Goal: Communication & Community: Answer question/provide support

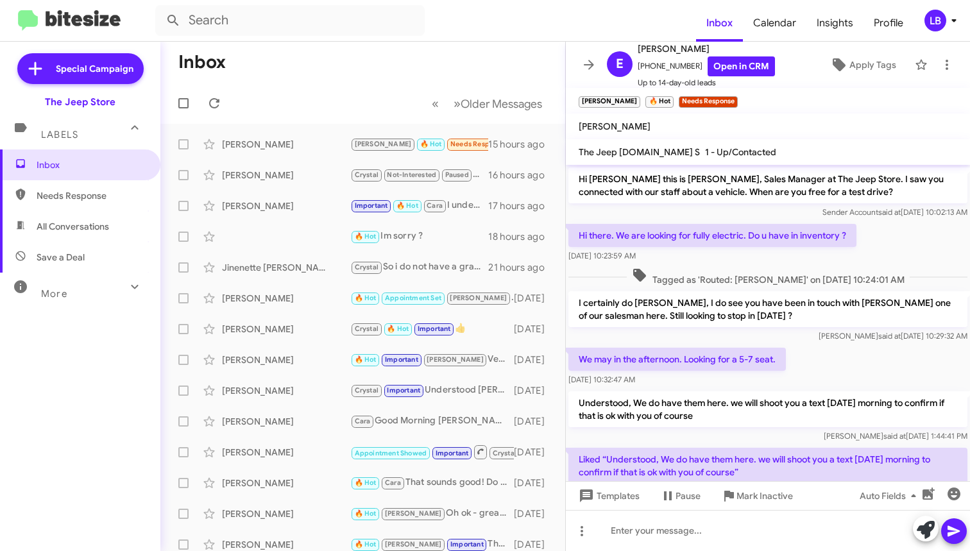
scroll to position [43, 0]
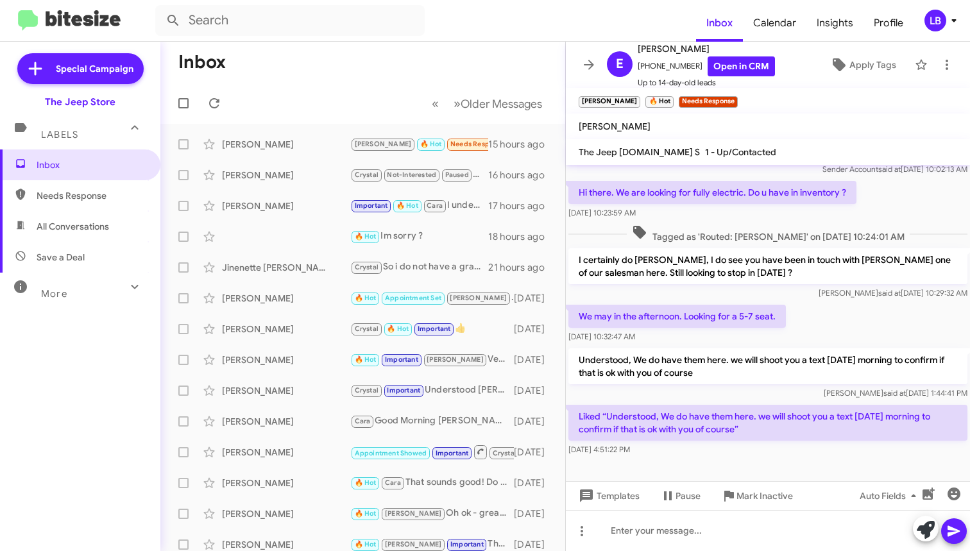
click at [311, 40] on mat-toolbar "Inbox Calendar Insights Profile LB" at bounding box center [485, 20] width 970 height 41
click at [324, 105] on mat-toolbar-row "« Previous » Next Older Messages" at bounding box center [362, 103] width 405 height 41
click at [351, 26] on input "text" at bounding box center [289, 20] width 269 height 31
type input "[PERSON_NAME]"
click at [173, 21] on button at bounding box center [173, 21] width 26 height 26
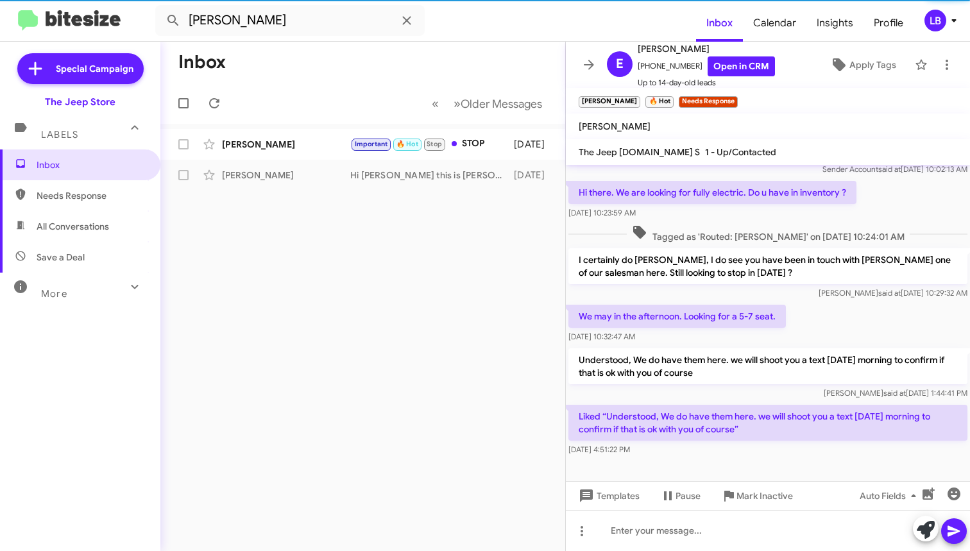
click at [483, 76] on mat-toolbar-row "Inbox" at bounding box center [362, 62] width 405 height 41
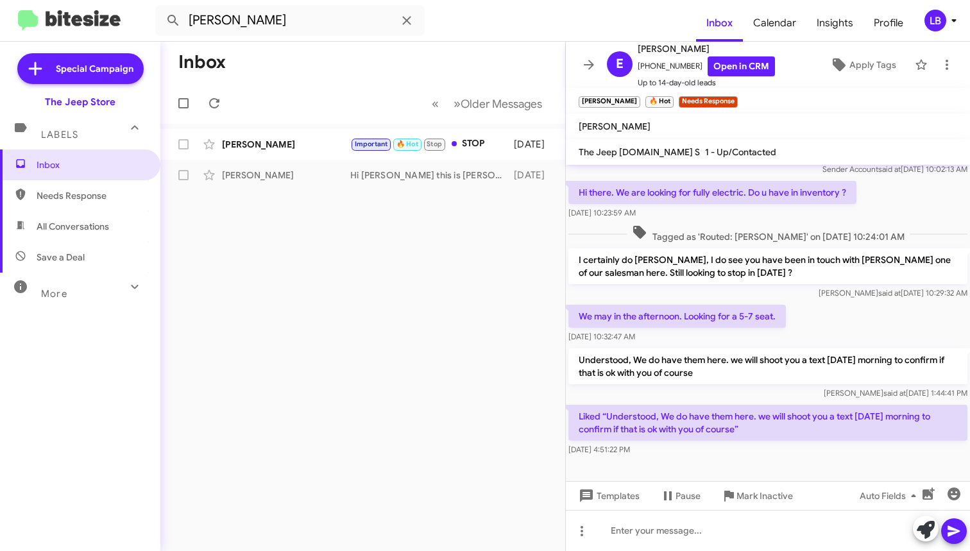
click at [332, 88] on mat-toolbar-row "« Previous » Next Older Messages" at bounding box center [362, 103] width 405 height 41
click at [299, 42] on mat-toolbar-row "Inbox" at bounding box center [362, 62] width 405 height 41
click at [303, 18] on input "[PERSON_NAME]" at bounding box center [289, 20] width 269 height 31
drag, startPoint x: 303, startPoint y: 18, endPoint x: 106, endPoint y: 3, distance: 197.5
click at [106, 3] on mat-toolbar "[PERSON_NAME] Inbox Calendar Insights Profile LB" at bounding box center [485, 20] width 970 height 41
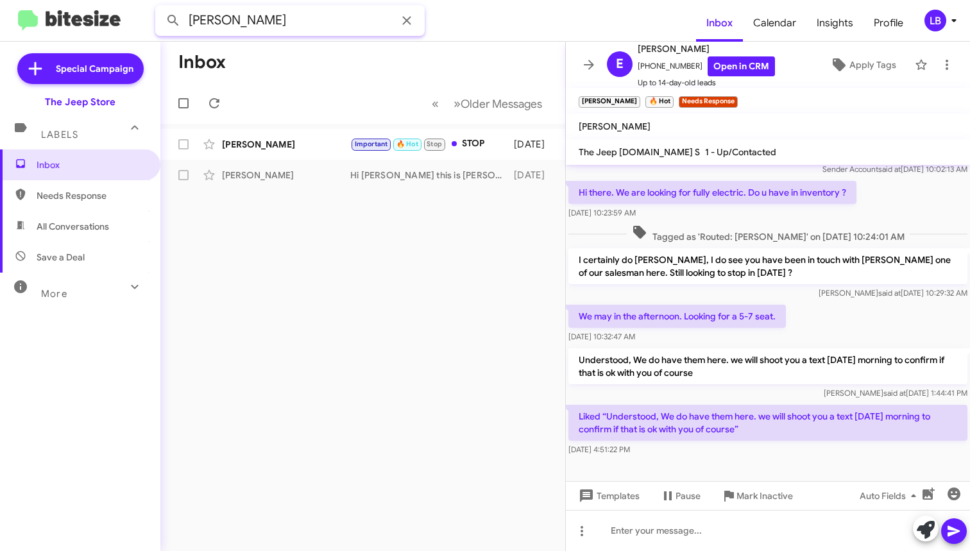
click at [173, 21] on button at bounding box center [173, 21] width 26 height 26
click at [283, 22] on input "[PERSON_NAME]" at bounding box center [289, 20] width 269 height 31
drag, startPoint x: 221, startPoint y: 21, endPoint x: 139, endPoint y: 15, distance: 81.6
click at [143, 16] on mat-toolbar "[PERSON_NAME] Inbox Calendar Insights Profile LB" at bounding box center [485, 20] width 970 height 41
click at [301, 22] on input "makkay" at bounding box center [289, 20] width 269 height 31
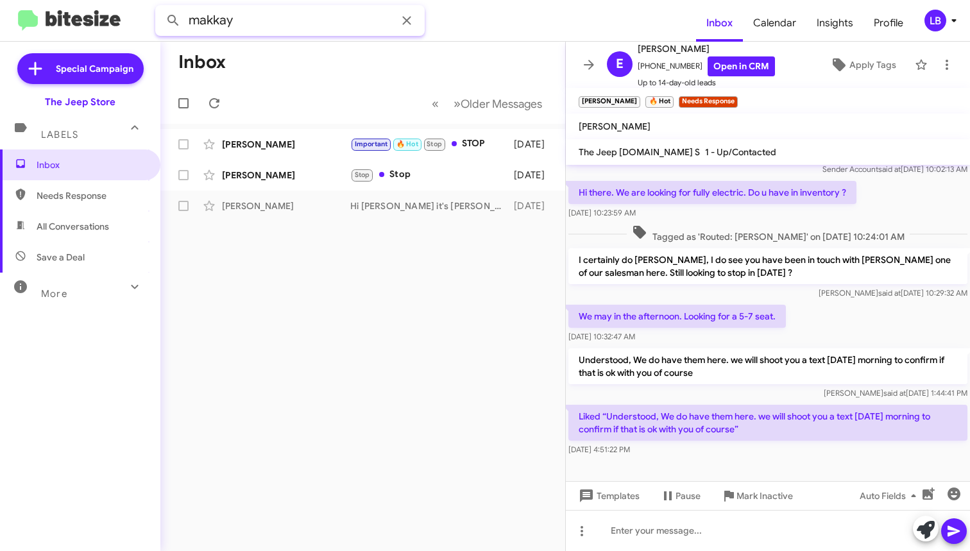
type input "makkay"
click at [173, 21] on button at bounding box center [173, 21] width 26 height 26
click at [353, 99] on mat-toolbar-row "« Previous » Next Older Messages" at bounding box center [362, 103] width 405 height 41
click at [390, 74] on mat-toolbar-row "Inbox" at bounding box center [362, 62] width 405 height 41
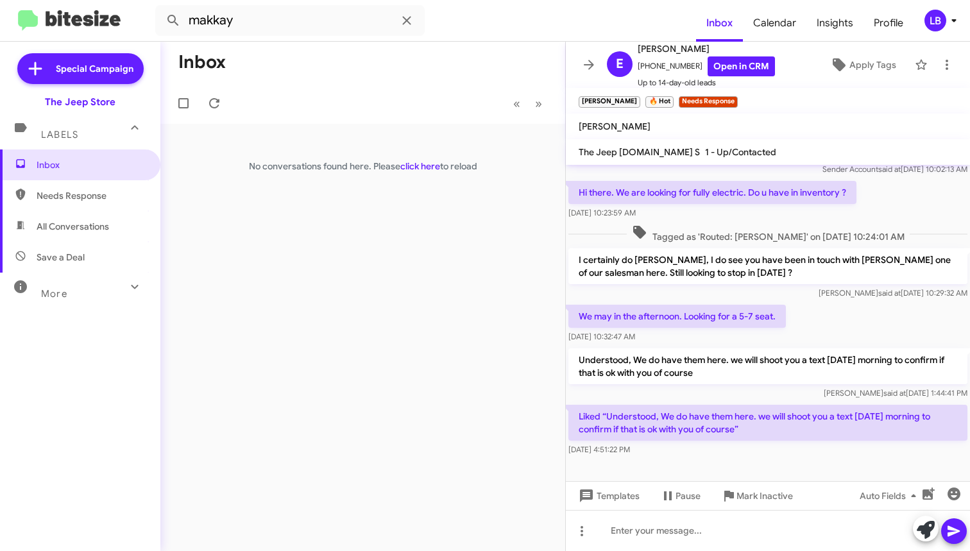
click at [391, 72] on mat-toolbar-row "Inbox" at bounding box center [362, 62] width 405 height 41
click at [315, 26] on input "makkay" at bounding box center [289, 20] width 269 height 31
drag, startPoint x: 315, startPoint y: 26, endPoint x: 15, endPoint y: -10, distance: 302.2
click at [15, 0] on html "makkay Inbox Calendar Insights Profile LB Special Campaign The Jeep Store Label…" at bounding box center [485, 275] width 970 height 551
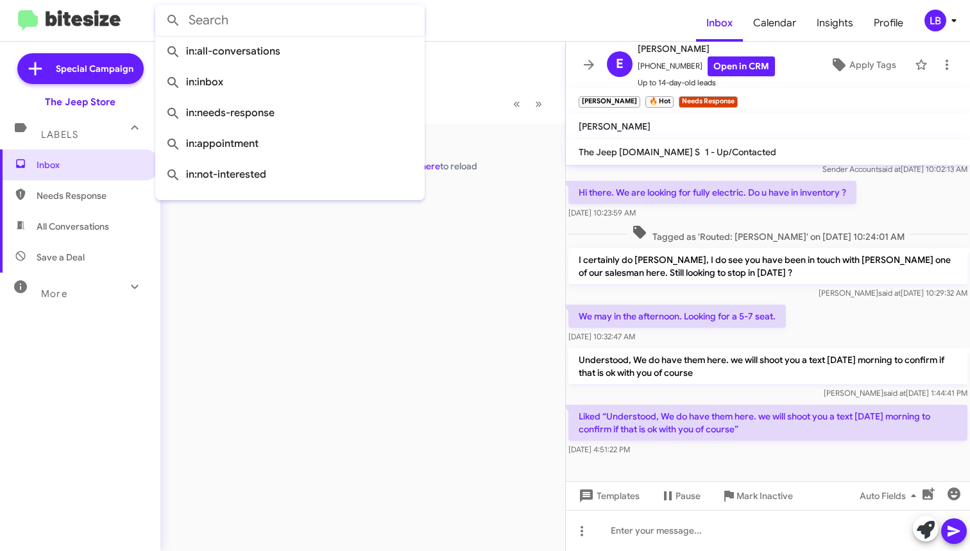
click at [173, 21] on button at bounding box center [173, 21] width 26 height 26
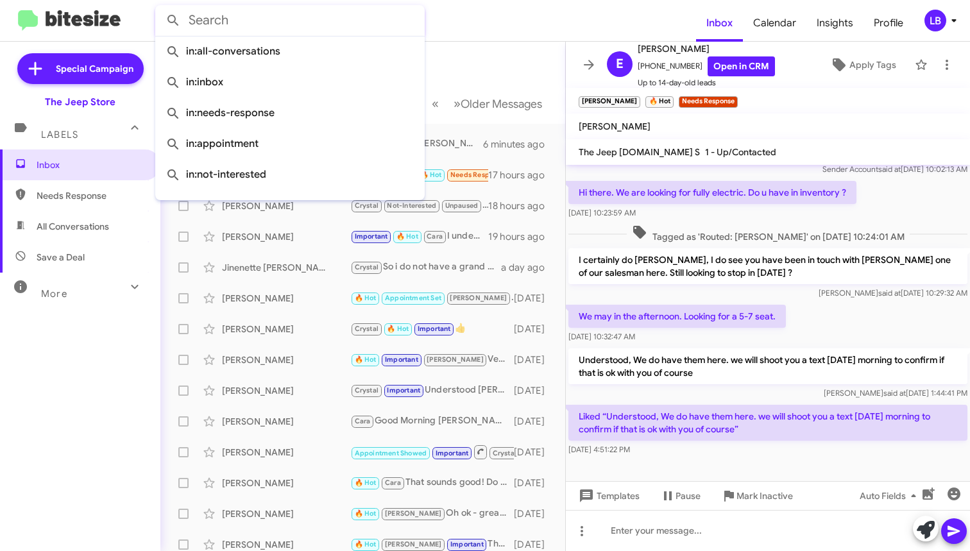
click at [348, 32] on input "text" at bounding box center [289, 20] width 269 height 31
click at [346, 21] on input "text" at bounding box center [289, 20] width 269 height 31
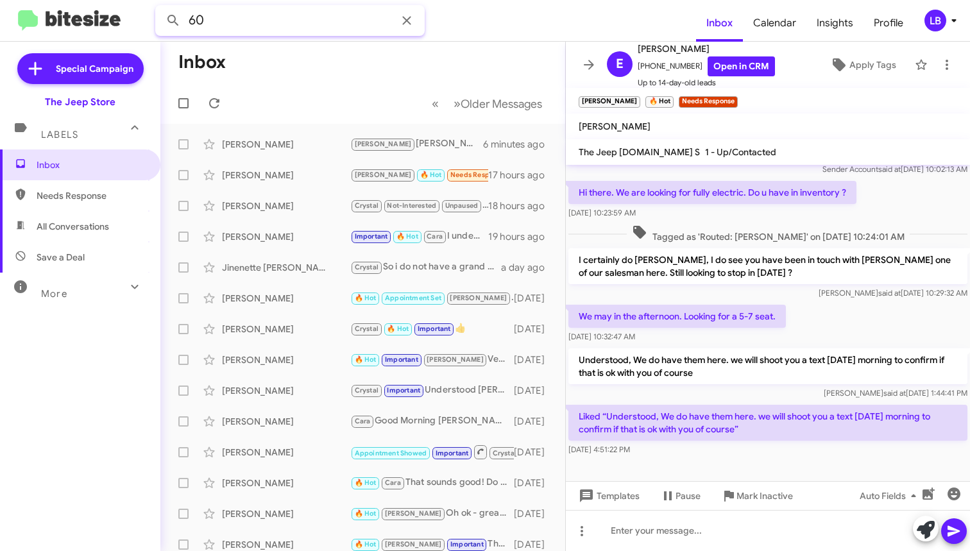
type input "609"
click at [0, 0] on html "609 Inbox Calendar Insights Profile LB Special Campaign The Jeep Store Labels I…" at bounding box center [485, 275] width 970 height 551
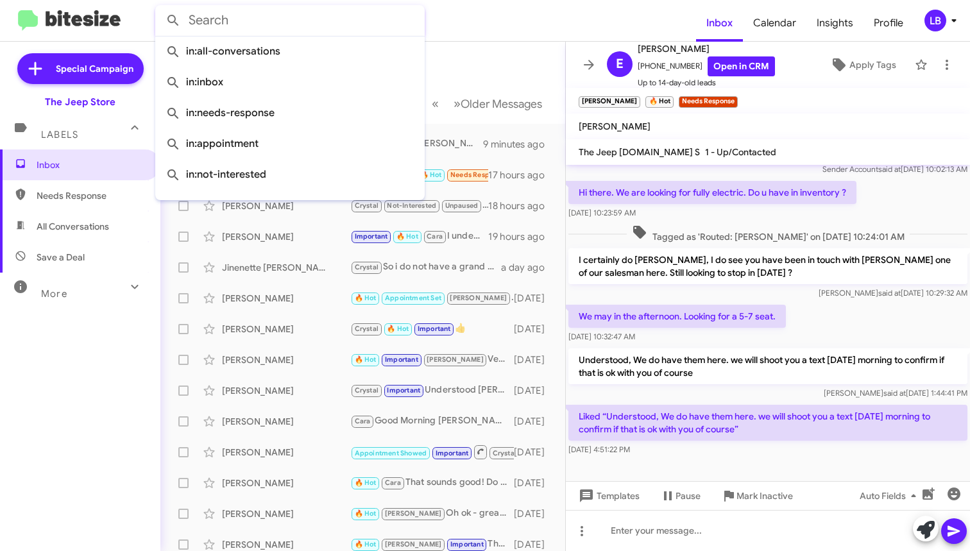
click at [173, 21] on button at bounding box center [173, 21] width 26 height 26
click at [465, 63] on mat-toolbar-row "Inbox" at bounding box center [362, 62] width 405 height 41
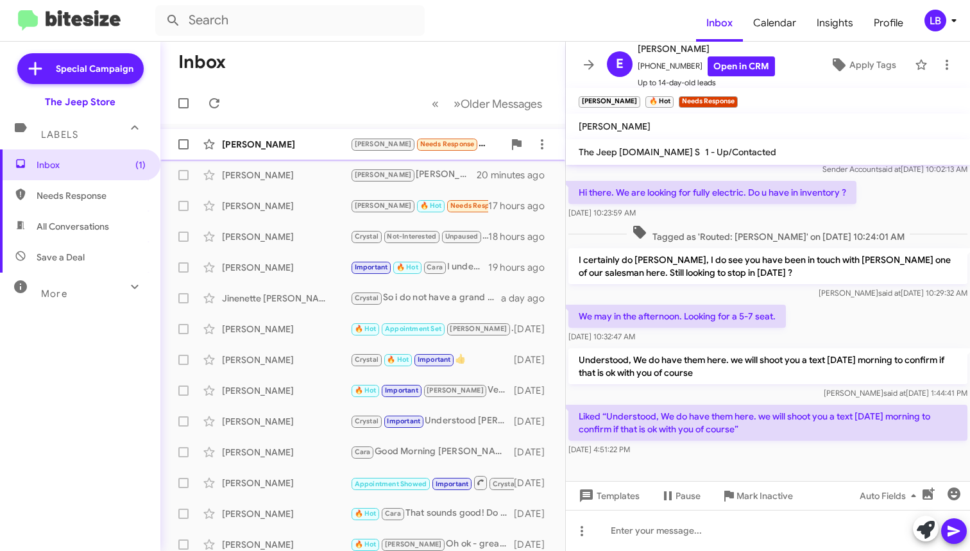
click at [300, 153] on div "[PERSON_NAME] [PERSON_NAME] Needs Response Couldn't agree on lease price. You h…" at bounding box center [363, 144] width 384 height 26
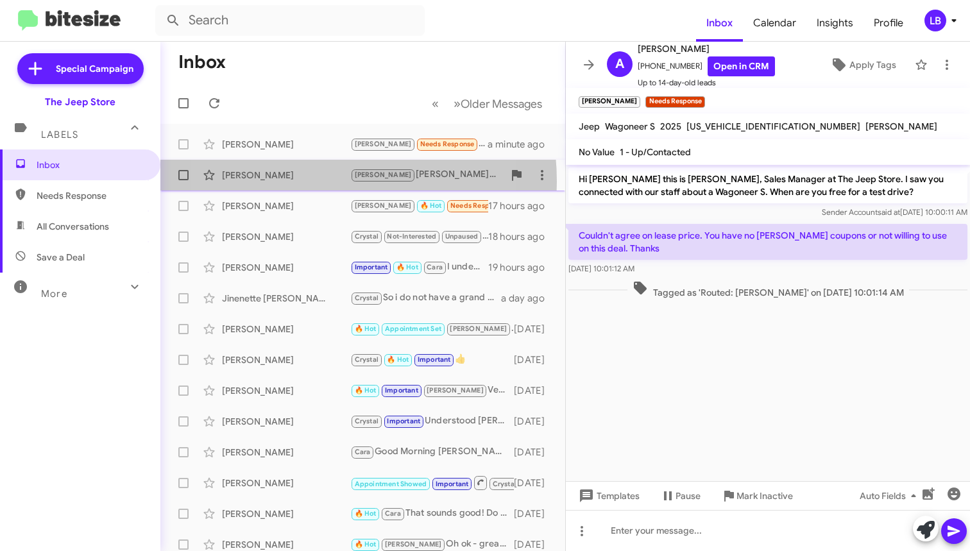
click at [292, 181] on div "[PERSON_NAME] [PERSON_NAME] - its [PERSON_NAME] from Seaview Jeep. Got your ema…" at bounding box center [363, 175] width 384 height 26
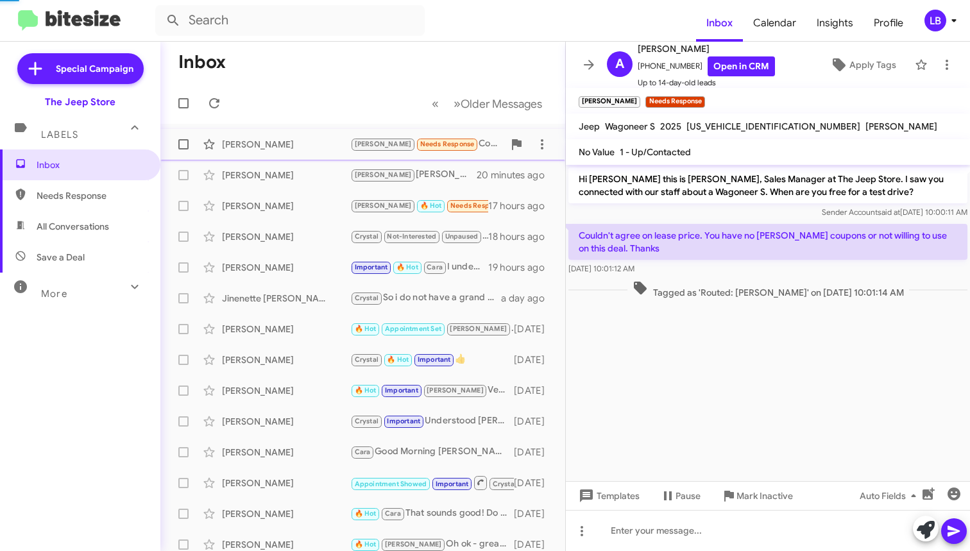
scroll to position [559, 0]
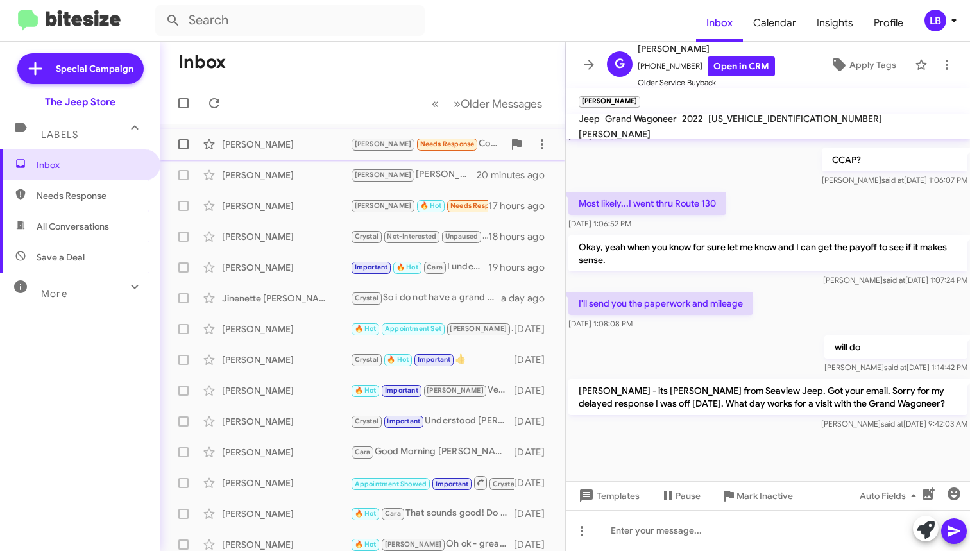
click at [298, 152] on div "[PERSON_NAME] [PERSON_NAME] Needs Response Couldn't agree on lease price. You h…" at bounding box center [363, 144] width 384 height 26
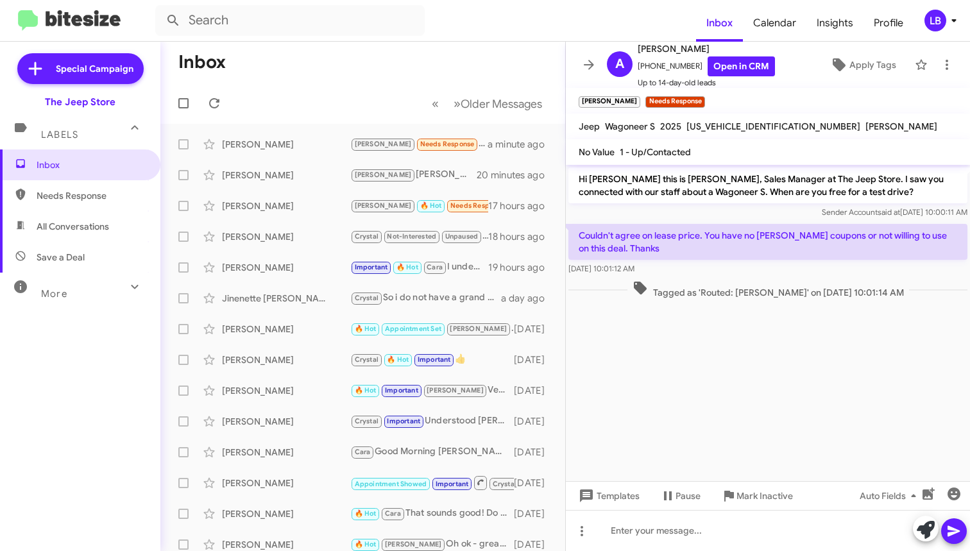
click at [308, 96] on mat-toolbar-row "« Previous » Next Older Messages" at bounding box center [362, 103] width 405 height 41
drag, startPoint x: 376, startPoint y: 113, endPoint x: 556, endPoint y: 104, distance: 179.8
click at [378, 113] on mat-toolbar-row "« Previous » Next Older Messages" at bounding box center [362, 103] width 405 height 41
drag, startPoint x: 744, startPoint y: 253, endPoint x: 721, endPoint y: 214, distance: 46.0
click at [744, 253] on p "Couldn't agree on lease price. You have no [PERSON_NAME] coupons or not willing…" at bounding box center [767, 242] width 399 height 36
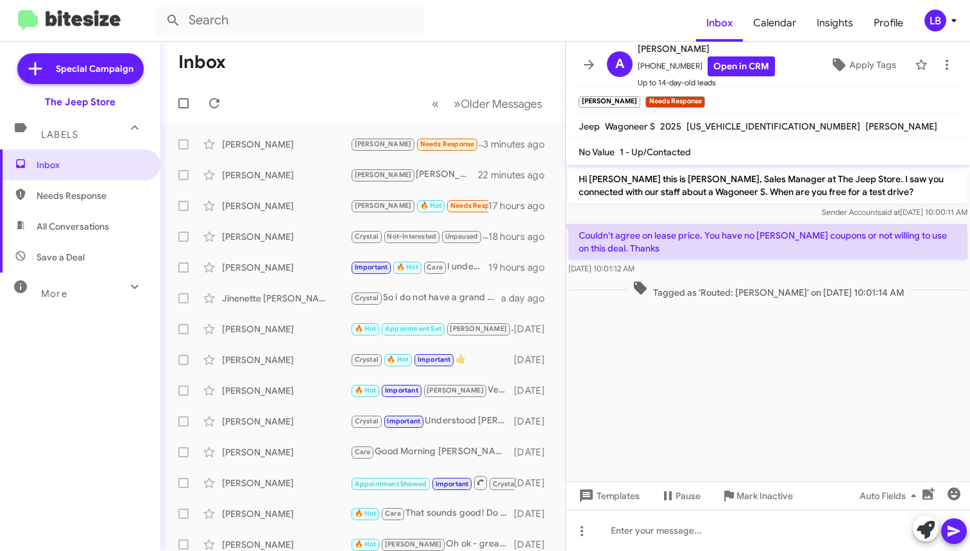
click at [721, 214] on div "Sender Account said at [DATE] 10:00:11 AM" at bounding box center [767, 212] width 399 height 13
click at [676, 205] on div "Hi [PERSON_NAME] this is [PERSON_NAME], Sales Manager at The Jeep Store. I saw …" at bounding box center [767, 192] width 399 height 51
drag, startPoint x: 690, startPoint y: 65, endPoint x: 648, endPoint y: 74, distance: 42.5
click at [648, 75] on span "[PHONE_NUMBER] Open in CRM" at bounding box center [705, 66] width 137 height 20
click at [620, 37] on mat-toolbar "Inbox Calendar Insights Profile LB" at bounding box center [485, 20] width 970 height 41
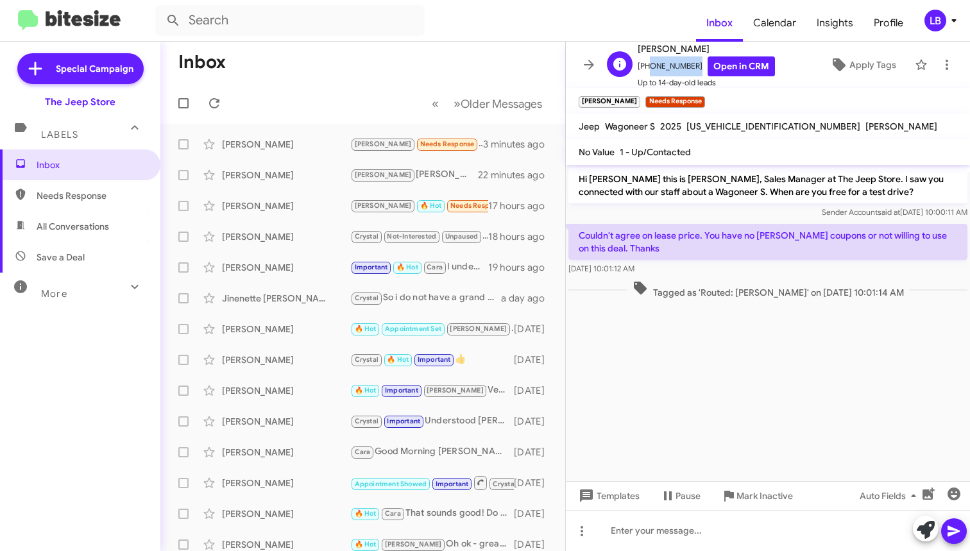
drag, startPoint x: 689, startPoint y: 69, endPoint x: 644, endPoint y: 74, distance: 45.8
click at [644, 74] on span "[PHONE_NUMBER] Open in CRM" at bounding box center [705, 66] width 137 height 20
copy span "9546412250"
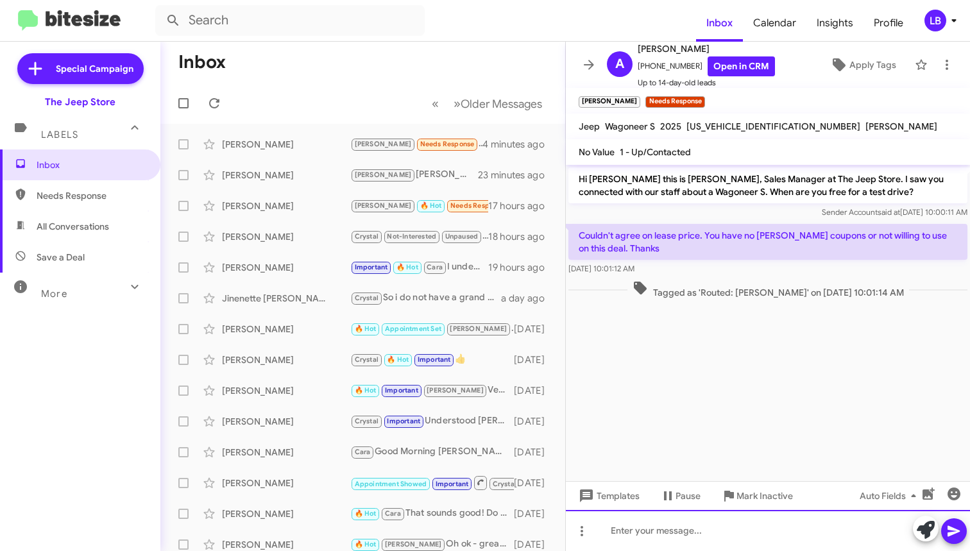
click at [762, 537] on div at bounding box center [768, 530] width 404 height 41
click at [727, 219] on div "Hi [PERSON_NAME] this is [PERSON_NAME], Sales Manager at The Jeep Store. I saw …" at bounding box center [768, 193] width 404 height 56
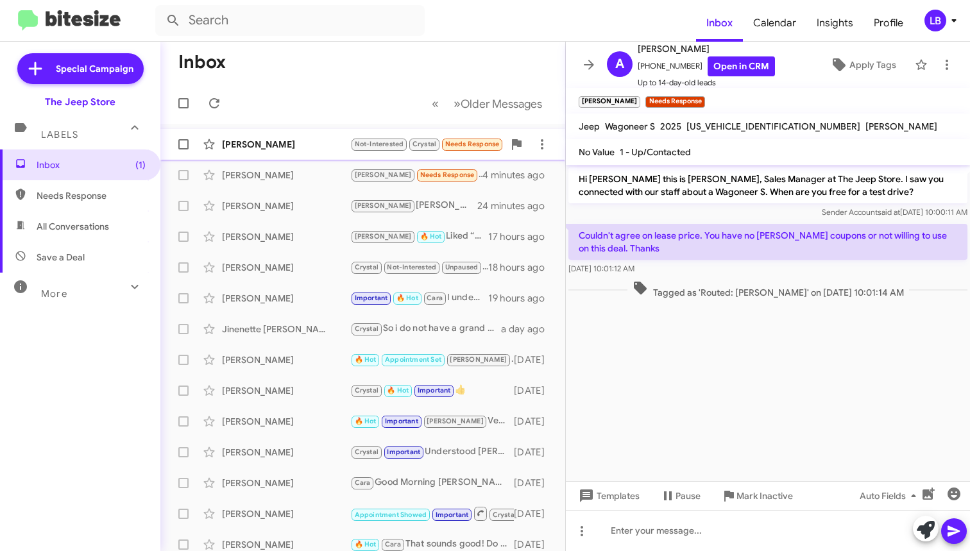
click at [281, 148] on div "[PERSON_NAME]" at bounding box center [286, 144] width 128 height 13
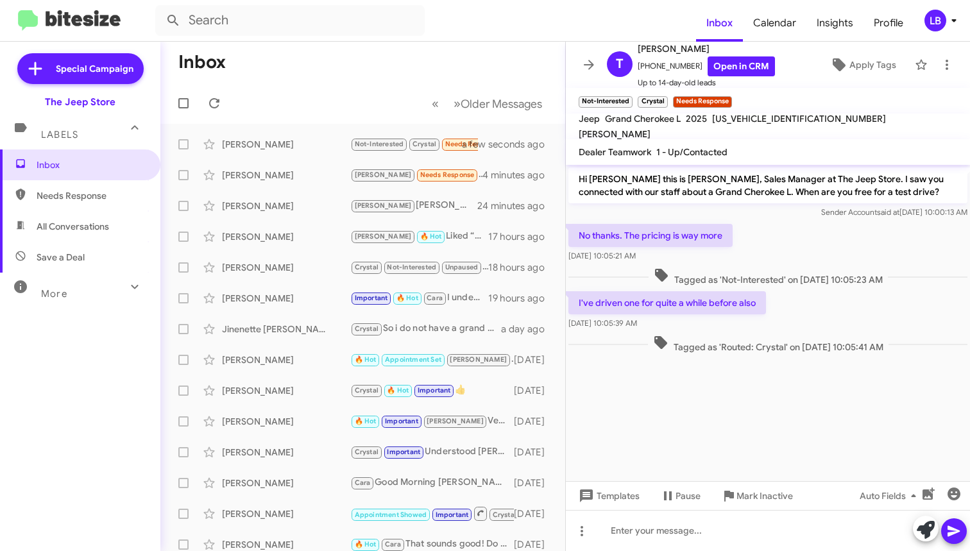
click at [768, 257] on div "No thanks. The pricing is way more [DATE] 10:05:21 AM" at bounding box center [768, 243] width 404 height 44
click at [773, 218] on div "Sender Account said at [DATE] 10:00:13 AM" at bounding box center [767, 212] width 399 height 13
click at [785, 280] on span "Tagged as 'Not-Interested' on [DATE] 10:05:23 AM" at bounding box center [767, 276] width 239 height 19
click at [794, 241] on div "No thanks. The pricing is way more [DATE] 10:05:21 AM" at bounding box center [768, 243] width 404 height 44
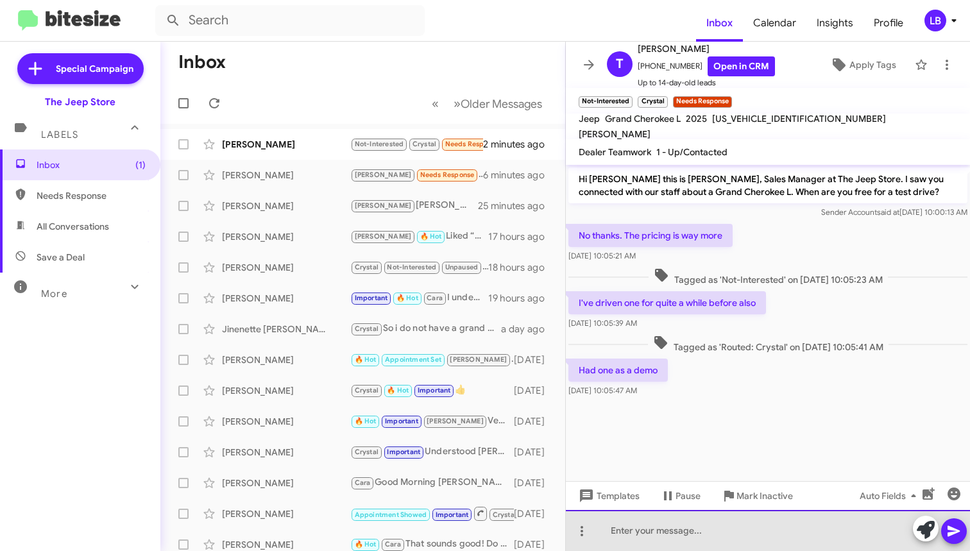
click at [747, 526] on div at bounding box center [768, 530] width 404 height 41
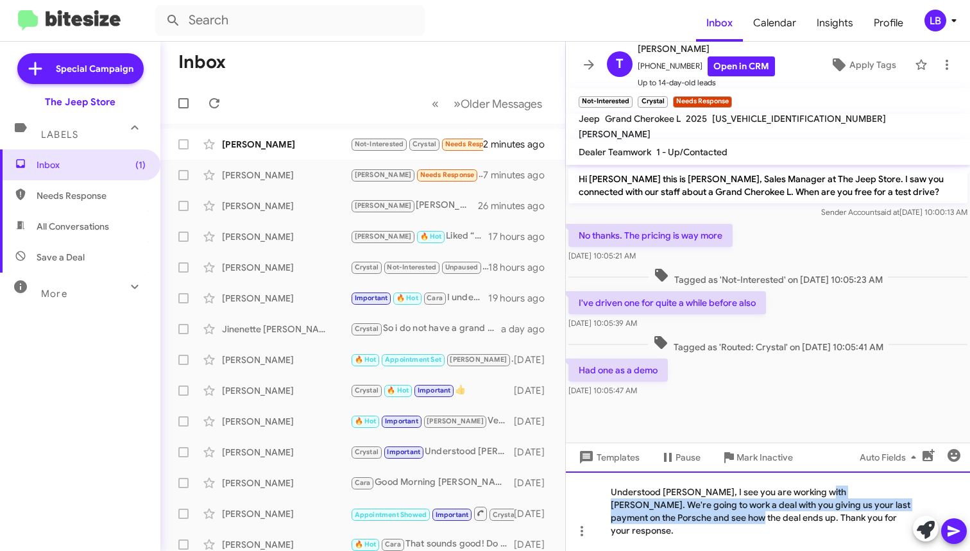
drag, startPoint x: 684, startPoint y: 532, endPoint x: 816, endPoint y: 503, distance: 135.2
click at [816, 503] on div "Understood [PERSON_NAME], I see you are working with [PERSON_NAME]. We're going…" at bounding box center [768, 511] width 404 height 80
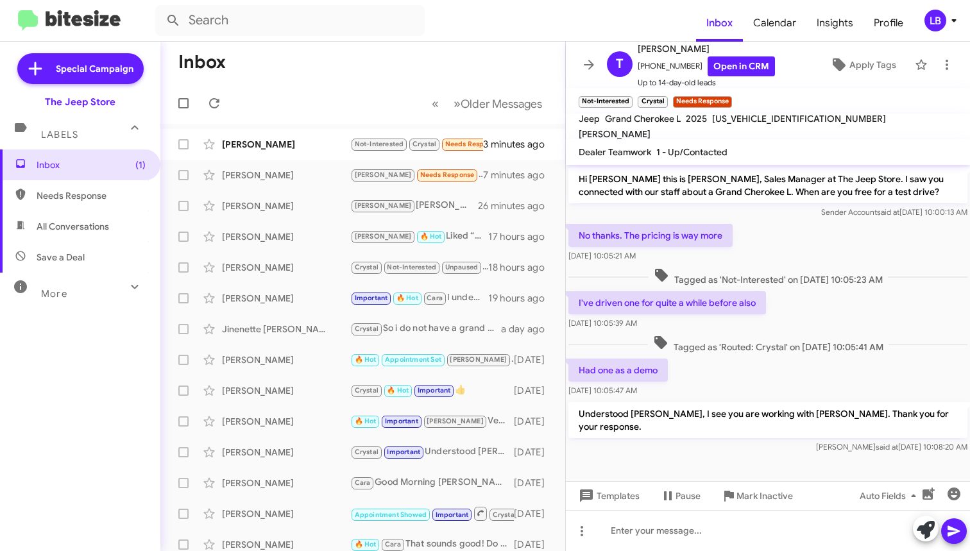
click at [325, 76] on mat-toolbar-row "Inbox" at bounding box center [362, 62] width 405 height 41
click at [281, 96] on mat-toolbar-row "« Previous » Next Older Messages" at bounding box center [362, 103] width 405 height 41
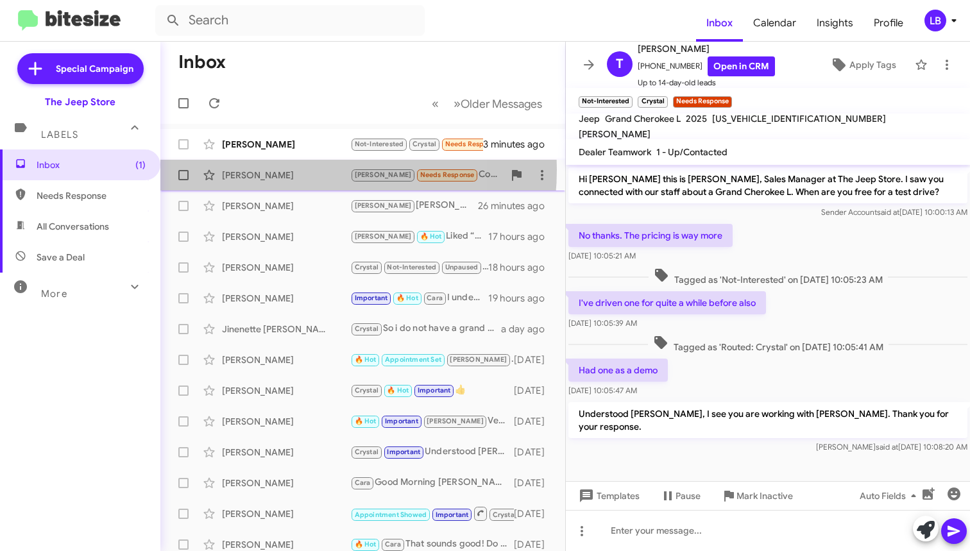
click at [277, 169] on div "[PERSON_NAME]" at bounding box center [286, 175] width 128 height 13
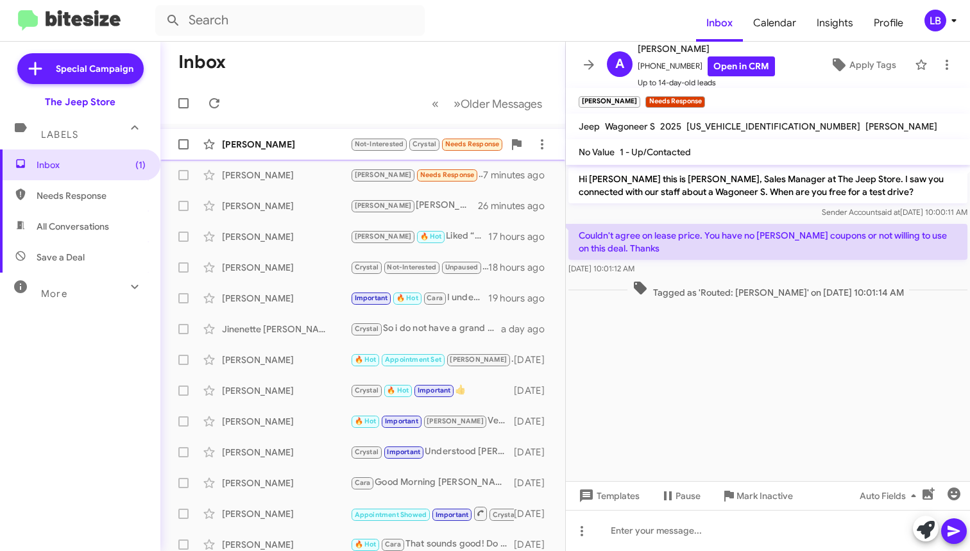
click at [320, 151] on div "[PERSON_NAME] Not-Interested Crystal Needs Response Had one as a demo 3 minutes…" at bounding box center [363, 144] width 384 height 26
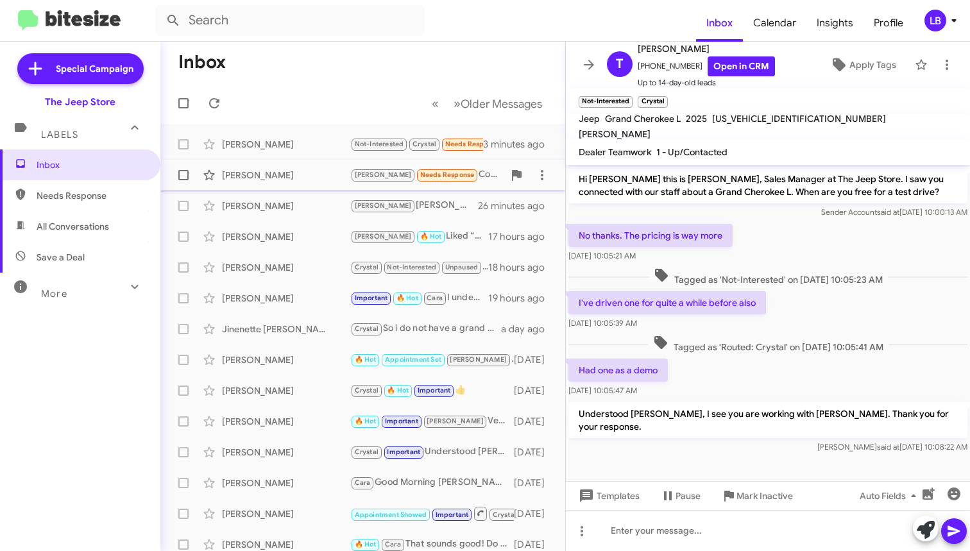
click at [303, 180] on div "[PERSON_NAME]" at bounding box center [286, 175] width 128 height 13
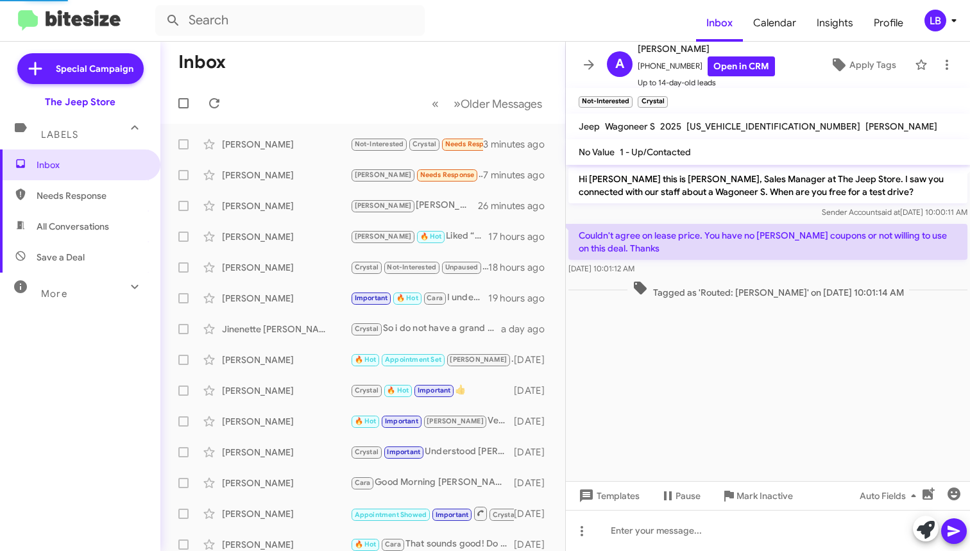
click at [79, 190] on span "Needs Response" at bounding box center [91, 195] width 109 height 13
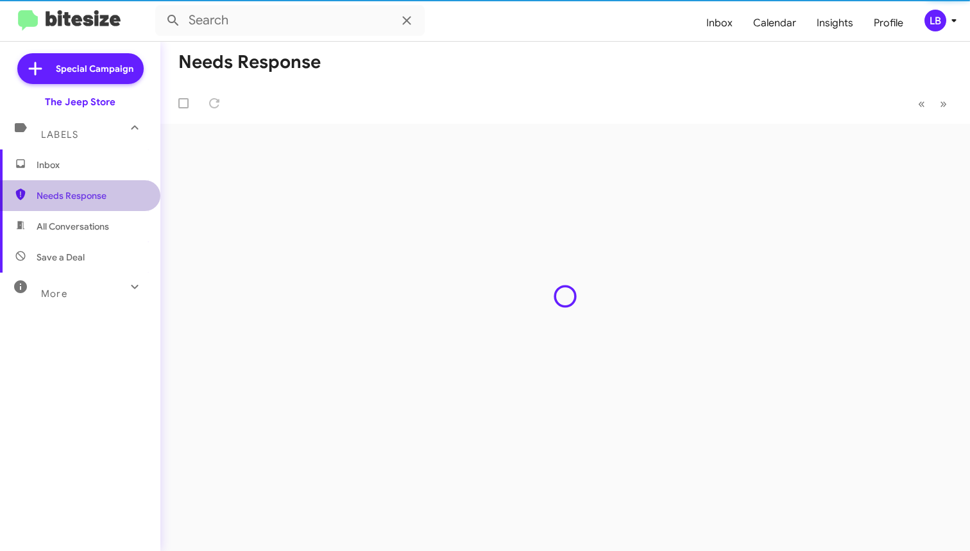
type input "in:needs-response"
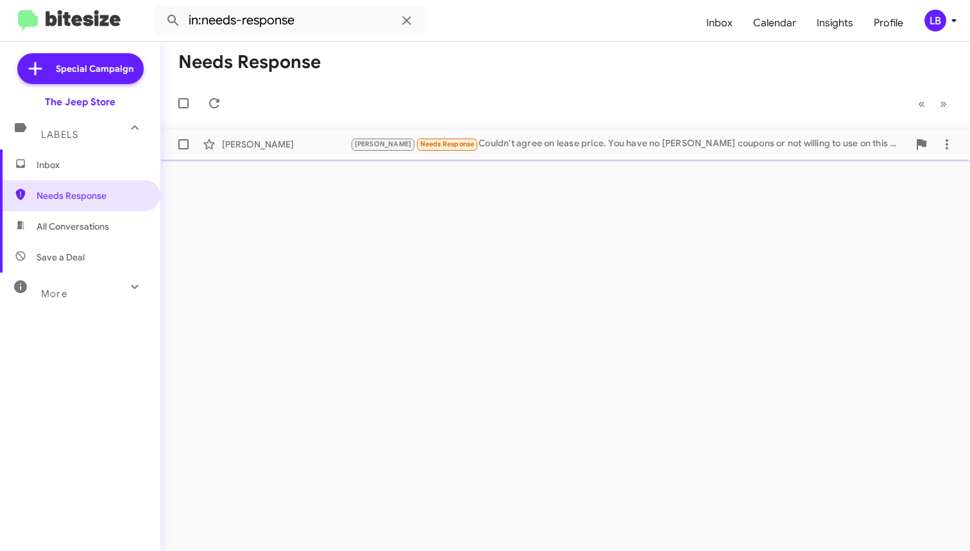
click at [297, 147] on div "[PERSON_NAME]" at bounding box center [286, 144] width 128 height 13
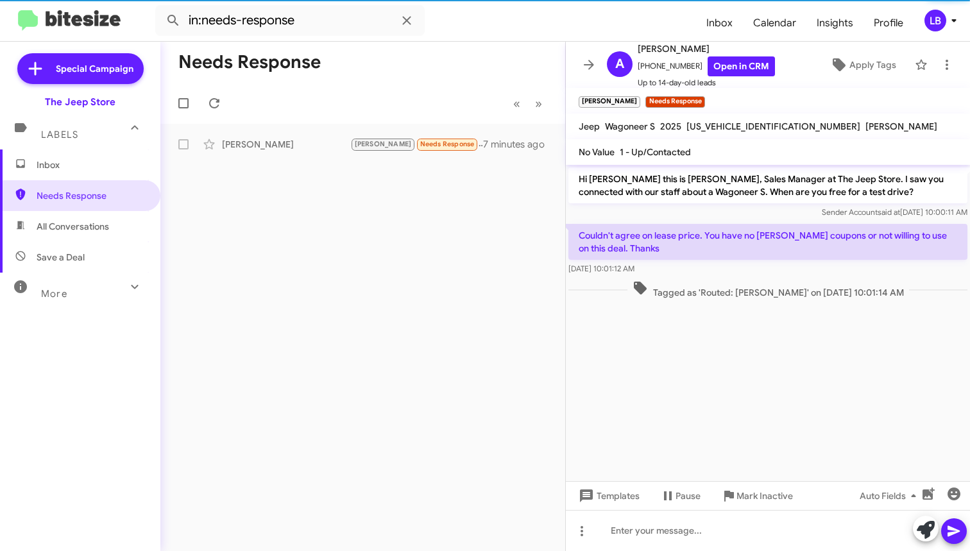
click at [841, 365] on cdk-virtual-scroll-viewport "Hi [PERSON_NAME] this is [PERSON_NAME], Sales Manager at The Jeep Store. I saw …" at bounding box center [768, 323] width 404 height 316
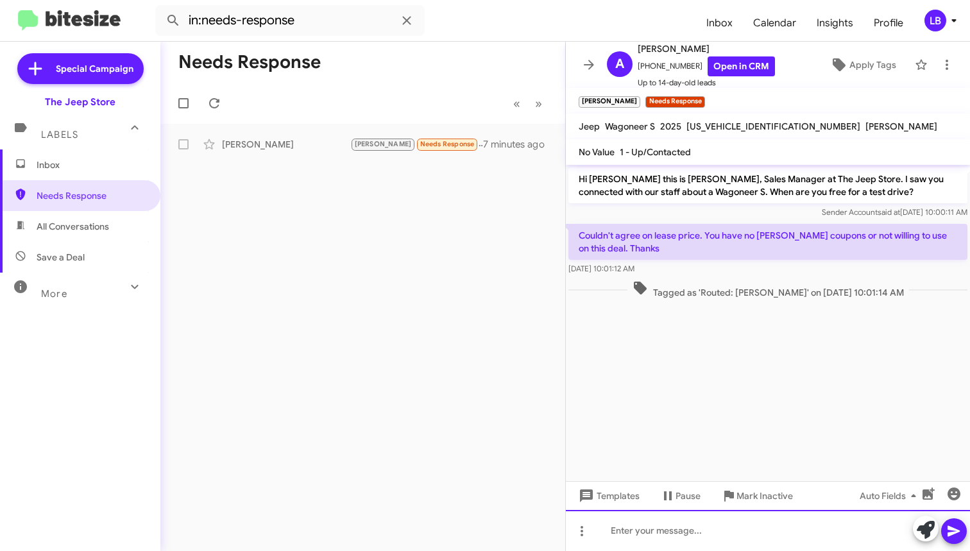
click at [718, 534] on div at bounding box center [768, 530] width 404 height 41
click at [698, 274] on div "[DATE] 10:01:12 AM" at bounding box center [767, 268] width 399 height 13
click at [693, 526] on div at bounding box center [768, 530] width 404 height 41
click at [713, 268] on div "[DATE] 10:01:12 AM" at bounding box center [767, 268] width 399 height 13
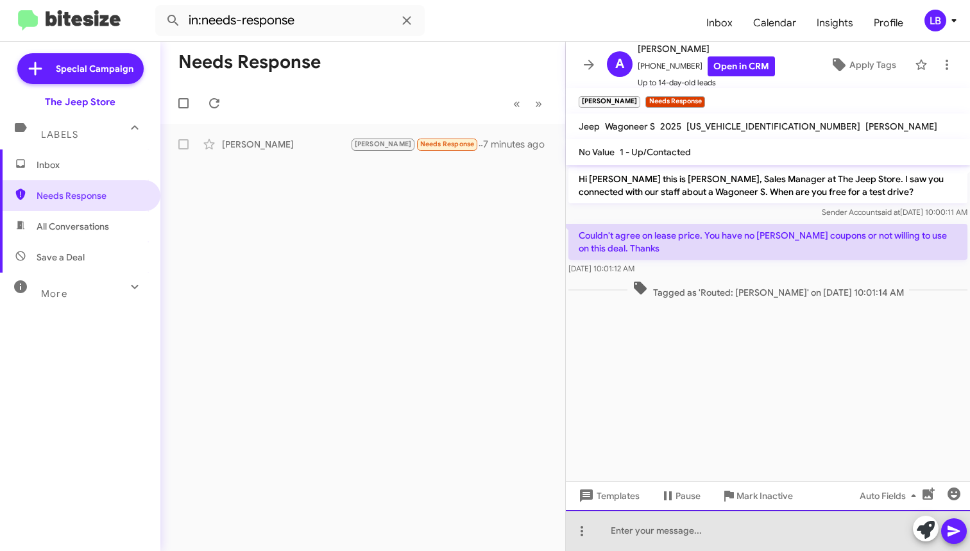
click at [671, 539] on div at bounding box center [768, 530] width 404 height 41
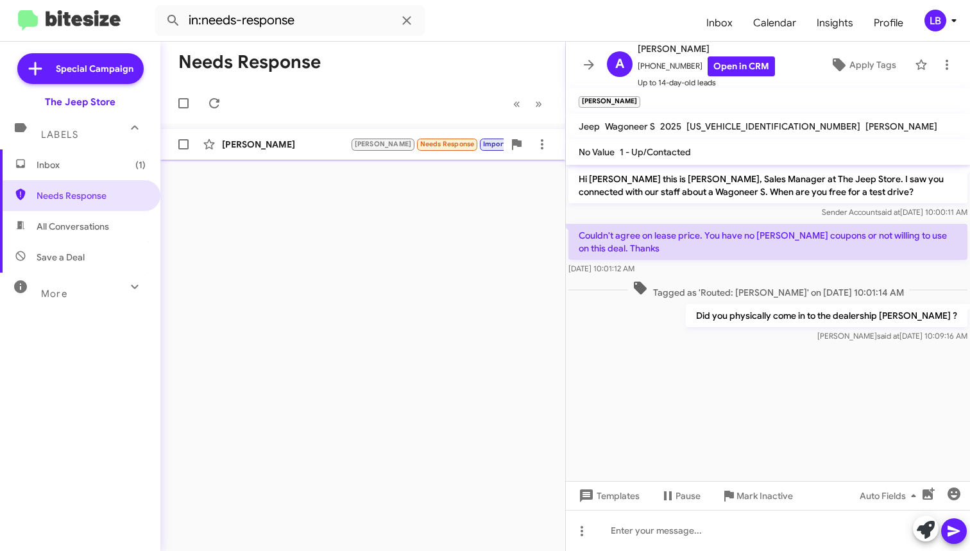
click at [256, 143] on div "[PERSON_NAME]" at bounding box center [286, 144] width 128 height 13
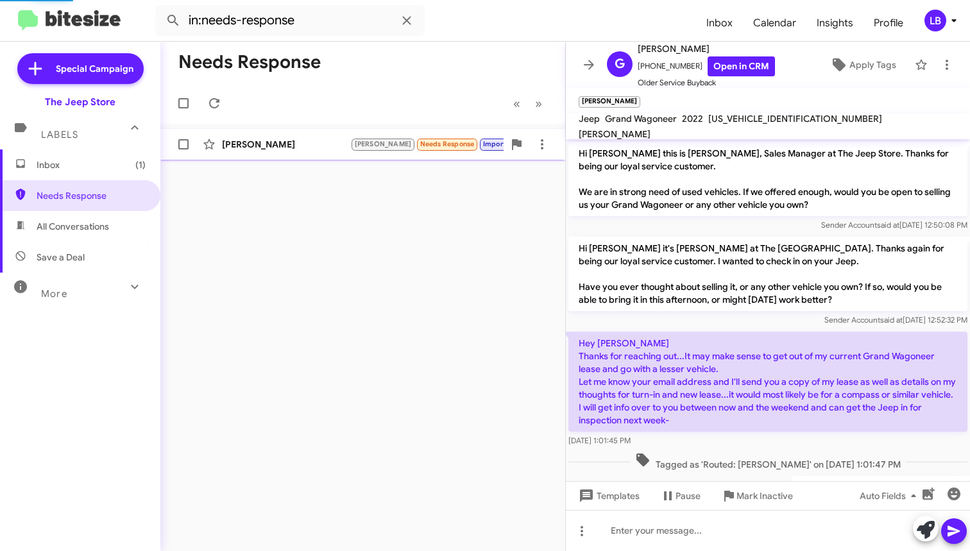
scroll to position [605, 0]
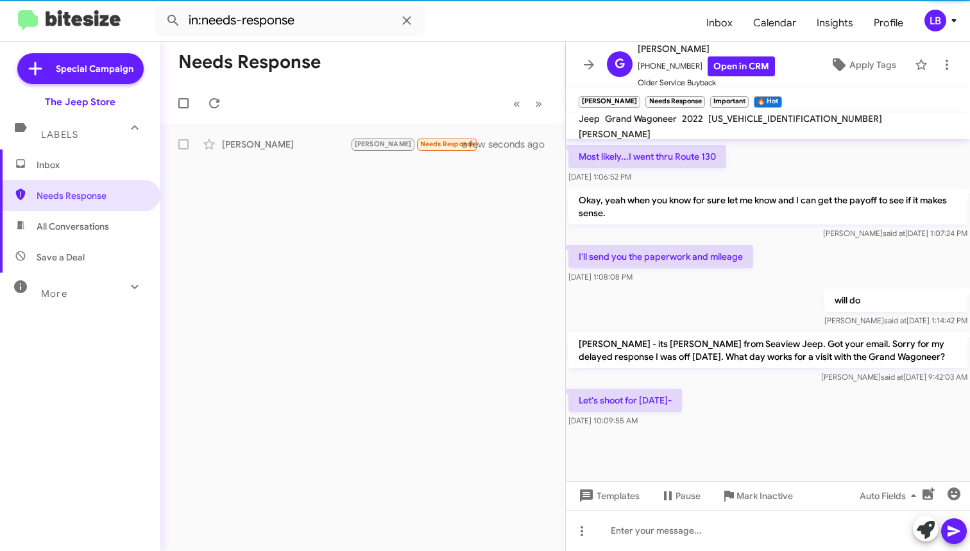
click at [783, 250] on div "I'll send you the paperwork and mileage [DATE] 1:08:08 PM" at bounding box center [768, 264] width 404 height 44
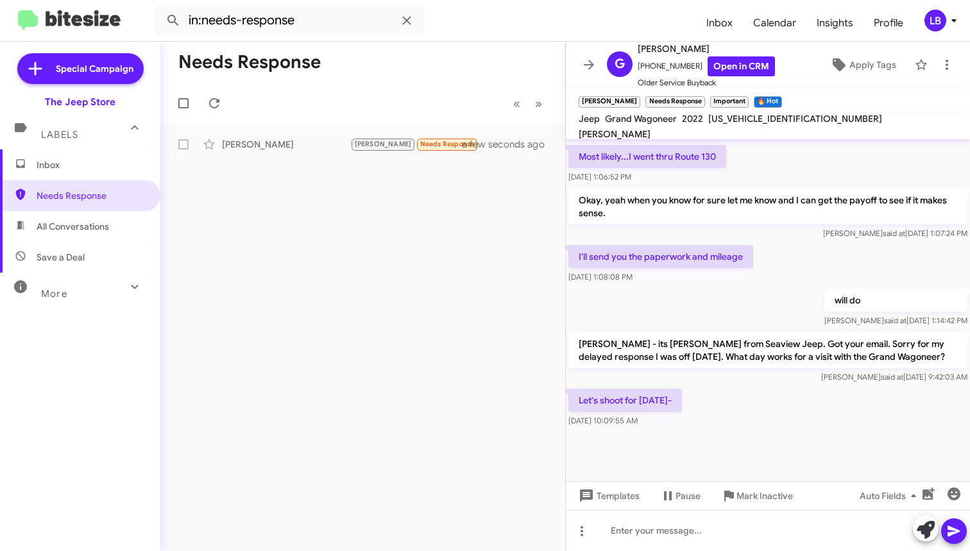
click at [713, 418] on div "Let's shoot for [DATE]- [DATE] 10:09:55 AM" at bounding box center [768, 408] width 404 height 44
click at [730, 319] on div "will do [PERSON_NAME] said at [DATE] 1:14:42 PM" at bounding box center [768, 308] width 404 height 44
click at [790, 411] on div "Let's shoot for [DATE]- [DATE] 10:09:55 AM" at bounding box center [768, 408] width 404 height 44
click at [716, 536] on div at bounding box center [768, 530] width 404 height 41
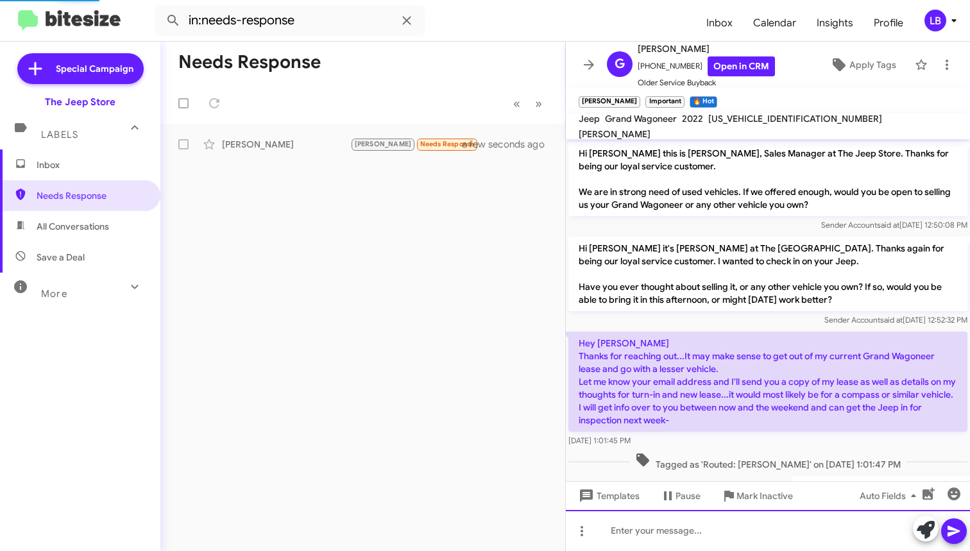
scroll to position [652, 0]
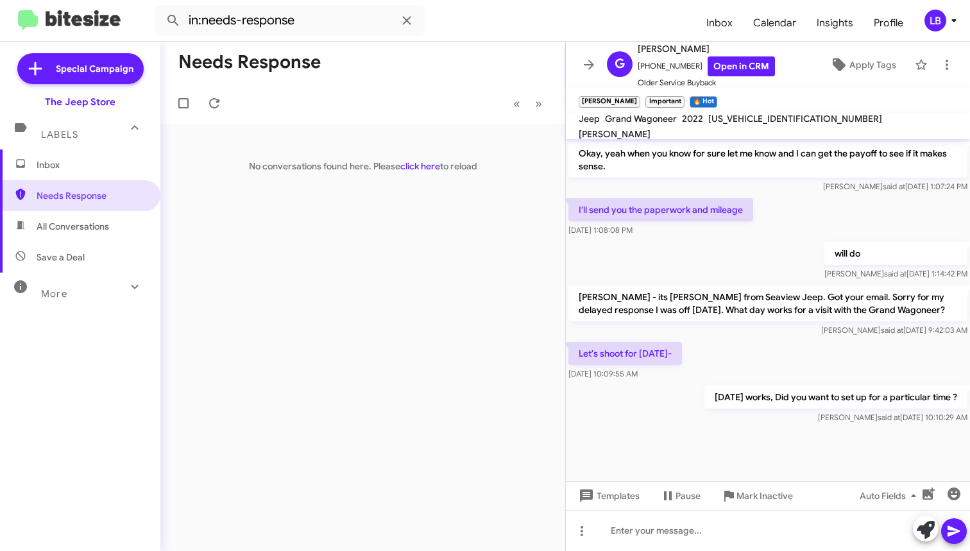
drag, startPoint x: 407, startPoint y: 110, endPoint x: 675, endPoint y: 261, distance: 307.5
click at [407, 110] on mat-toolbar-row "« Previous » Next" at bounding box center [362, 103] width 405 height 41
click at [844, 364] on div "Let's shoot for [DATE]- [DATE] 10:09:55 AM" at bounding box center [768, 361] width 404 height 44
click at [781, 230] on div "I'll send you the paperwork and mileage [DATE] 1:08:08 PM" at bounding box center [768, 218] width 404 height 44
click at [72, 176] on span "Inbox" at bounding box center [80, 164] width 160 height 31
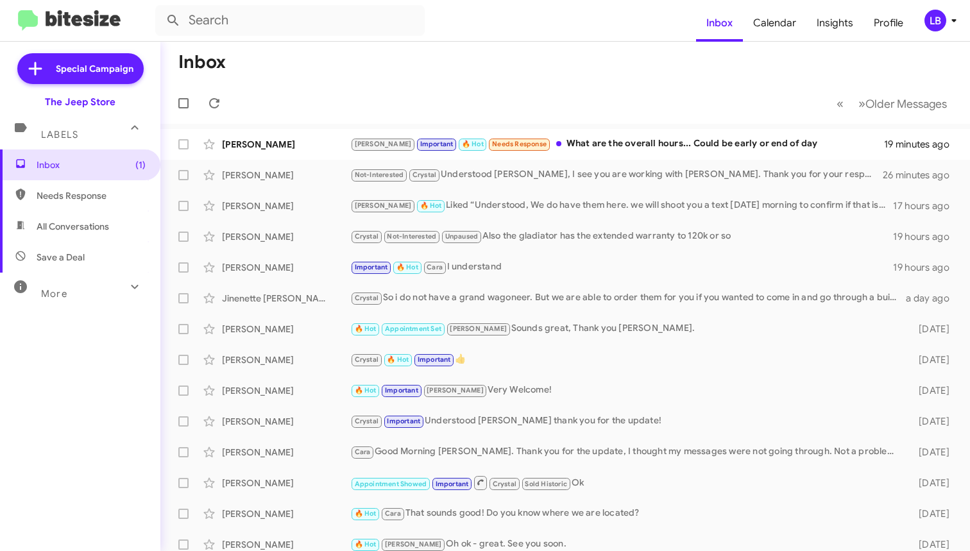
click at [581, 109] on mat-toolbar-row "« Previous » Next Older Messages" at bounding box center [564, 103] width 809 height 41
click at [603, 147] on div "[PERSON_NAME] Important 🔥 Hot Needs Response What are the overall hours... Coul…" at bounding box center [629, 144] width 558 height 15
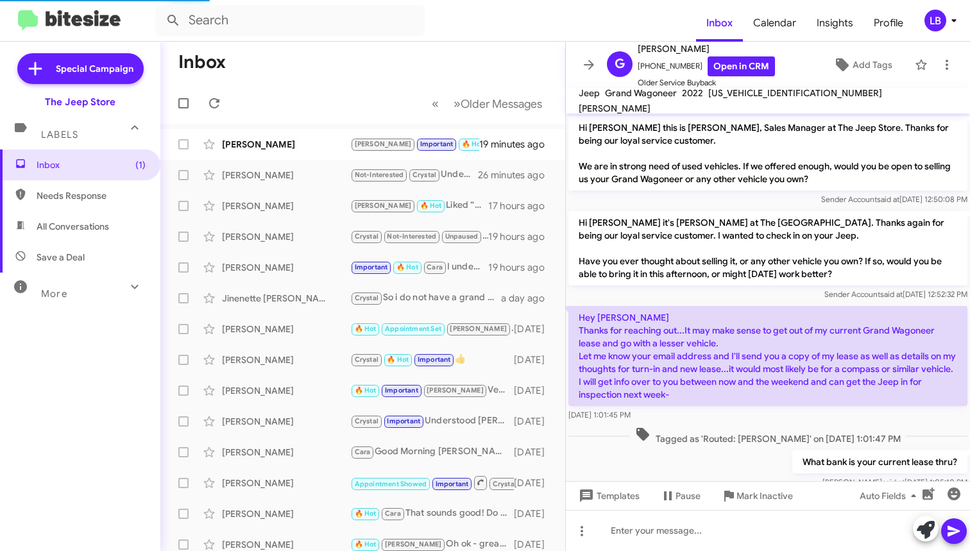
scroll to position [686, 0]
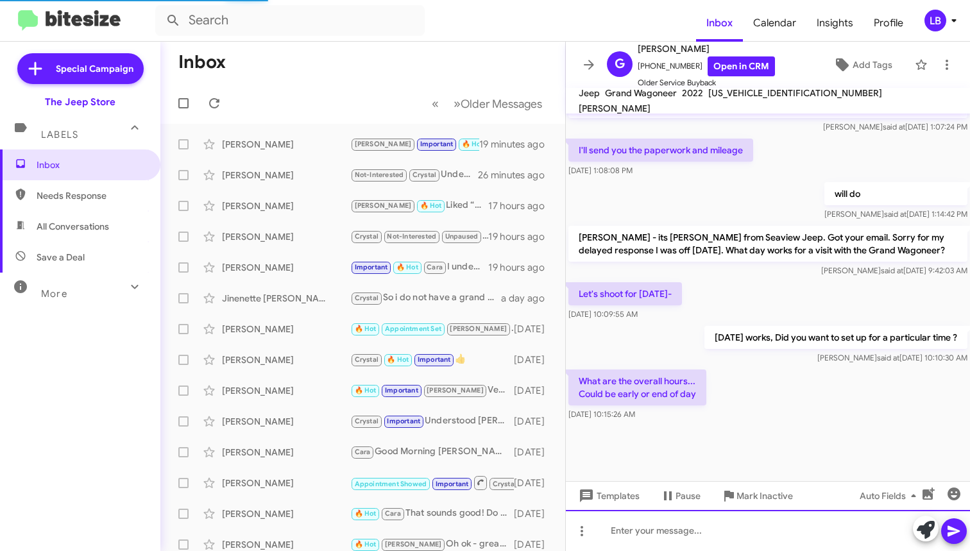
click at [700, 537] on div at bounding box center [768, 530] width 404 height 41
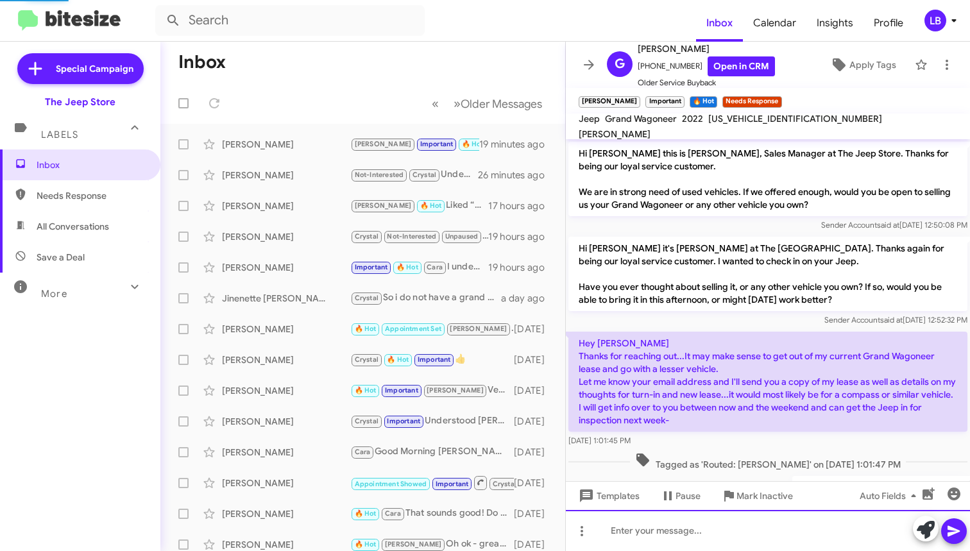
scroll to position [759, 0]
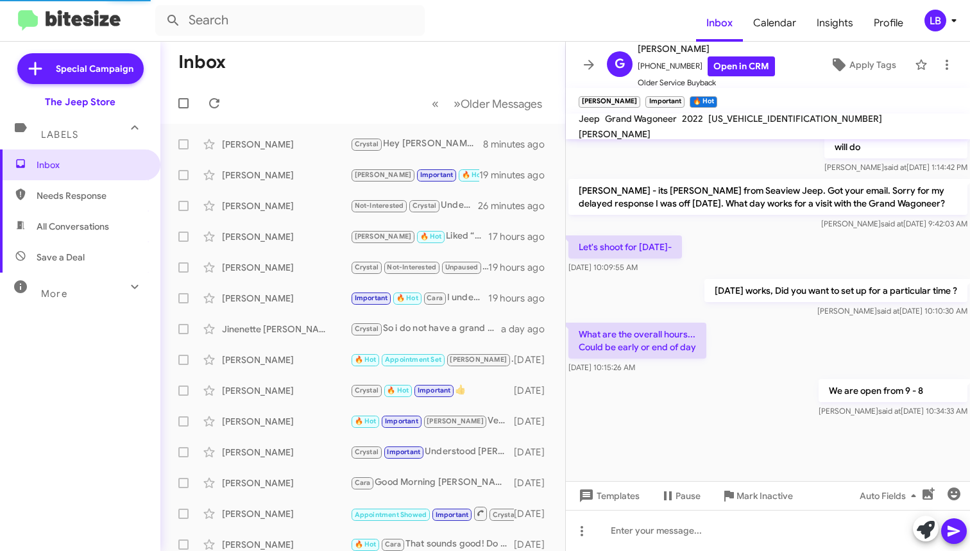
click at [311, 101] on mat-toolbar-row "« Previous » Next Older Messages" at bounding box center [362, 103] width 405 height 41
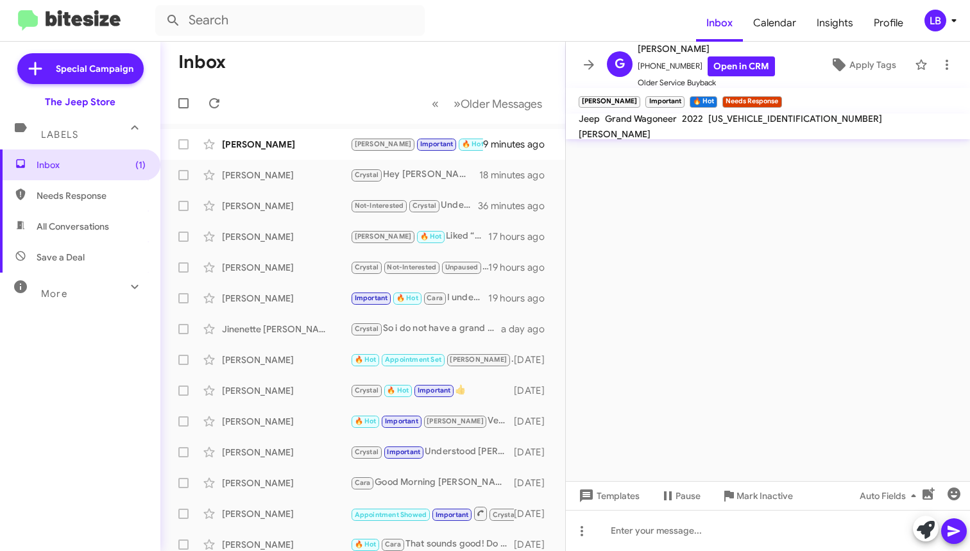
scroll to position [0, 0]
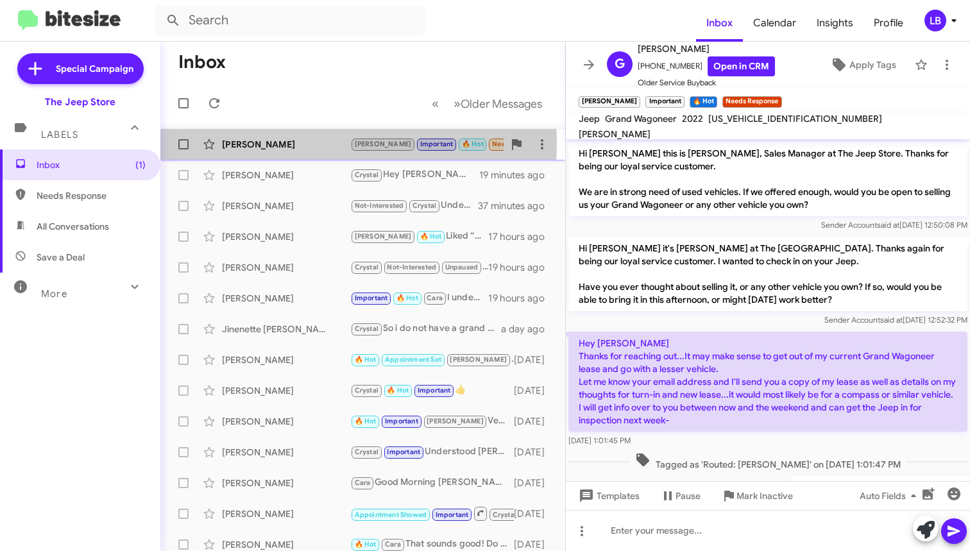
click at [288, 143] on div "[PERSON_NAME]" at bounding box center [286, 144] width 128 height 13
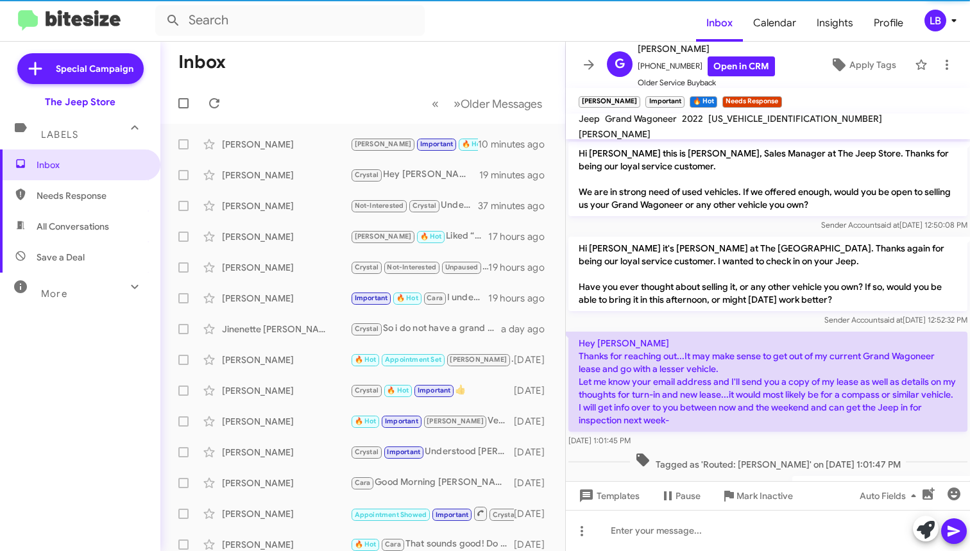
scroll to position [818, 0]
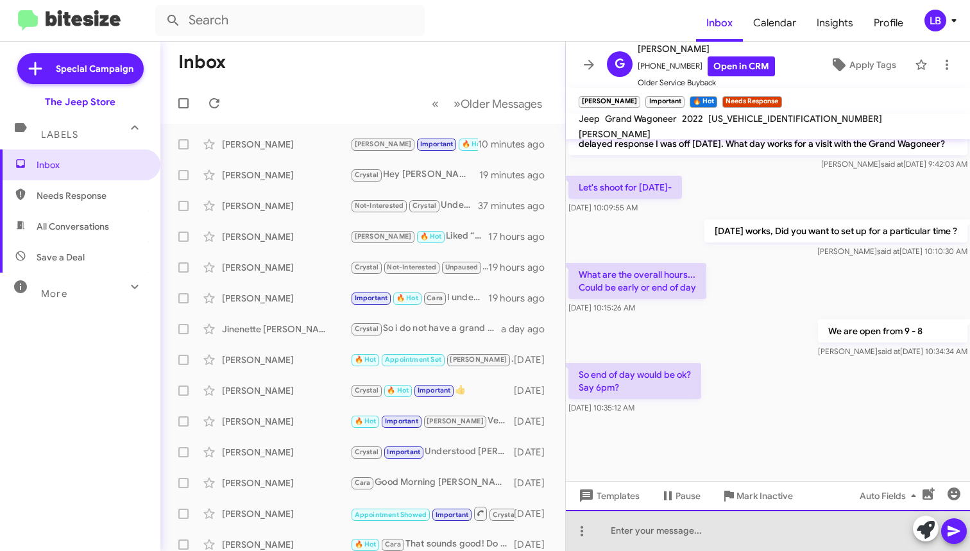
click at [694, 541] on div at bounding box center [768, 530] width 404 height 41
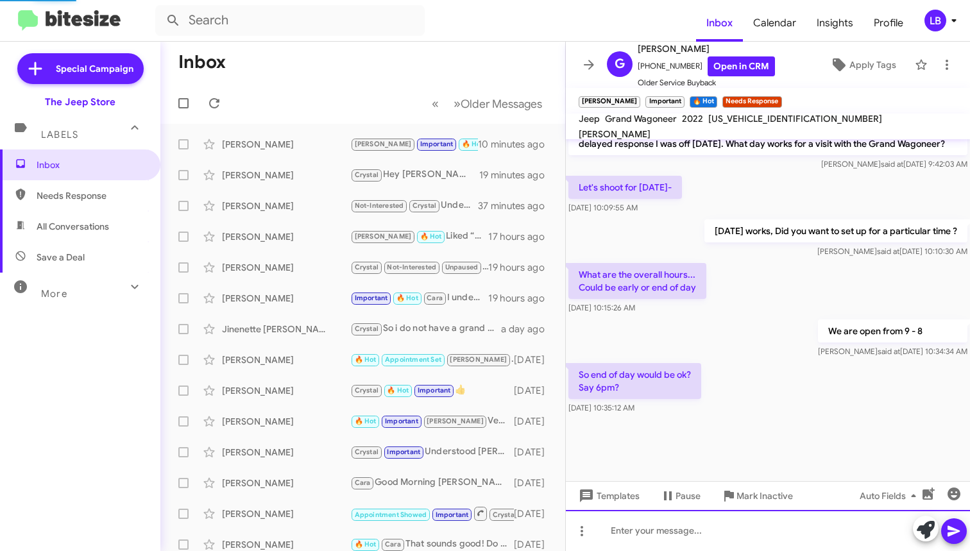
scroll to position [0, 0]
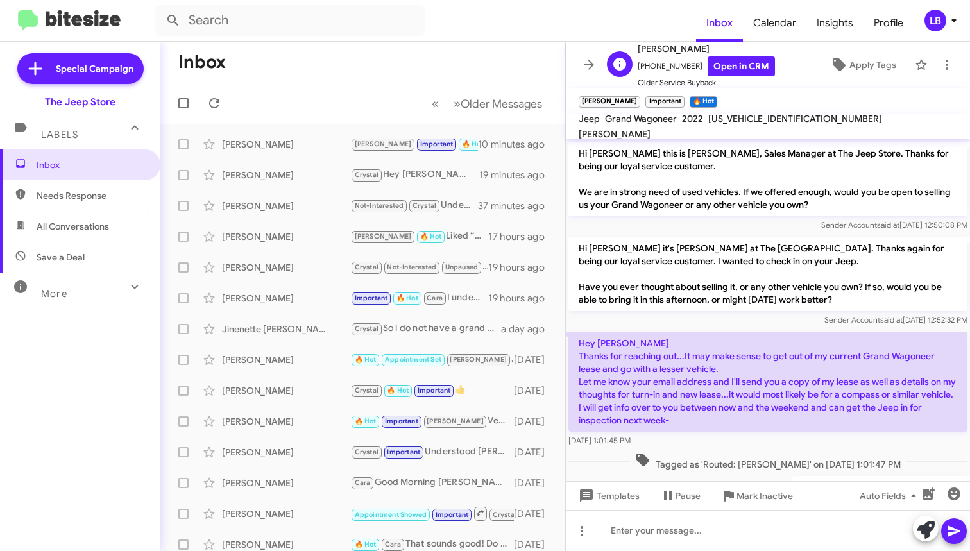
click at [689, 65] on span "[PHONE_NUMBER] Open in CRM" at bounding box center [705, 66] width 137 height 20
drag, startPoint x: 689, startPoint y: 65, endPoint x: 646, endPoint y: 67, distance: 43.0
click at [646, 67] on span "[PHONE_NUMBER] Open in CRM" at bounding box center [705, 66] width 137 height 20
copy span "16093692225"
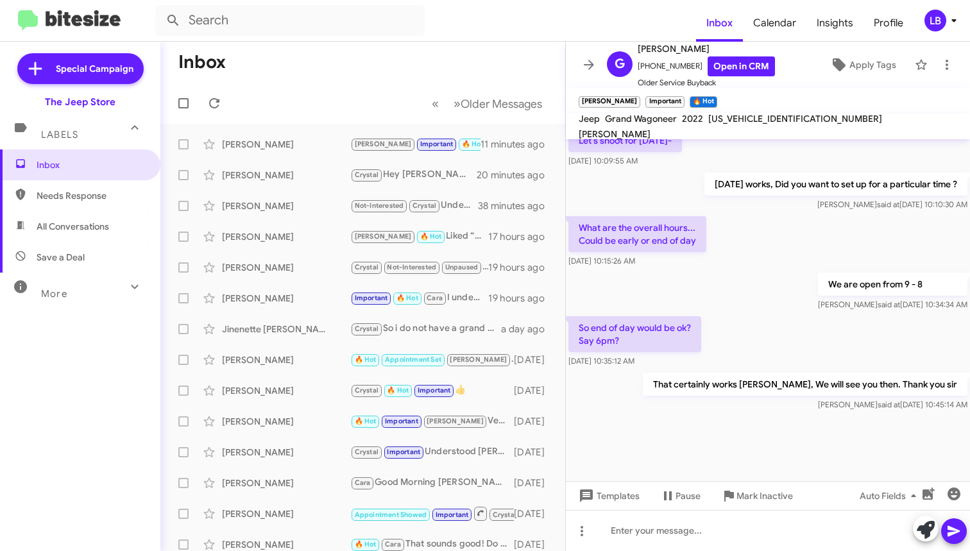
click at [353, 80] on mat-toolbar-row "Inbox" at bounding box center [362, 62] width 405 height 41
click at [389, 81] on mat-toolbar-row "Inbox" at bounding box center [362, 62] width 405 height 41
click at [762, 328] on div "So end of day would be ok? Say 6pm? [DATE] 10:35:12 AM" at bounding box center [768, 342] width 404 height 56
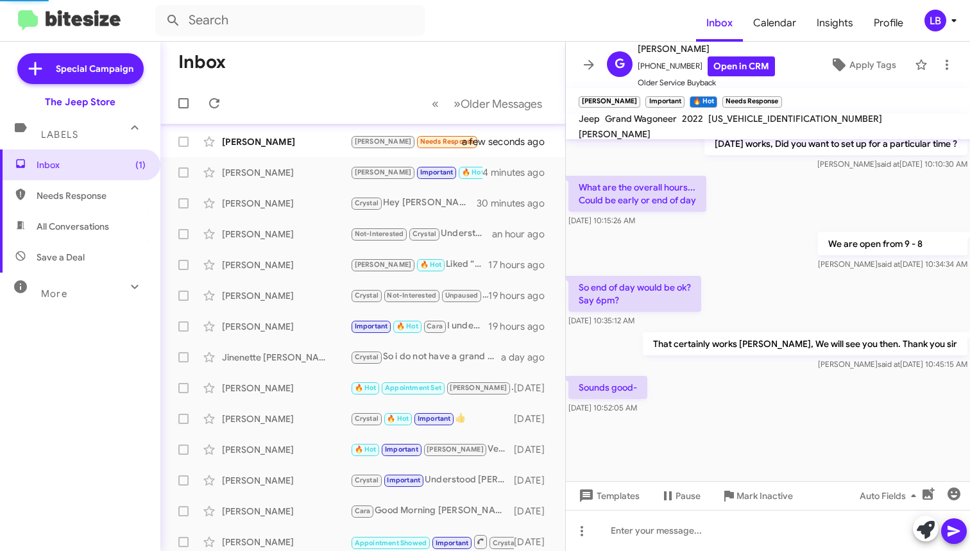
scroll to position [716, 0]
click at [451, 78] on mat-toolbar-row "Inbox" at bounding box center [362, 62] width 405 height 41
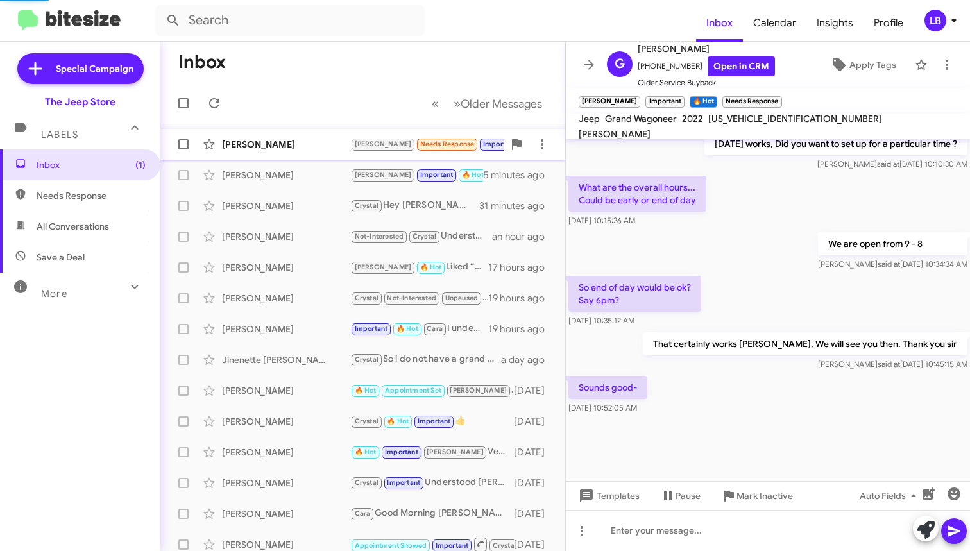
click at [307, 147] on div "[PERSON_NAME]" at bounding box center [286, 144] width 128 height 13
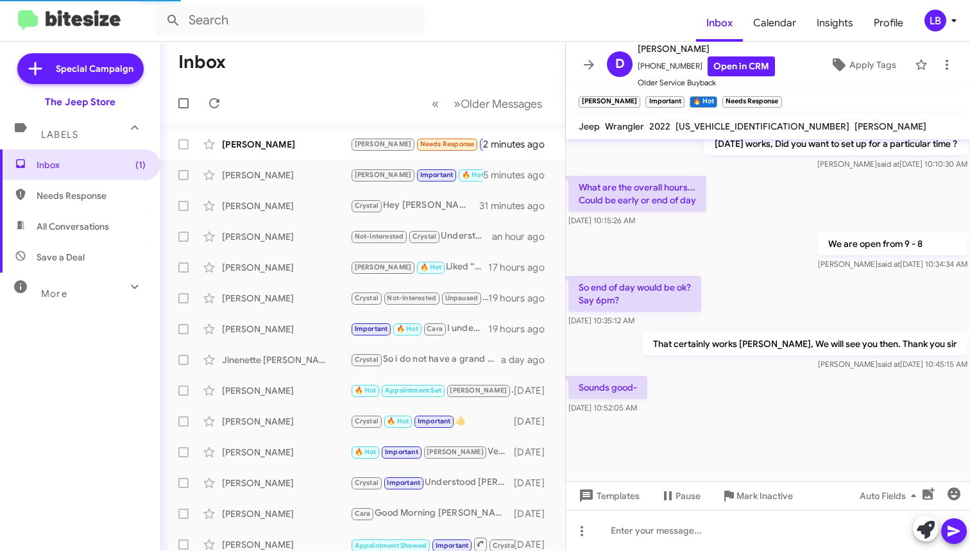
scroll to position [500, 0]
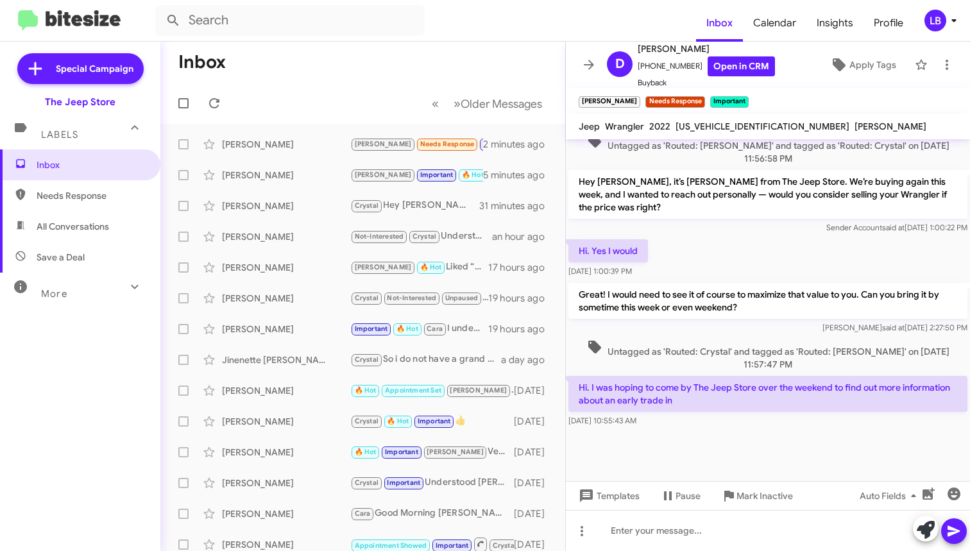
click at [710, 232] on div "Sender Account said at [DATE] 1:00:22 PM" at bounding box center [767, 227] width 399 height 13
click at [750, 235] on div "Hey [PERSON_NAME], it’s [PERSON_NAME] from The Jeep Store. We’re buying again t…" at bounding box center [768, 201] width 404 height 69
click at [710, 216] on p "Hey [PERSON_NAME], it’s [PERSON_NAME] from The Jeep Store. We’re buying again t…" at bounding box center [767, 194] width 399 height 49
click at [761, 252] on div "Hi. Yes I would [DATE] 1:00:39 PM" at bounding box center [768, 259] width 404 height 44
drag, startPoint x: 758, startPoint y: 407, endPoint x: 793, endPoint y: 357, distance: 60.7
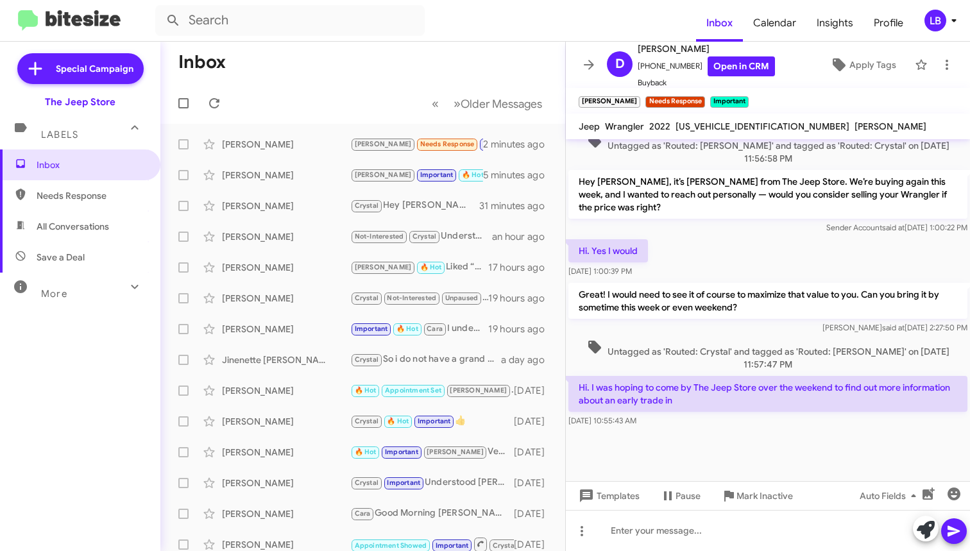
click at [758, 405] on p "Hi. I was hoping to come by The Jeep Store over the weekend to find out more in…" at bounding box center [767, 394] width 399 height 36
click at [798, 352] on span "Untagged as 'Routed: Crystal' and tagged as 'Routed: [PERSON_NAME]' on [DATE] 1…" at bounding box center [767, 354] width 399 height 31
click at [757, 260] on div "Hi. Yes I would [DATE] 1:00:39 PM" at bounding box center [768, 259] width 404 height 44
click at [714, 263] on div "Hi. Yes I would [DATE] 1:00:39 PM" at bounding box center [768, 259] width 404 height 44
click at [739, 285] on p "Great! I would need to see it of course to maximize that value to you. Can you …" at bounding box center [767, 301] width 399 height 36
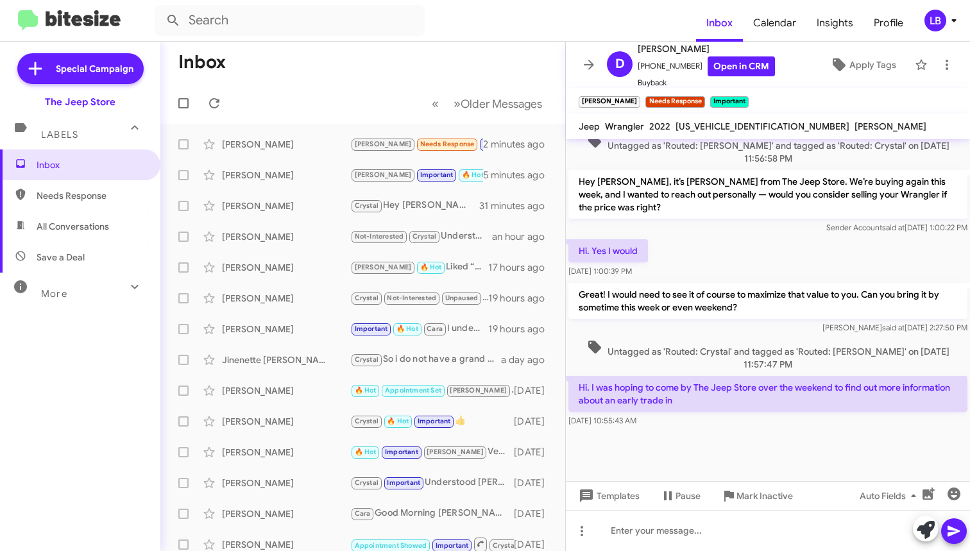
click at [714, 442] on div at bounding box center [768, 455] width 404 height 51
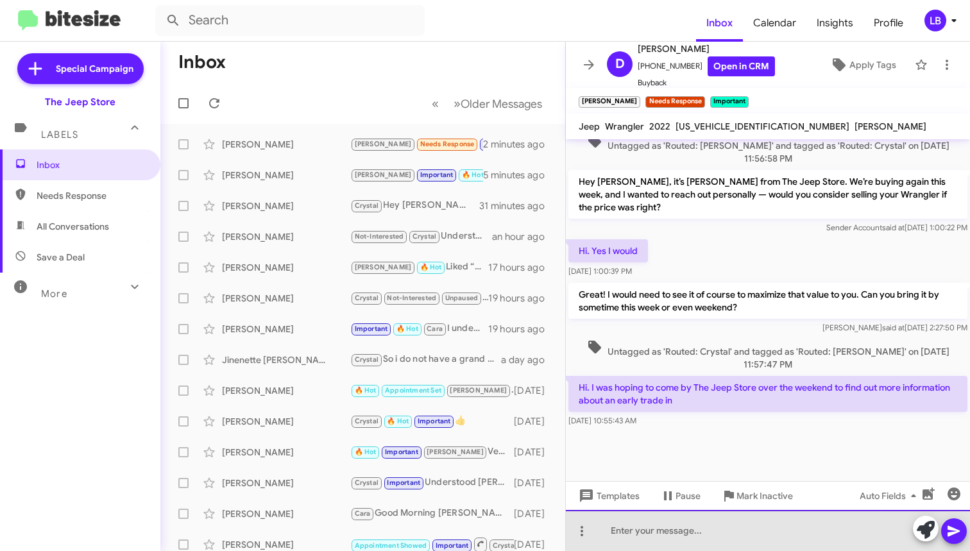
click at [683, 537] on div at bounding box center [768, 530] width 404 height 41
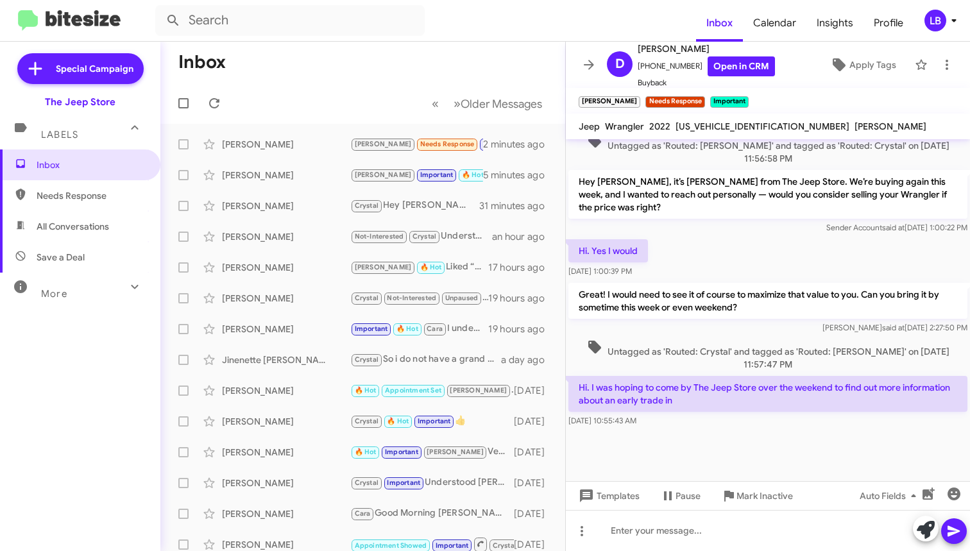
click at [693, 437] on div at bounding box center [768, 455] width 404 height 51
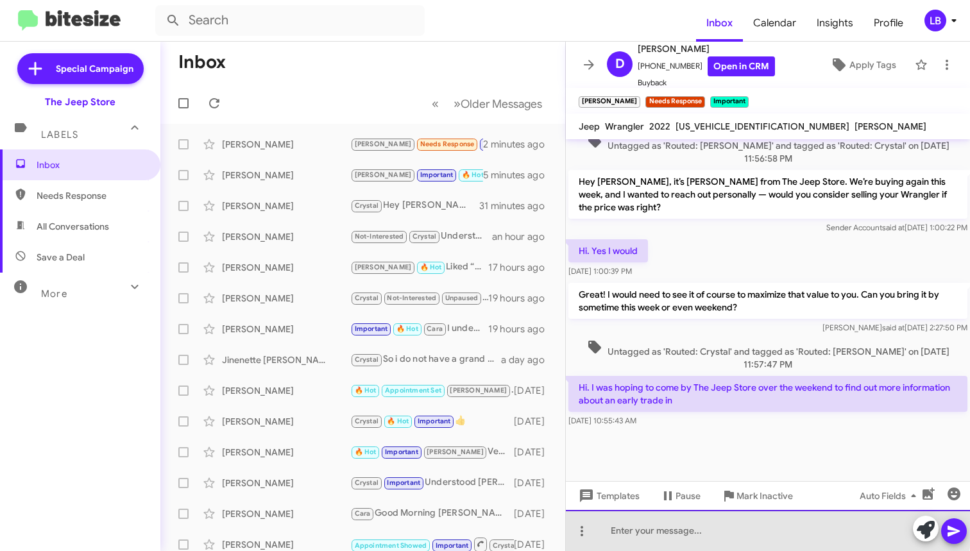
click at [698, 528] on div at bounding box center [768, 530] width 404 height 41
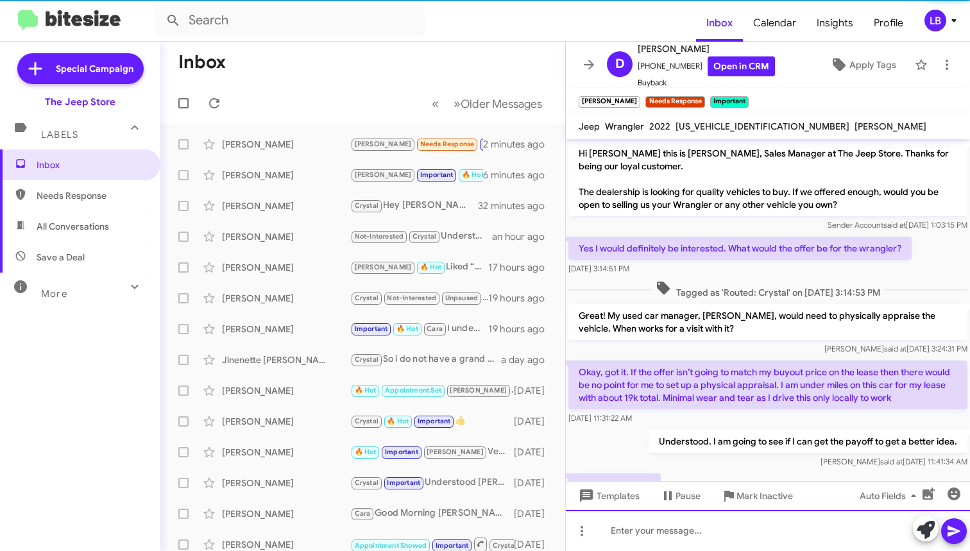
scroll to position [560, 0]
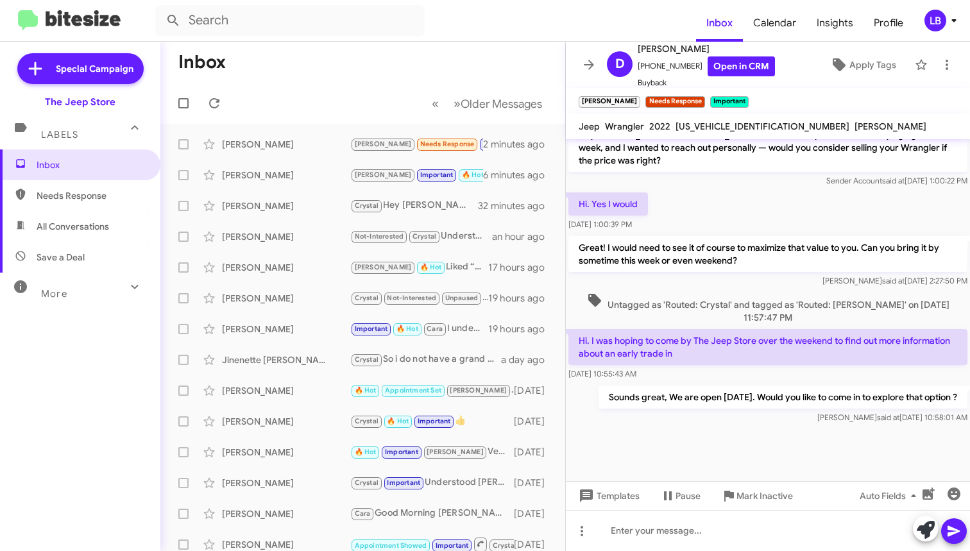
click at [798, 190] on div "Hi. Yes I would [DATE] 1:00:39 PM" at bounding box center [768, 212] width 404 height 44
click at [251, 58] on mat-toolbar-row "Inbox" at bounding box center [362, 62] width 405 height 41
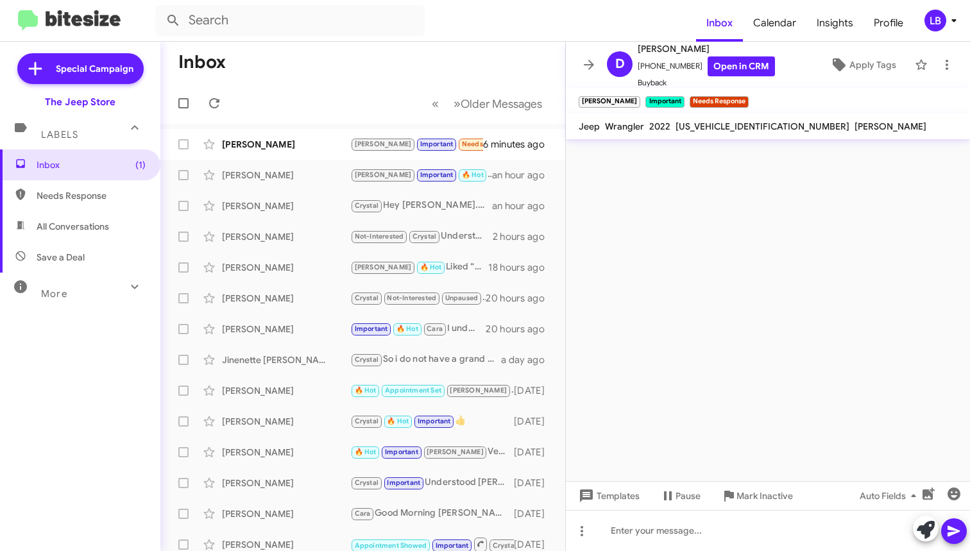
scroll to position [0, 0]
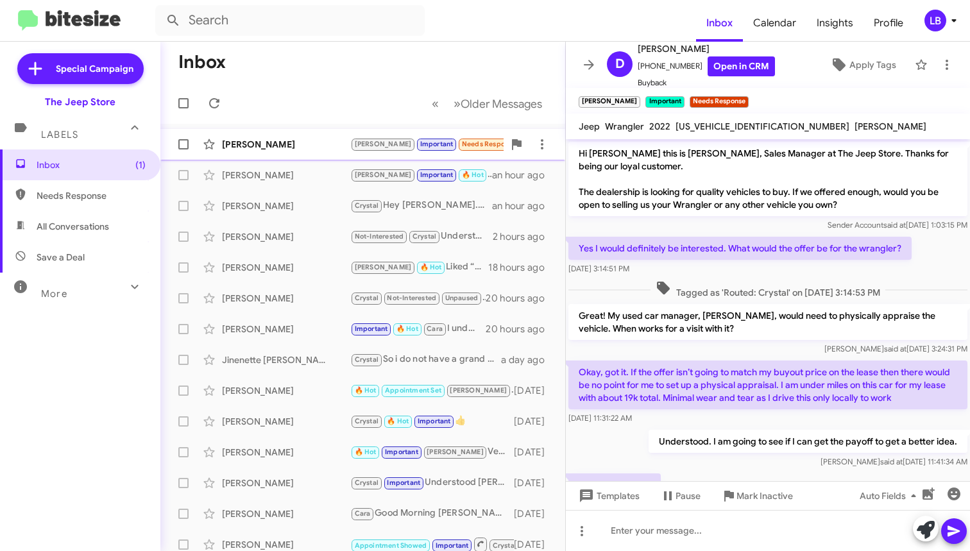
click at [279, 138] on div "[PERSON_NAME]" at bounding box center [286, 144] width 128 height 13
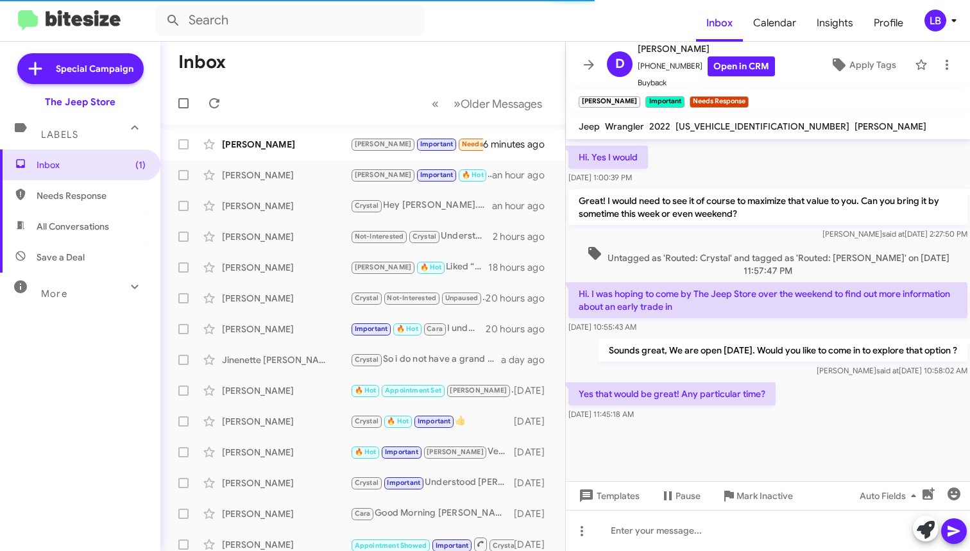
click at [871, 404] on div "Yes that would be great! Any particular time? [DATE] 11:45:18 AM" at bounding box center [768, 402] width 404 height 44
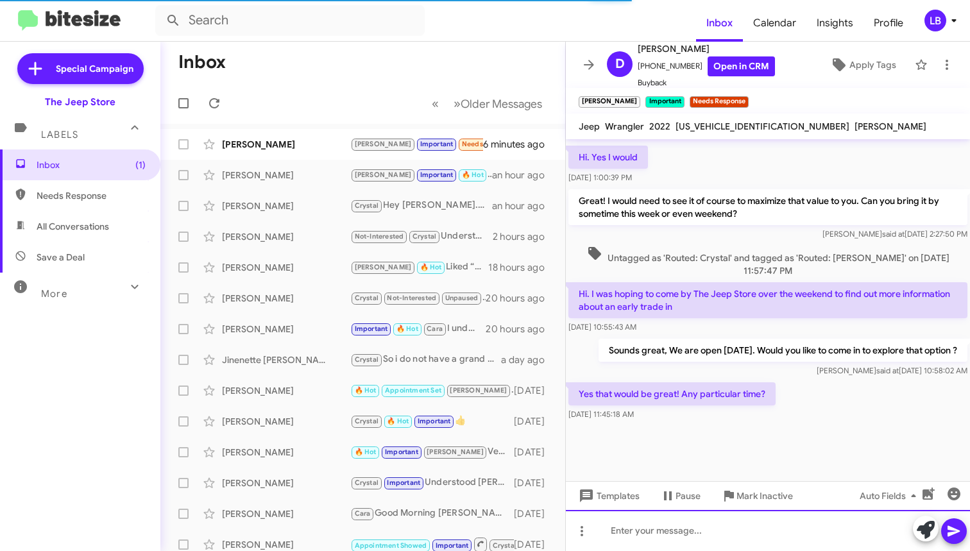
click at [712, 537] on div at bounding box center [768, 530] width 404 height 41
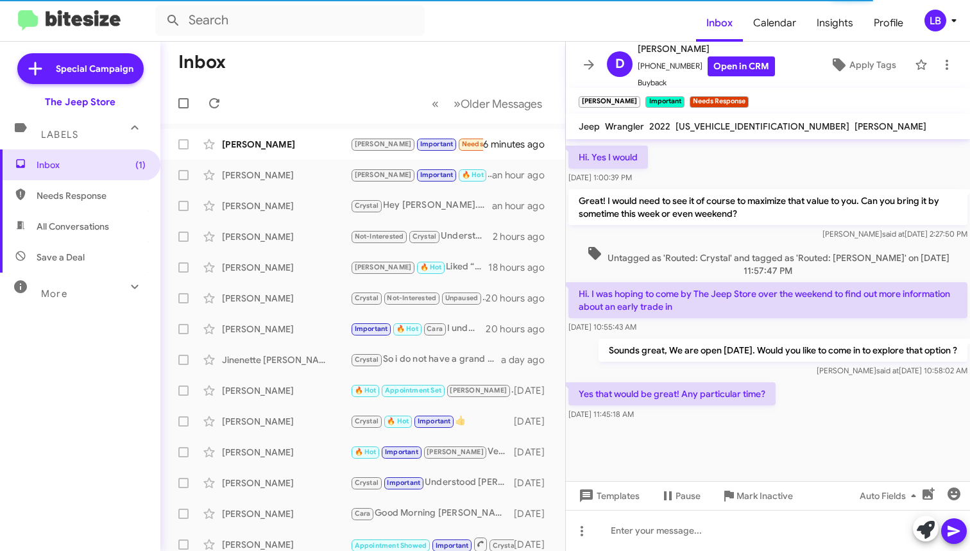
click at [768, 165] on div "Hi. Yes I would [DATE] 1:00:39 PM" at bounding box center [768, 165] width 404 height 44
drag, startPoint x: 687, startPoint y: 63, endPoint x: 657, endPoint y: 70, distance: 30.8
click at [644, 71] on span "[PHONE_NUMBER] Open in CRM" at bounding box center [705, 66] width 137 height 20
copy span "8622190385"
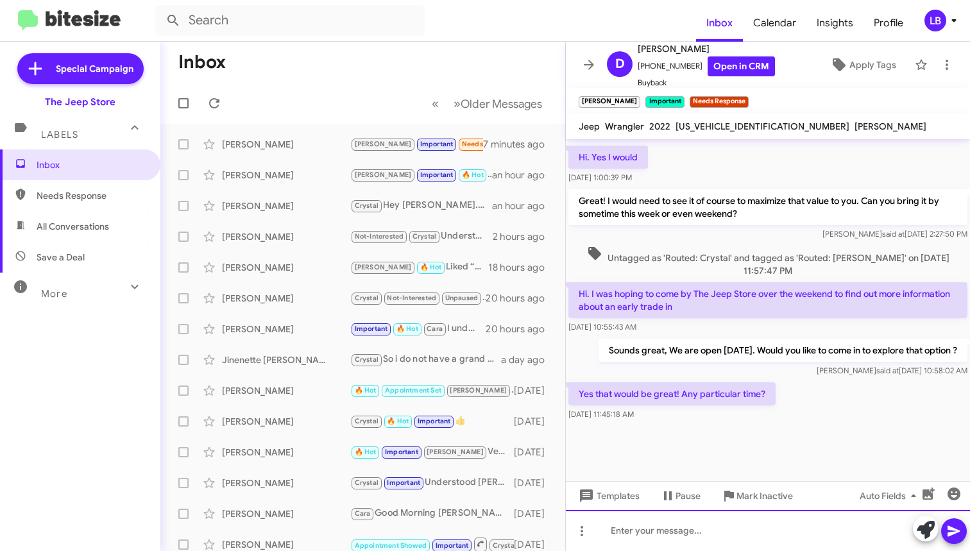
drag, startPoint x: 700, startPoint y: 532, endPoint x: 966, endPoint y: 183, distance: 438.6
click at [700, 532] on div at bounding box center [768, 530] width 404 height 41
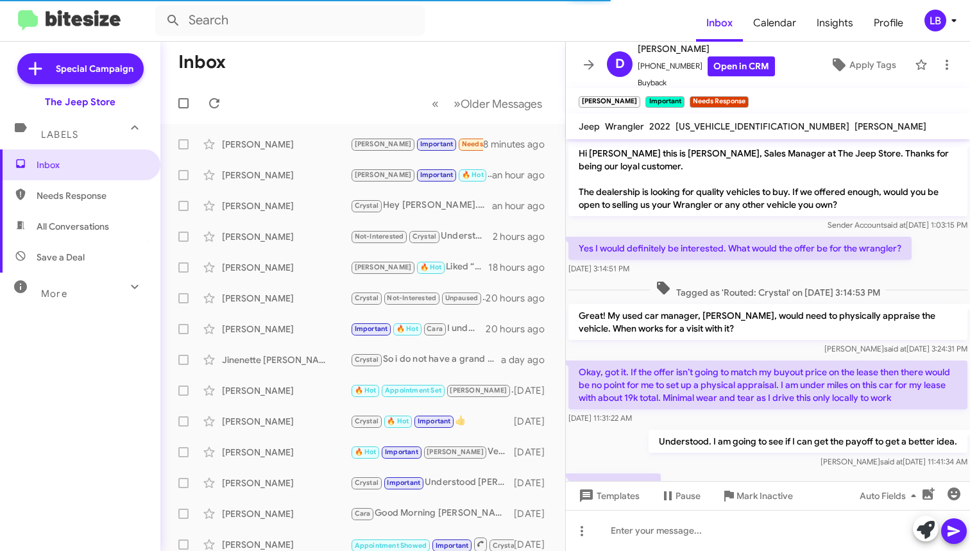
click at [382, 91] on mat-toolbar-row "« Previous » Next Older Messages" at bounding box center [362, 103] width 405 height 41
click at [362, 94] on mat-toolbar-row "« Previous » Next Older Messages" at bounding box center [362, 103] width 405 height 41
drag, startPoint x: 407, startPoint y: 70, endPoint x: 281, endPoint y: 12, distance: 138.9
click at [407, 70] on mat-toolbar-row "Inbox" at bounding box center [362, 62] width 405 height 41
click at [305, 76] on mat-toolbar-row "Inbox" at bounding box center [362, 62] width 405 height 41
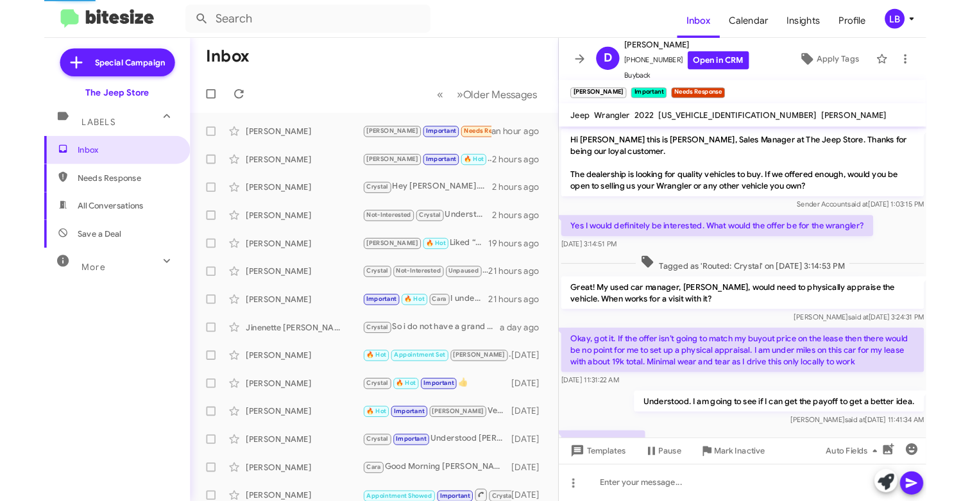
scroll to position [666, 0]
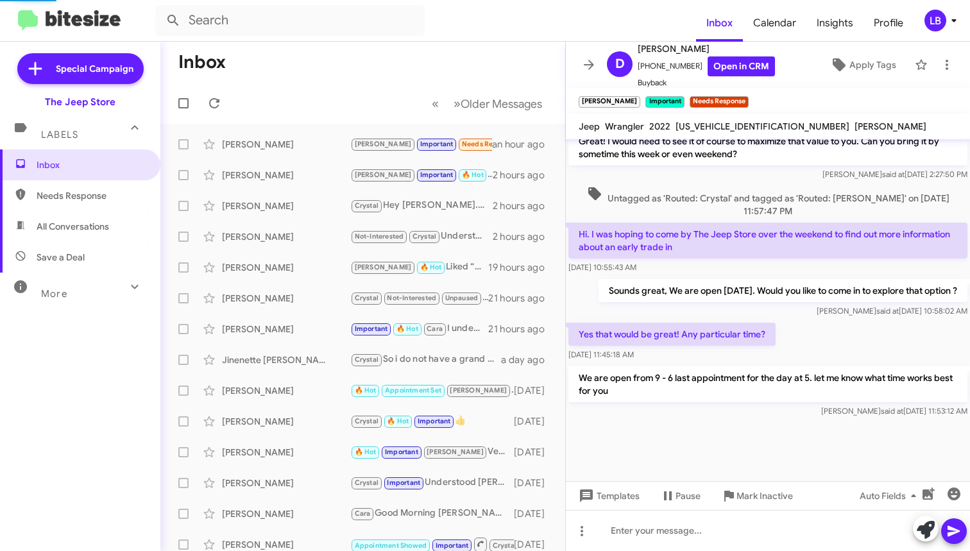
click at [732, 186] on span "Untagged as 'Routed: Crystal' and tagged as 'Routed: [PERSON_NAME]' on [DATE] 1…" at bounding box center [767, 201] width 399 height 31
click at [339, 53] on mat-toolbar-row "Inbox" at bounding box center [362, 62] width 405 height 41
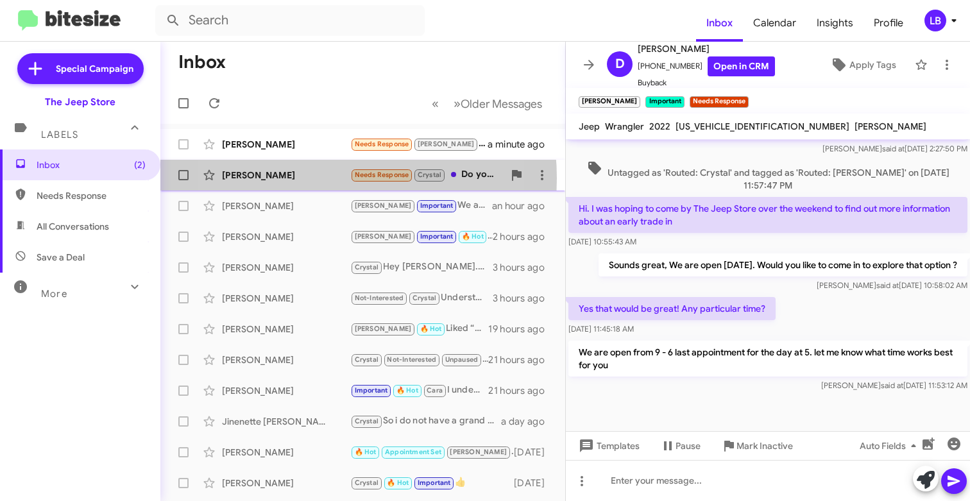
click at [296, 178] on div "[PERSON_NAME]" at bounding box center [286, 175] width 128 height 13
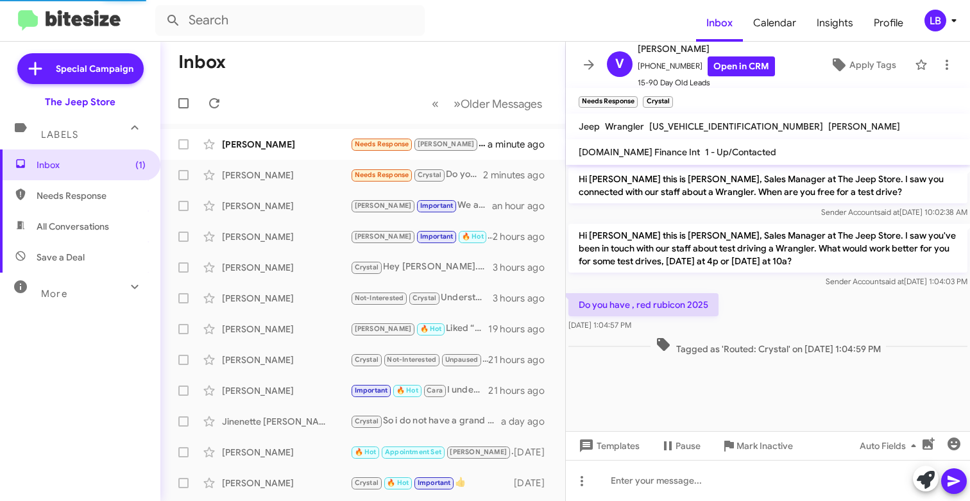
click at [785, 297] on div "Do you have , red rubicon 2025 [DATE] 1:04:57 PM" at bounding box center [768, 312] width 404 height 44
click at [762, 326] on div "Do you have , red rubicon 2025 [DATE] 1:04:57 PM" at bounding box center [768, 312] width 404 height 44
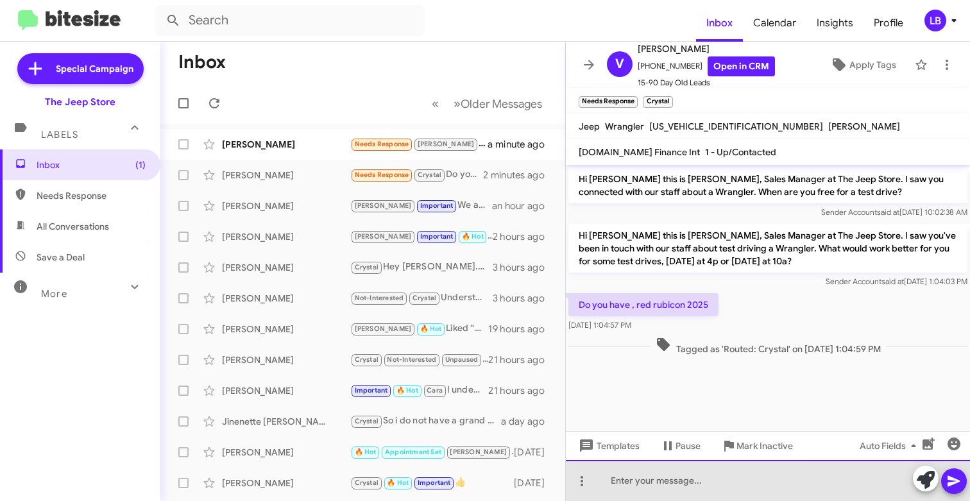
click at [725, 480] on div at bounding box center [768, 480] width 404 height 41
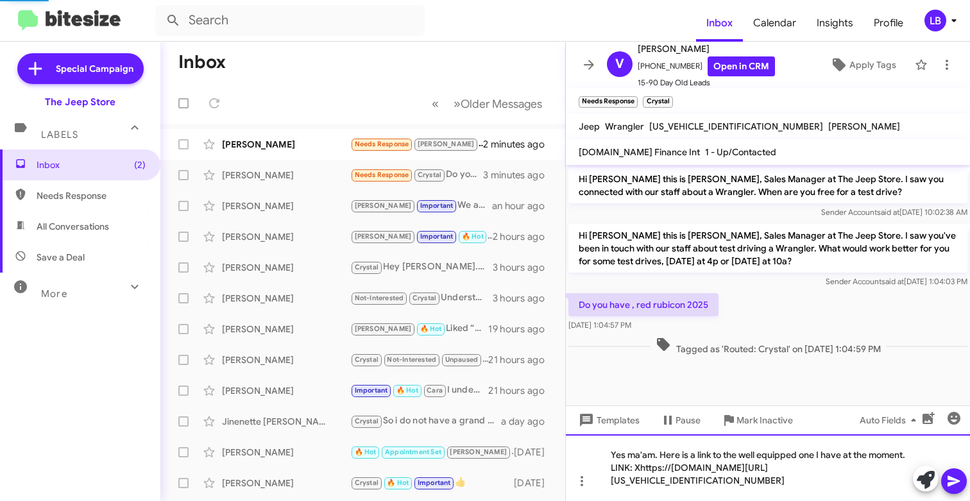
click at [640, 468] on div "Yes ma'am. Here is a link to the well equipped one I have at the moment. LINK: …" at bounding box center [768, 467] width 404 height 67
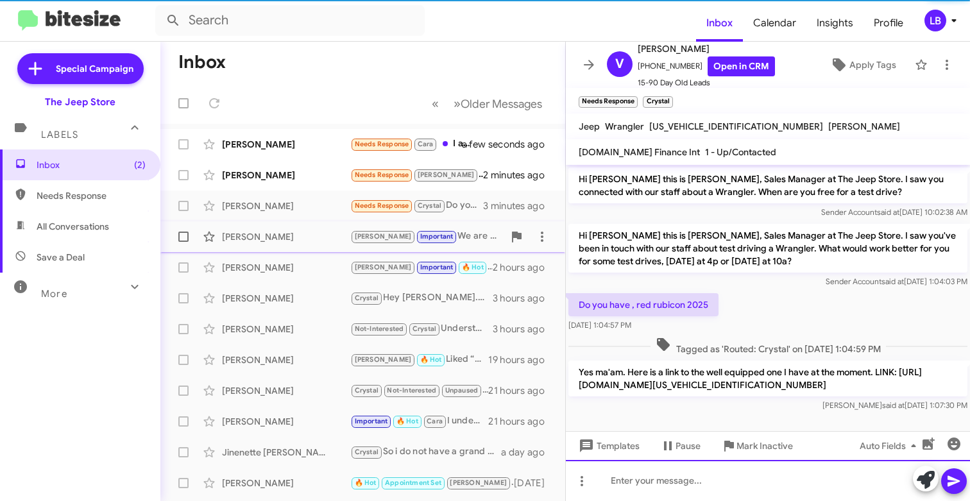
scroll to position [12, 0]
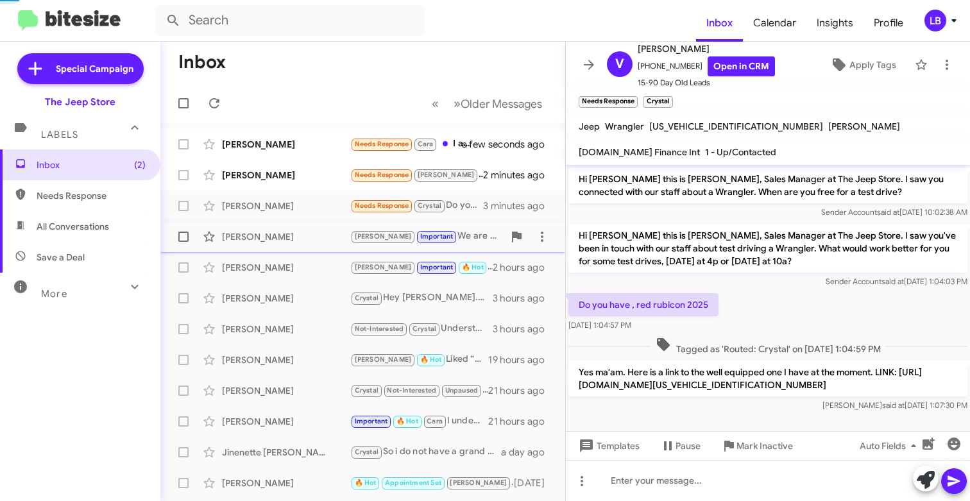
click at [334, 69] on mat-toolbar-row "Inbox" at bounding box center [362, 62] width 405 height 41
click at [287, 175] on div "[PERSON_NAME]" at bounding box center [286, 175] width 128 height 13
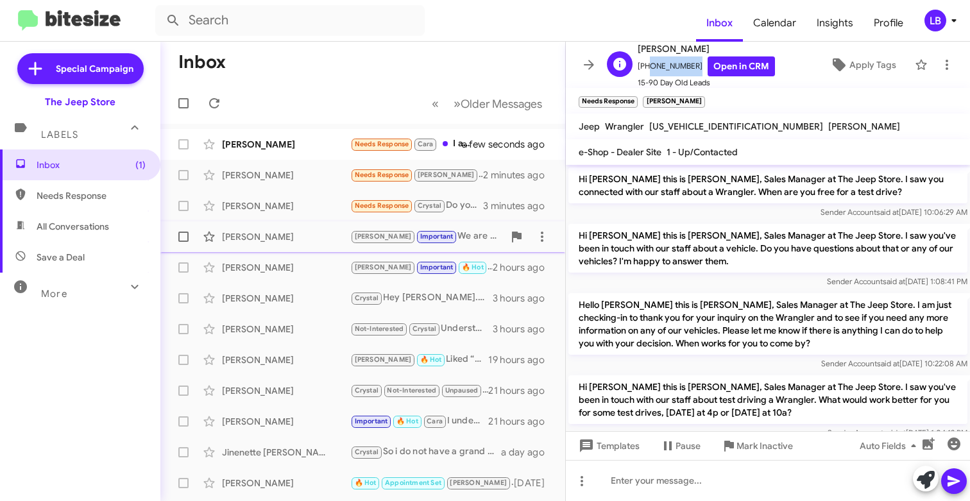
drag, startPoint x: 691, startPoint y: 67, endPoint x: 643, endPoint y: 69, distance: 47.5
click at [643, 69] on span "[PHONE_NUMBER] Open in CRM" at bounding box center [705, 66] width 137 height 20
copy span "7326084679"
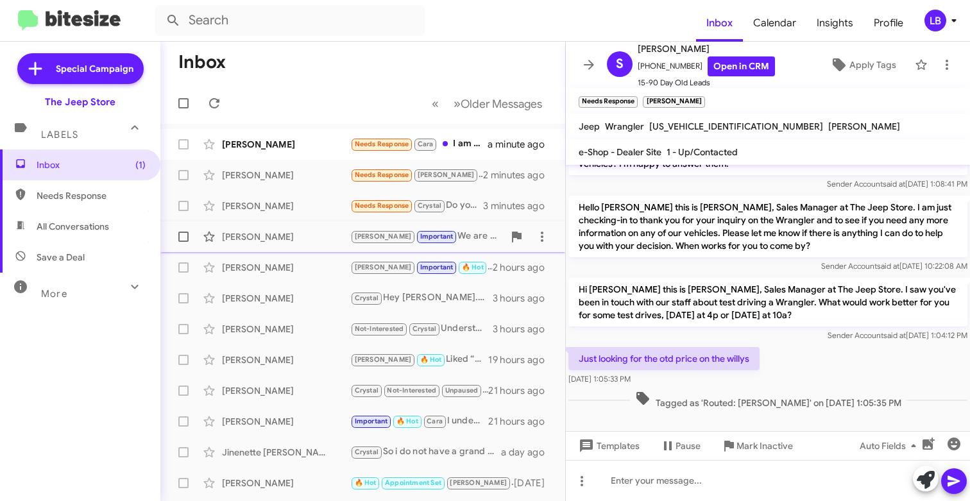
click at [738, 282] on p "Hi [PERSON_NAME] this is [PERSON_NAME], Sales Manager at The Jeep Store. I saw …" at bounding box center [767, 302] width 399 height 49
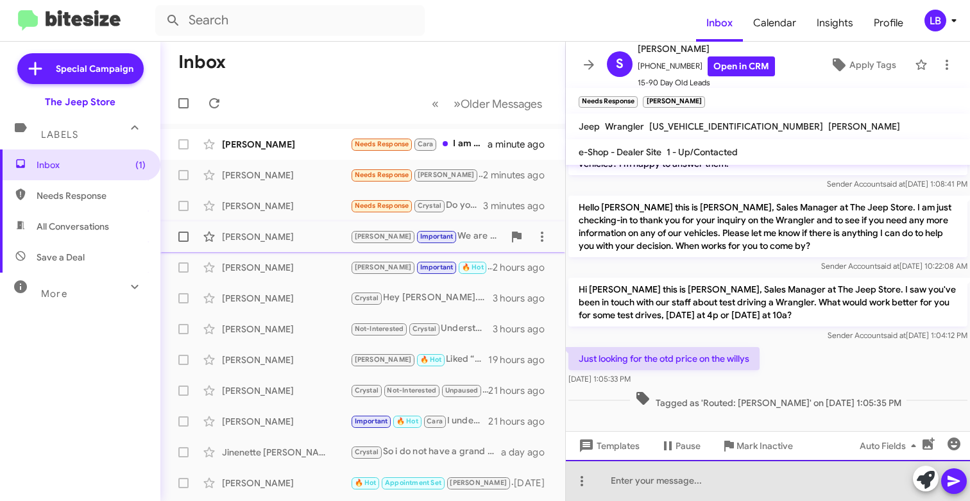
click at [744, 489] on div at bounding box center [768, 480] width 404 height 41
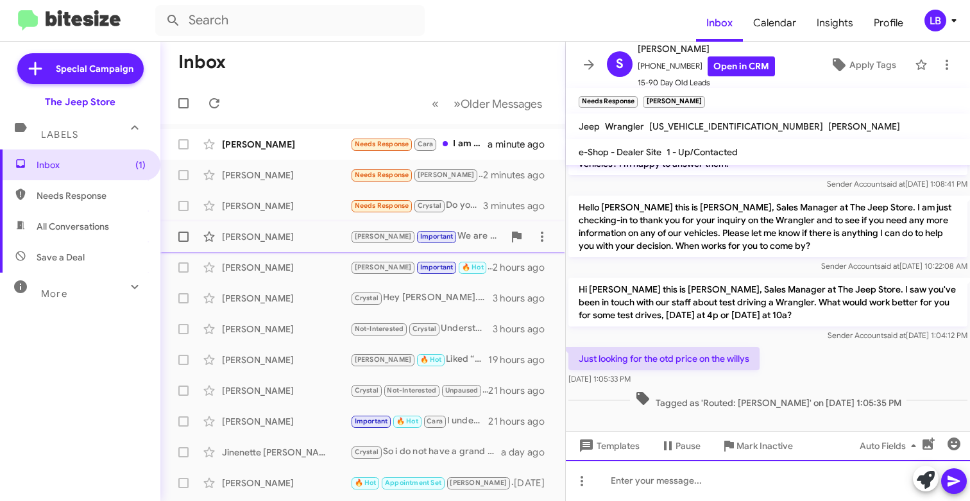
click at [734, 486] on div at bounding box center [768, 480] width 404 height 41
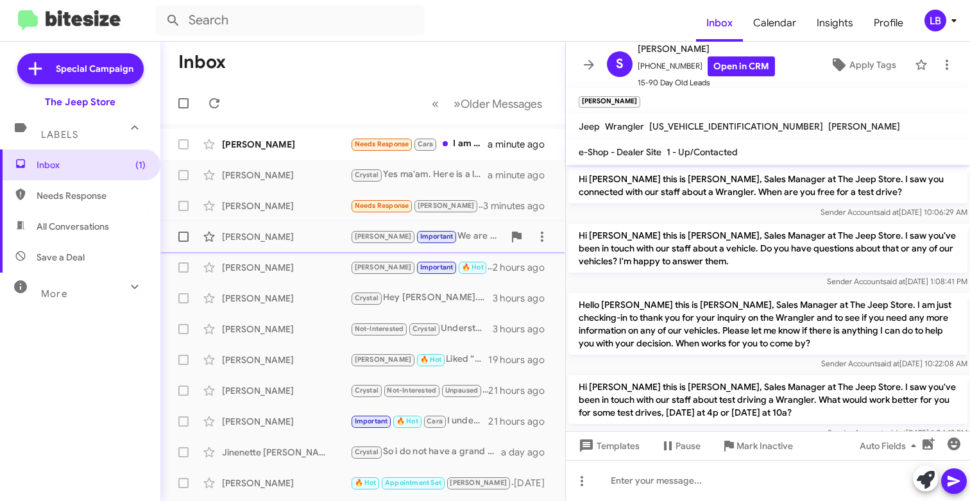
scroll to position [144, 0]
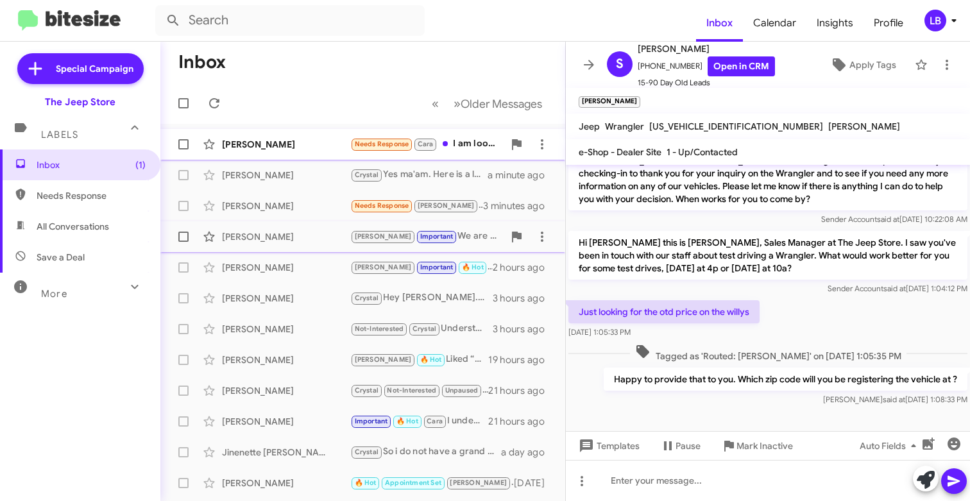
click at [308, 135] on div "[PERSON_NAME] Needs Response [PERSON_NAME] I am looking for Wrangler 4xe to lea…" at bounding box center [363, 144] width 384 height 26
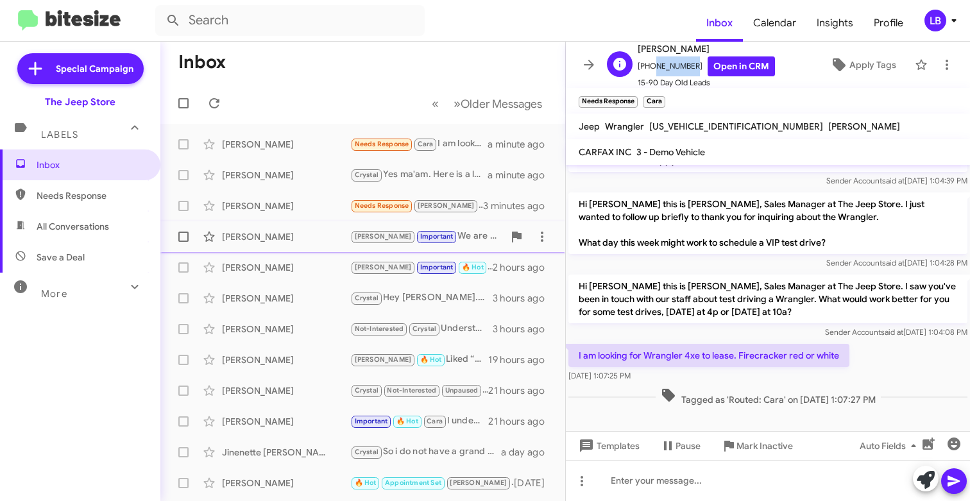
drag, startPoint x: 686, startPoint y: 65, endPoint x: 648, endPoint y: 70, distance: 38.2
click at [648, 70] on span "[PHONE_NUMBER] Open in CRM" at bounding box center [705, 66] width 137 height 20
copy span "099374114"
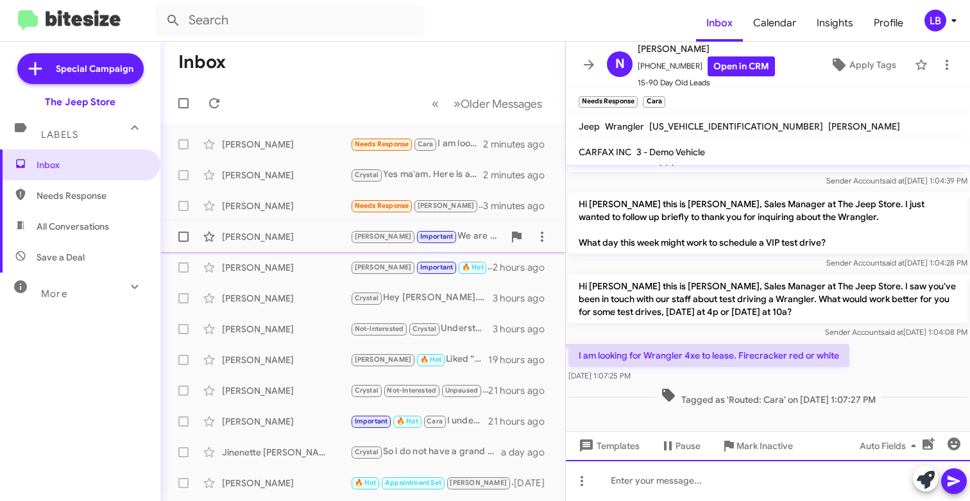
click at [762, 480] on div at bounding box center [768, 480] width 404 height 41
click at [732, 487] on div at bounding box center [768, 480] width 404 height 41
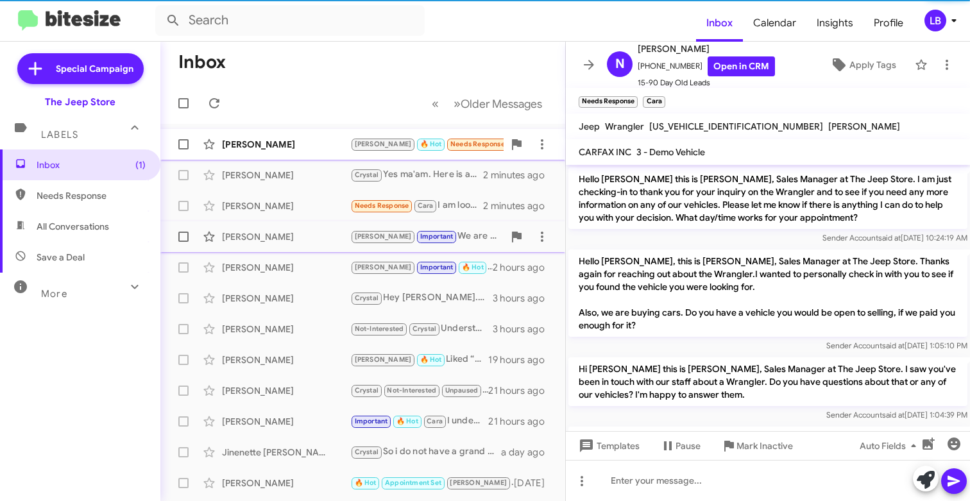
click at [279, 143] on div "[PERSON_NAME]" at bounding box center [286, 144] width 128 height 13
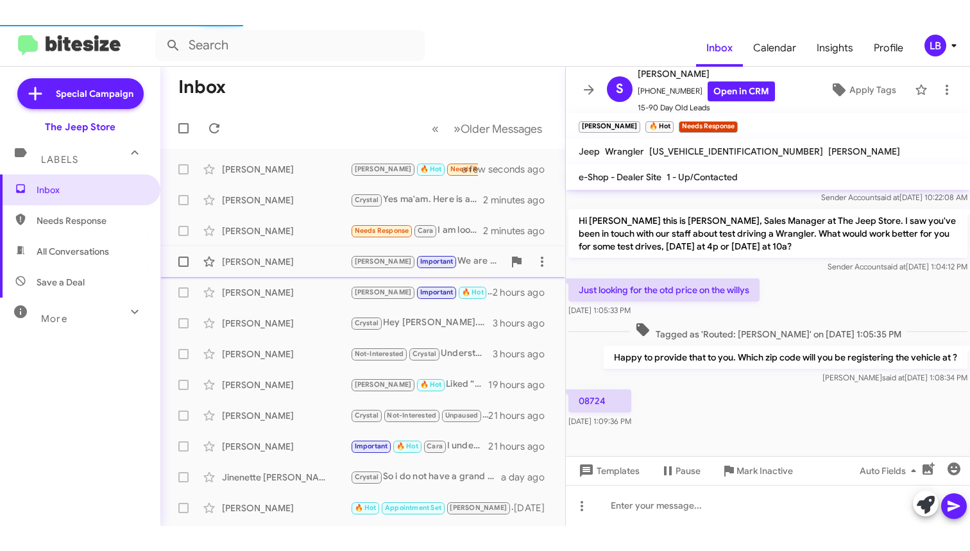
scroll to position [191, 0]
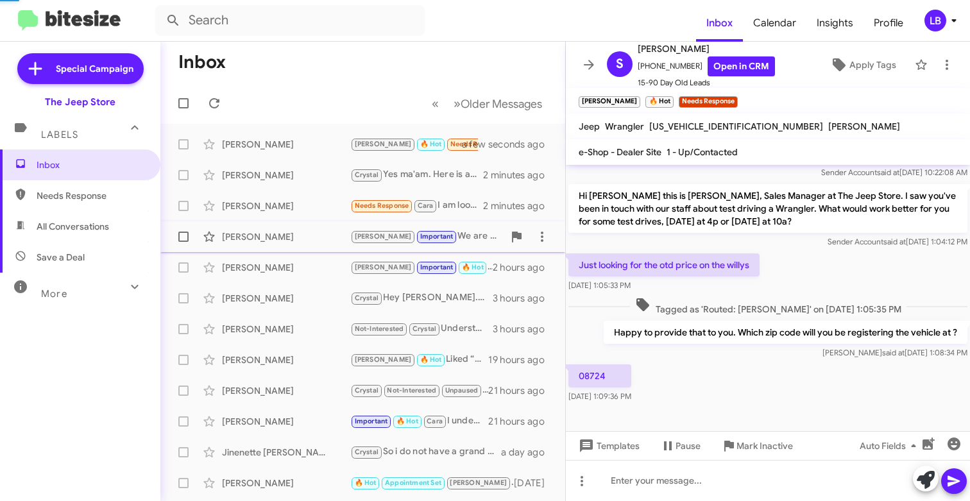
click at [696, 380] on div "08724 [DATE] 1:09:36 PM" at bounding box center [768, 384] width 404 height 44
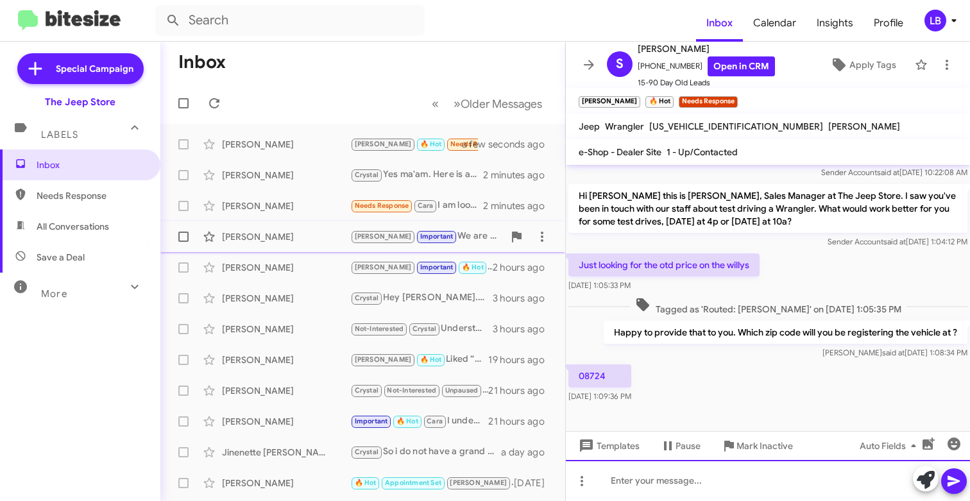
drag, startPoint x: 799, startPoint y: 480, endPoint x: 839, endPoint y: 371, distance: 116.0
click at [799, 480] on div at bounding box center [768, 480] width 404 height 41
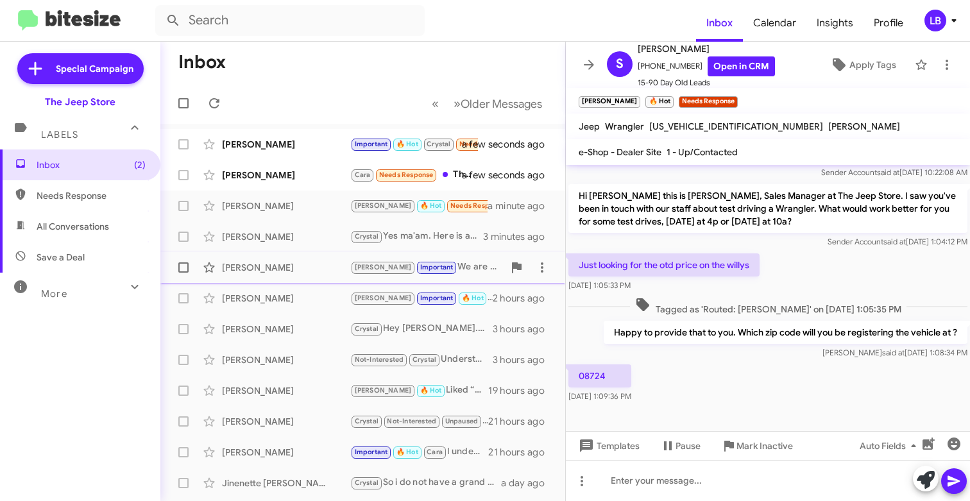
click at [822, 264] on div "Just looking for the otd price on the willys [DATE] 1:05:33 PM" at bounding box center [768, 273] width 404 height 44
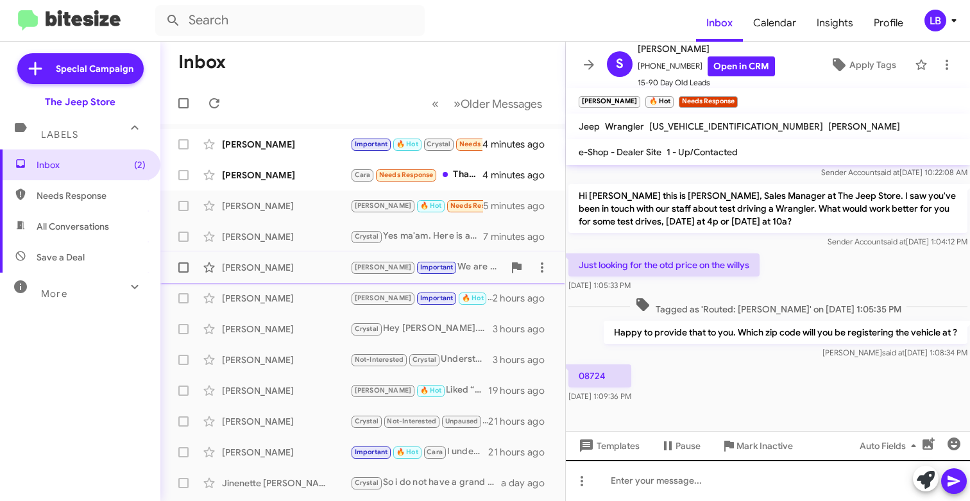
drag, startPoint x: 769, startPoint y: 360, endPoint x: 750, endPoint y: 462, distance: 103.2
click at [769, 360] on div "Happy to provide that to you. Which zip code will you be registering the vehicl…" at bounding box center [768, 340] width 404 height 44
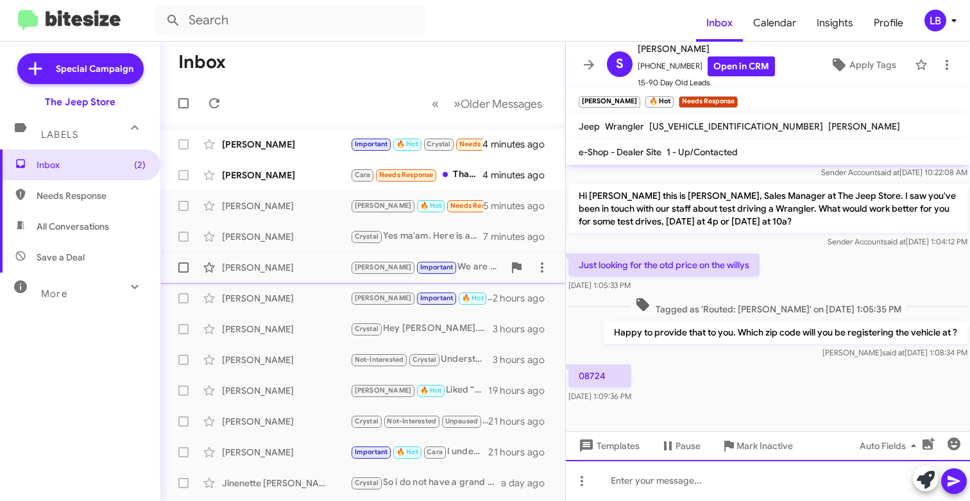
click at [734, 494] on div at bounding box center [768, 480] width 404 height 41
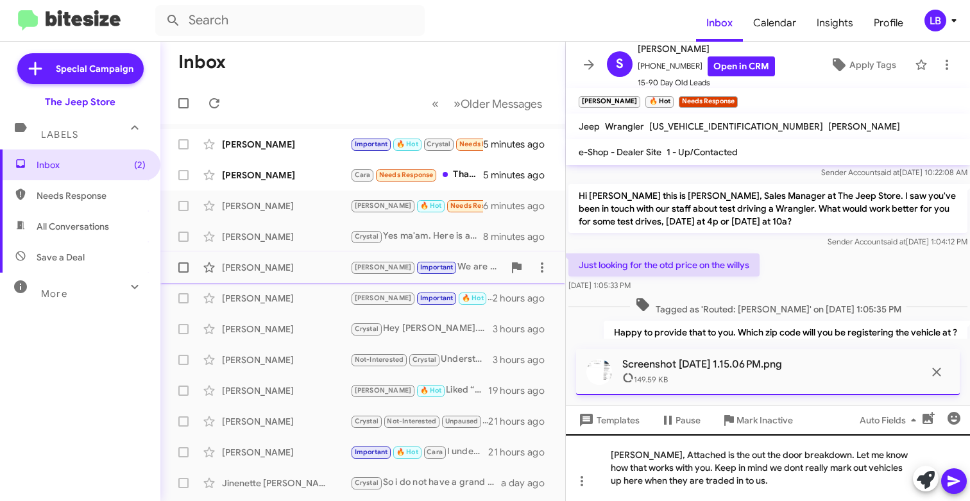
scroll to position [283, 0]
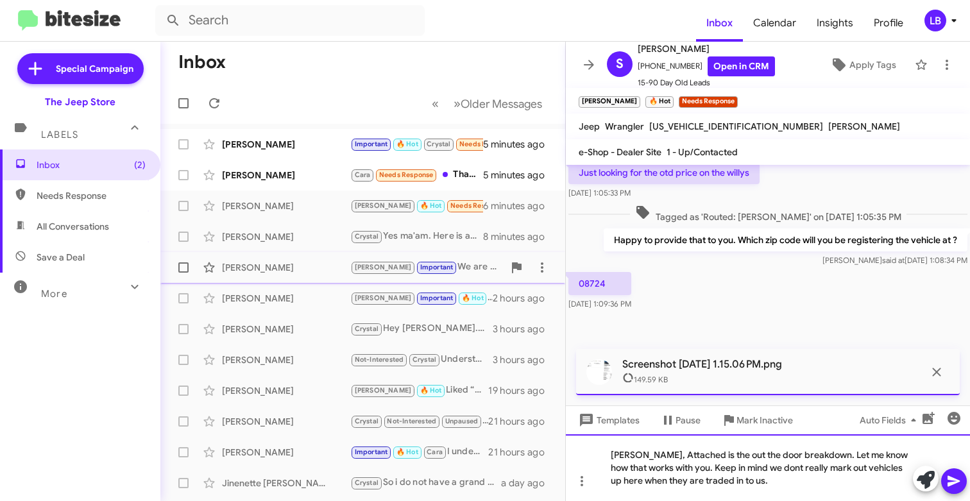
click at [829, 469] on div "[PERSON_NAME], Attached is the out the door breakdown. Let me know how that wor…" at bounding box center [768, 467] width 404 height 67
click at [773, 484] on div "[PERSON_NAME], Attached is the out the door breakdown. Let me know how that wor…" at bounding box center [768, 467] width 404 height 67
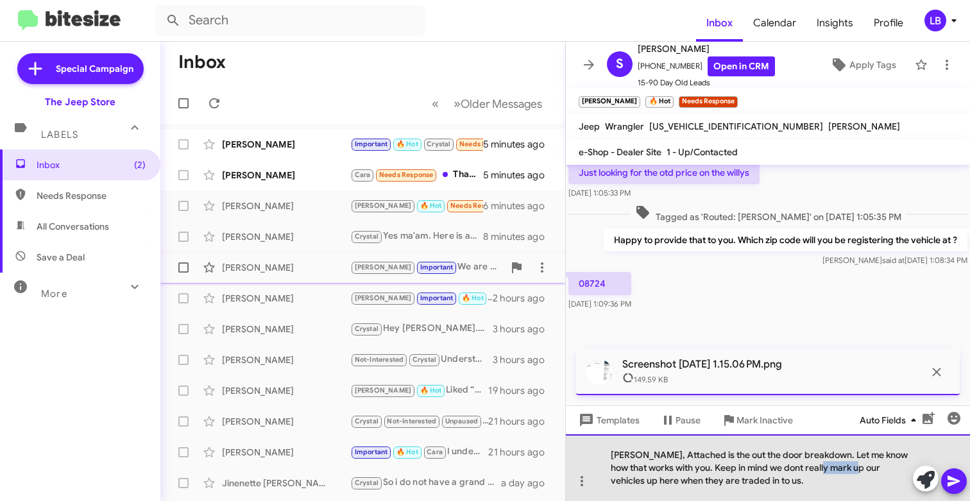
drag, startPoint x: 848, startPoint y: 467, endPoint x: 866, endPoint y: 421, distance: 49.5
click at [819, 468] on div "[PERSON_NAME], Attached is the out the door breakdown. Let me know how that wor…" at bounding box center [768, 467] width 404 height 67
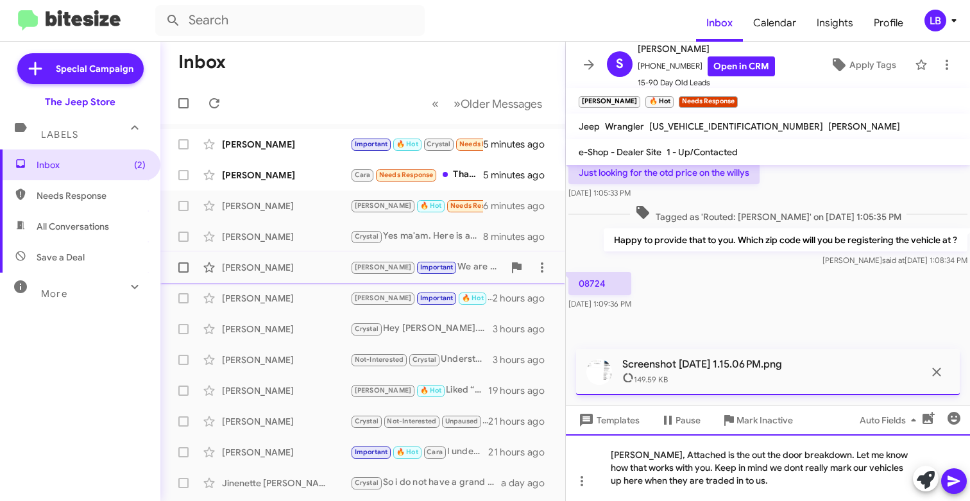
click at [803, 483] on div "[PERSON_NAME], Attached is the out the door breakdown. Let me know how that wor…" at bounding box center [768, 467] width 404 height 67
click at [958, 482] on icon at bounding box center [953, 480] width 15 height 15
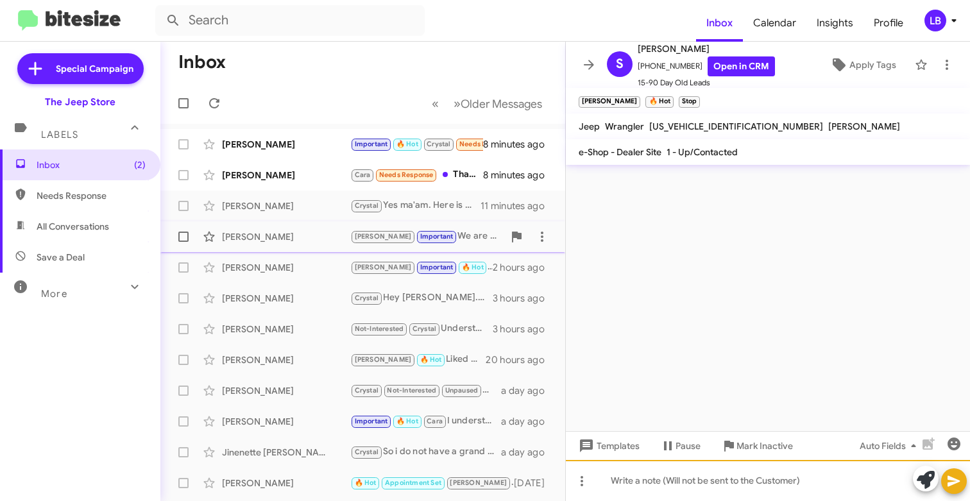
scroll to position [0, 0]
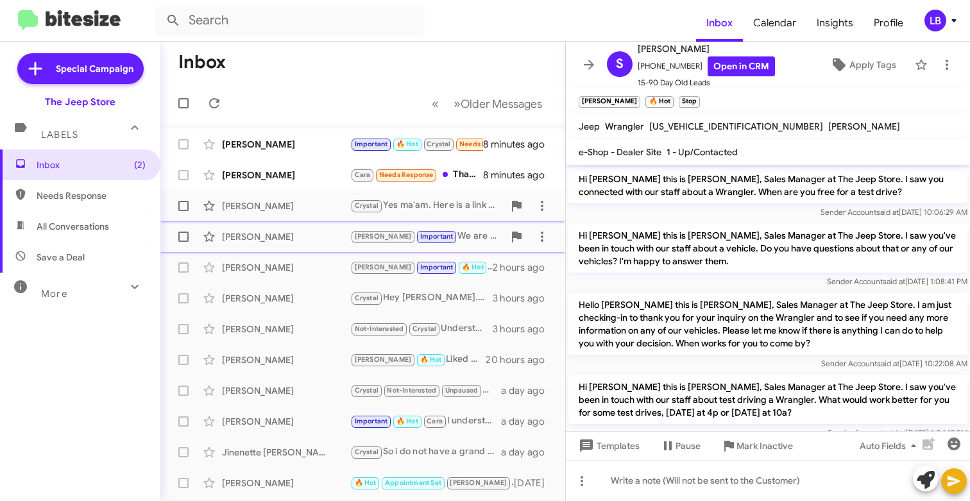
click at [306, 195] on div "[PERSON_NAME] [PERSON_NAME] Yes ma'am. Here is a link to the well equipped one …" at bounding box center [363, 206] width 384 height 26
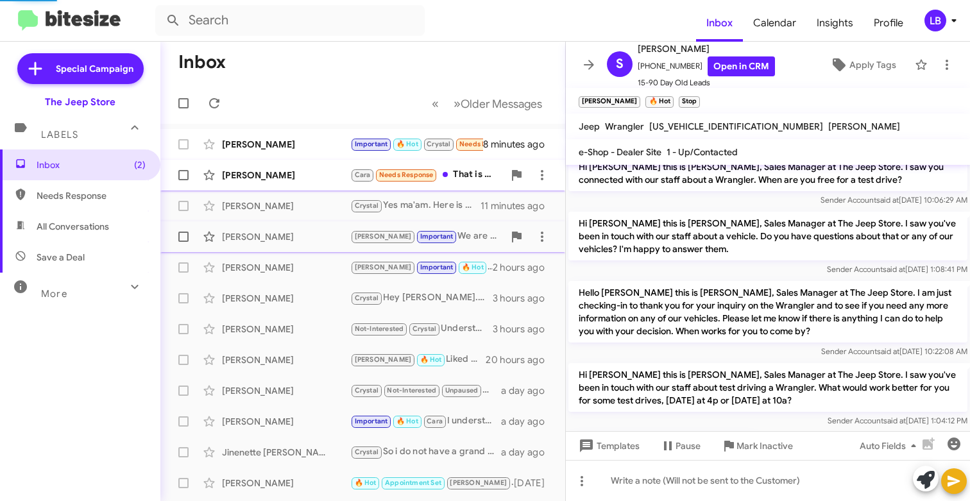
click at [308, 172] on div "[PERSON_NAME]" at bounding box center [286, 175] width 128 height 13
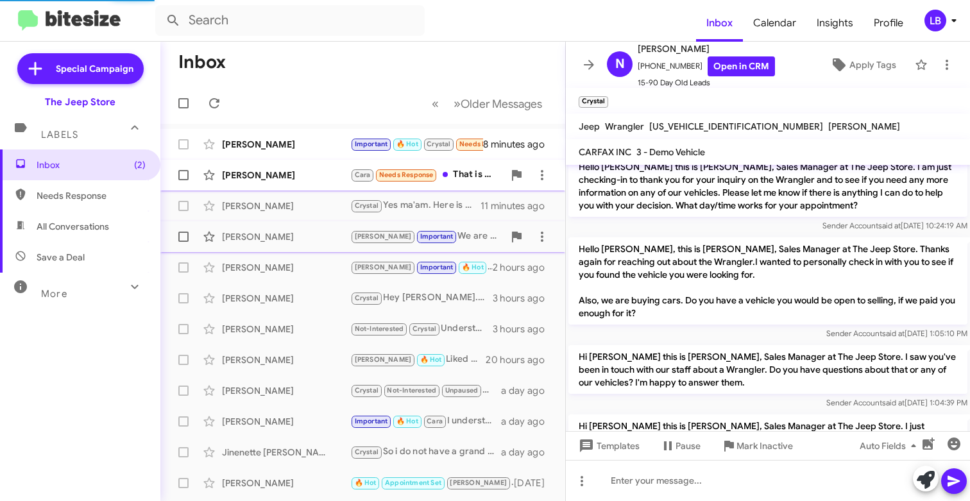
scroll to position [340, 0]
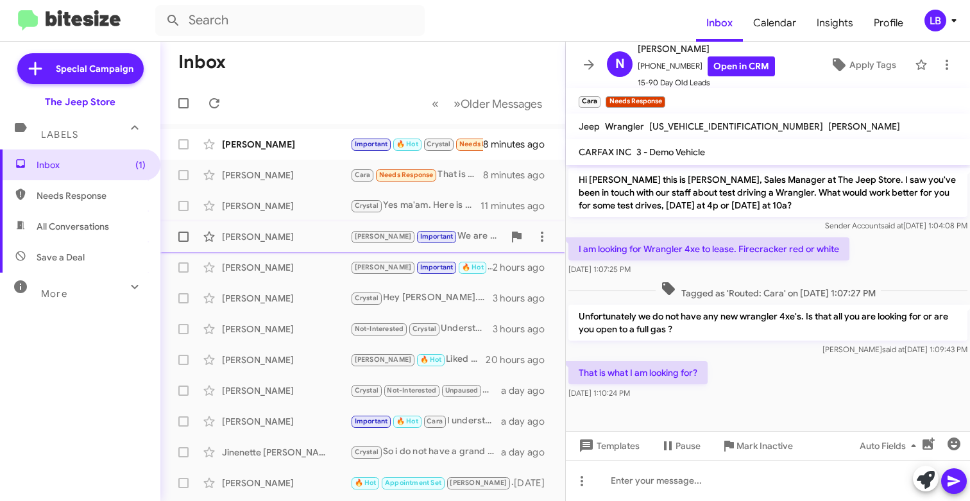
click at [741, 362] on div "That is what I am looking for? [DATE] 1:10:24 PM" at bounding box center [768, 380] width 404 height 44
click at [738, 287] on span "Tagged as 'Routed: Cara' on [DATE] 1:07:27 PM" at bounding box center [767, 290] width 225 height 19
click at [735, 376] on div "That is what I am looking for? [DATE] 1:10:24 PM" at bounding box center [768, 380] width 404 height 44
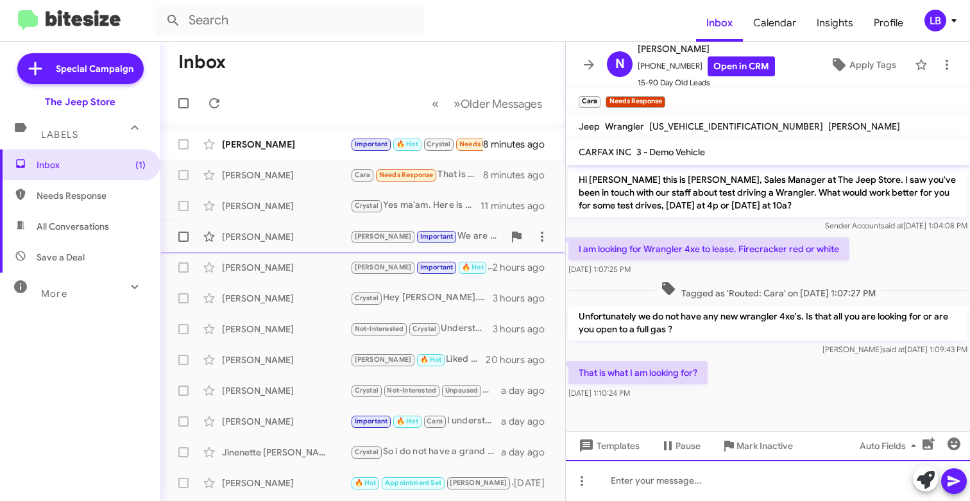
click at [732, 482] on div at bounding box center [768, 480] width 404 height 41
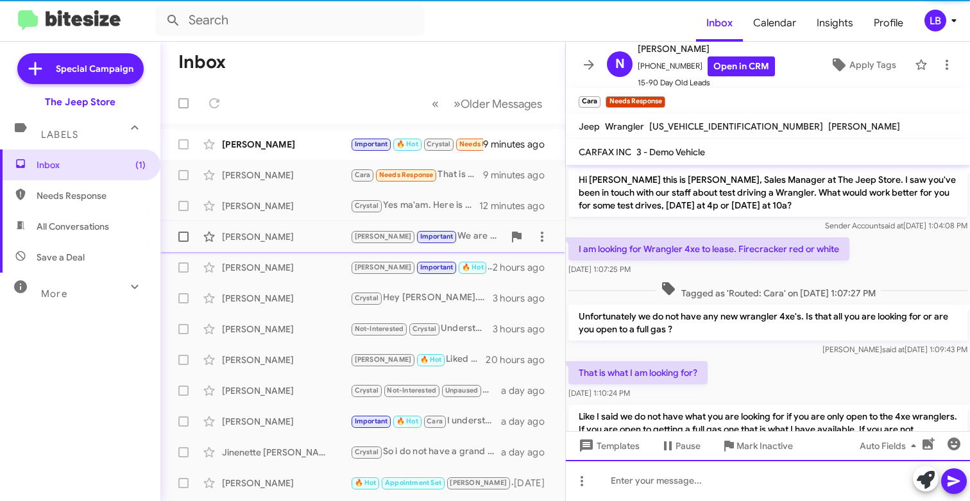
scroll to position [0, 0]
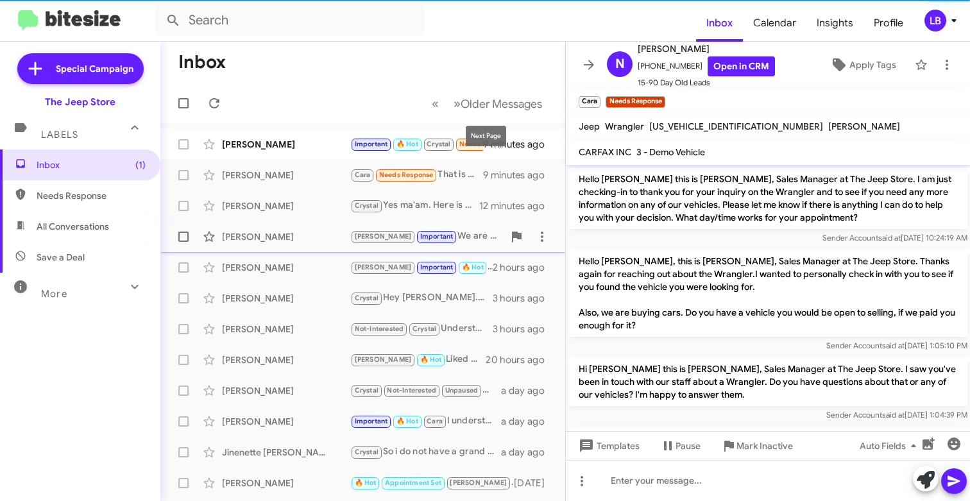
click at [341, 56] on mat-toolbar-row "Inbox" at bounding box center [362, 62] width 405 height 41
click at [314, 173] on div "[PERSON_NAME]" at bounding box center [286, 175] width 128 height 13
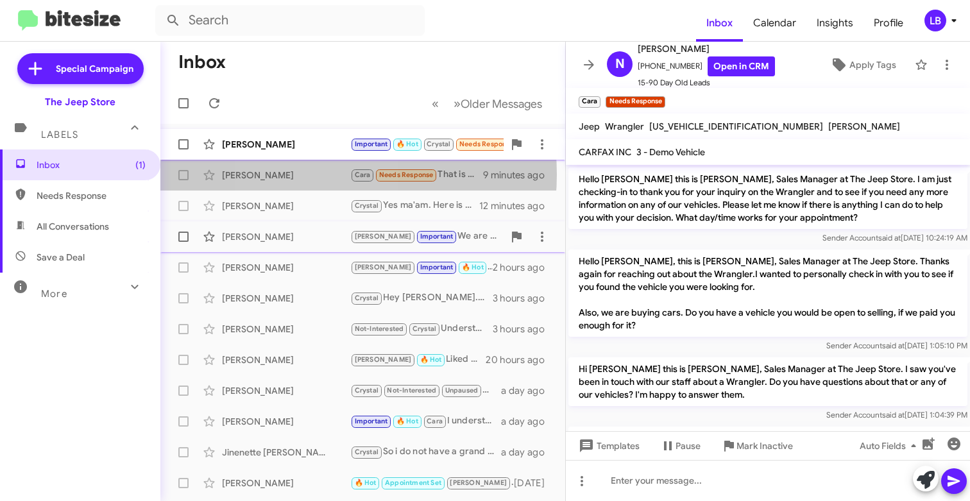
click at [310, 147] on div "[PERSON_NAME]" at bounding box center [286, 144] width 128 height 13
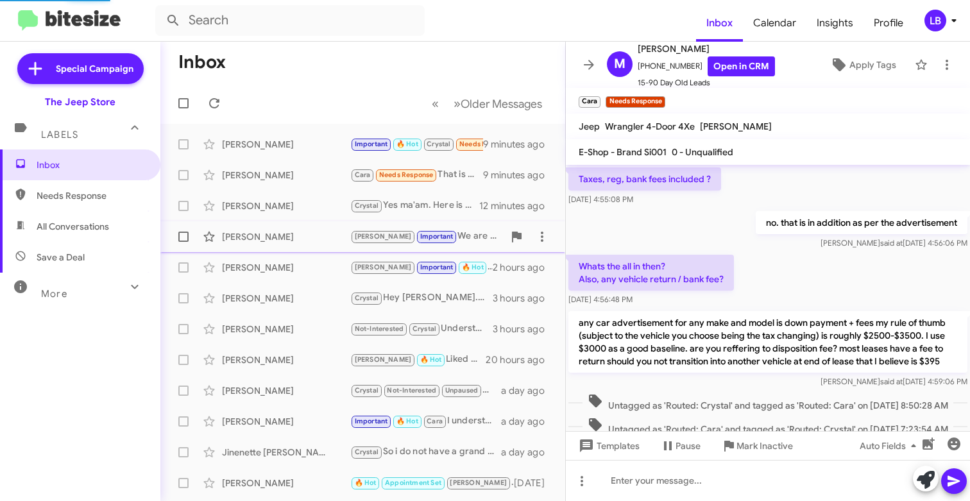
scroll to position [682, 0]
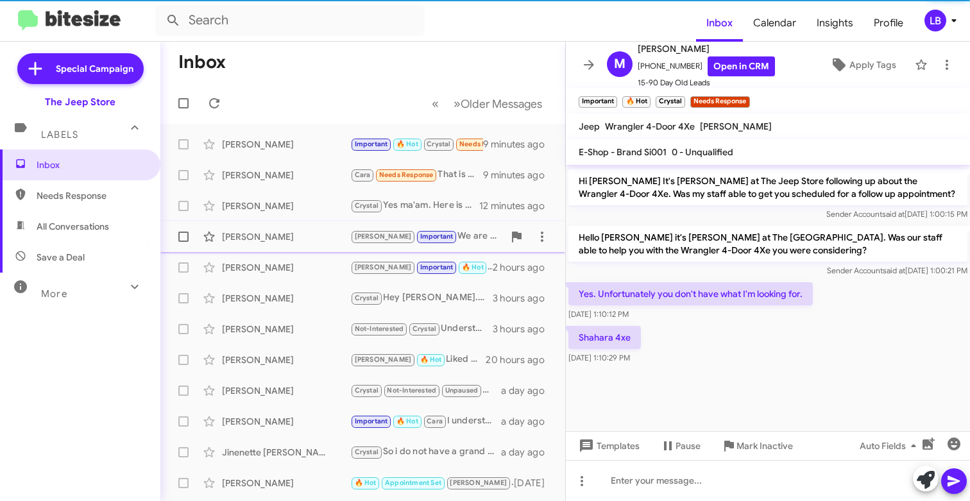
click at [716, 350] on div "Shahara 4xe [DATE] 1:10:29 PM" at bounding box center [768, 345] width 404 height 44
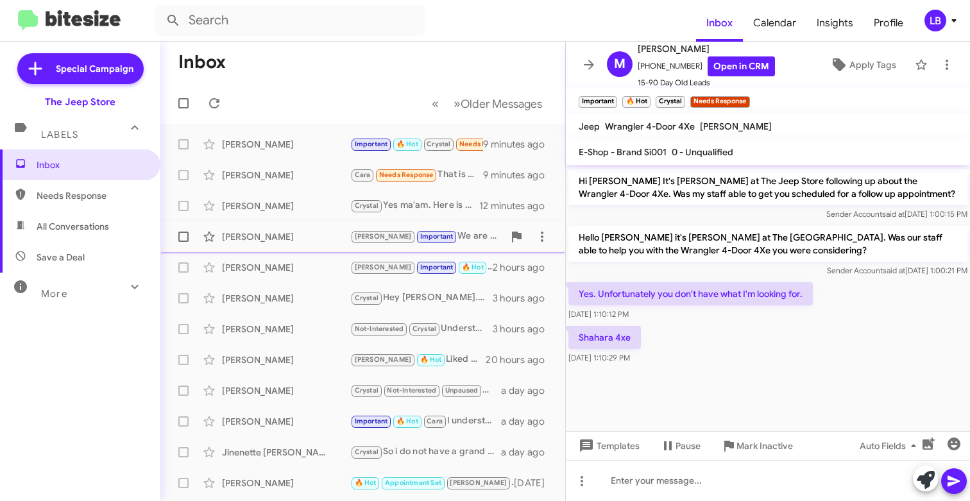
click at [716, 361] on div "Shahara 4xe [DATE] 1:10:29 PM" at bounding box center [768, 345] width 404 height 44
drag, startPoint x: 689, startPoint y: 67, endPoint x: 648, endPoint y: 69, distance: 41.1
click at [648, 69] on span "[PHONE_NUMBER] Open in CRM" at bounding box center [705, 66] width 137 height 20
click at [644, 18] on form at bounding box center [425, 20] width 541 height 31
drag, startPoint x: 672, startPoint y: 67, endPoint x: 644, endPoint y: 71, distance: 27.8
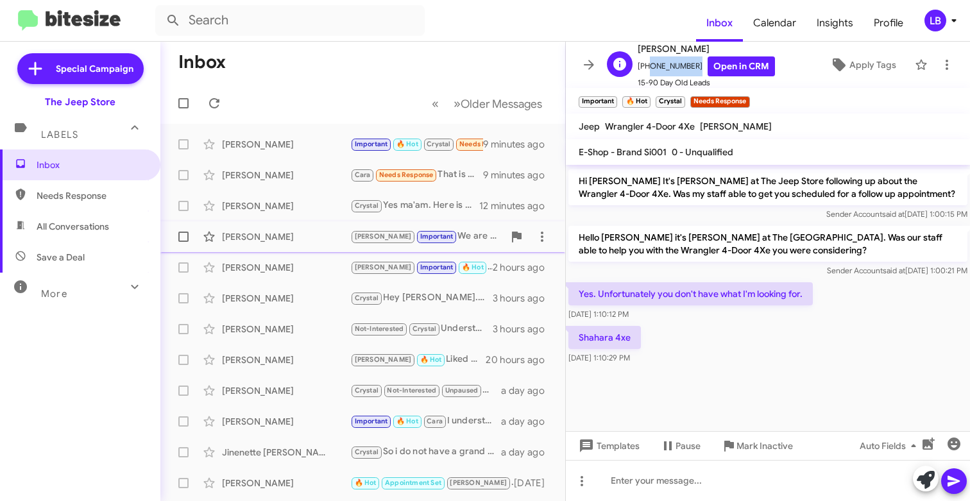
click at [644, 71] on span "[PHONE_NUMBER] Open in CRM" at bounding box center [705, 66] width 137 height 20
copy span "2019601828"
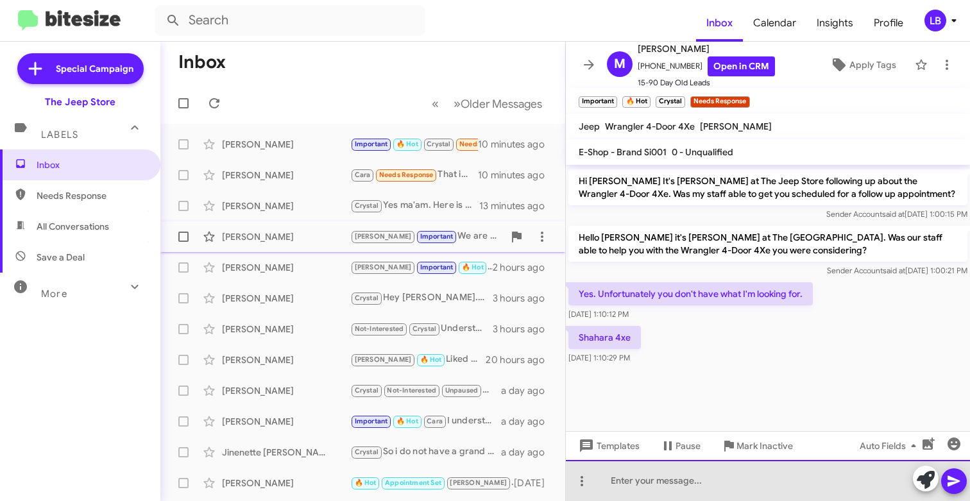
click at [746, 486] on div at bounding box center [768, 480] width 404 height 41
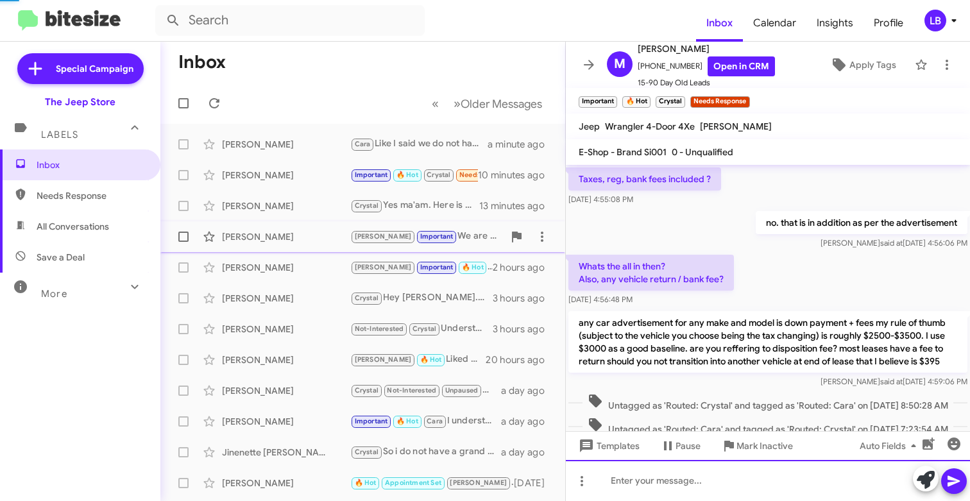
scroll to position [729, 0]
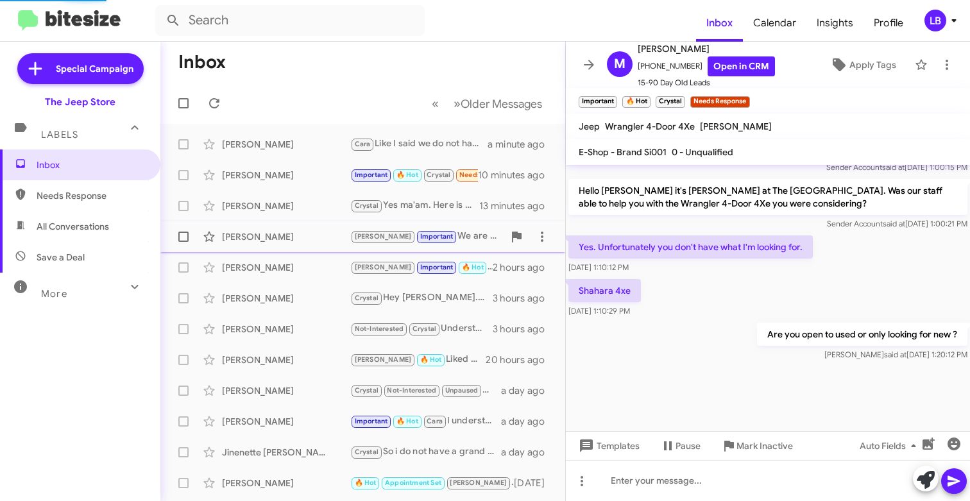
click at [799, 276] on div "Yes. Unfortunately you don't have what I'm looking for. [DATE] 1:10:12 PM" at bounding box center [768, 255] width 404 height 44
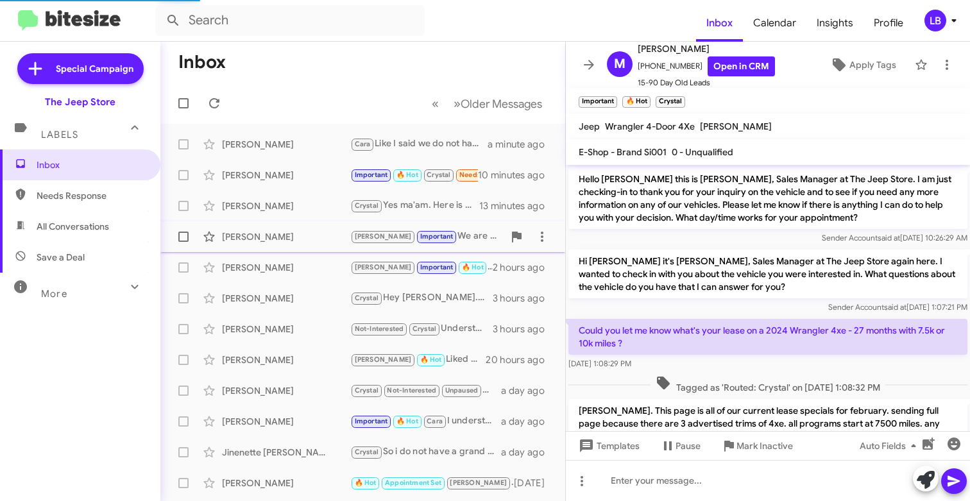
click at [281, 71] on mat-toolbar-row "Inbox" at bounding box center [362, 62] width 405 height 41
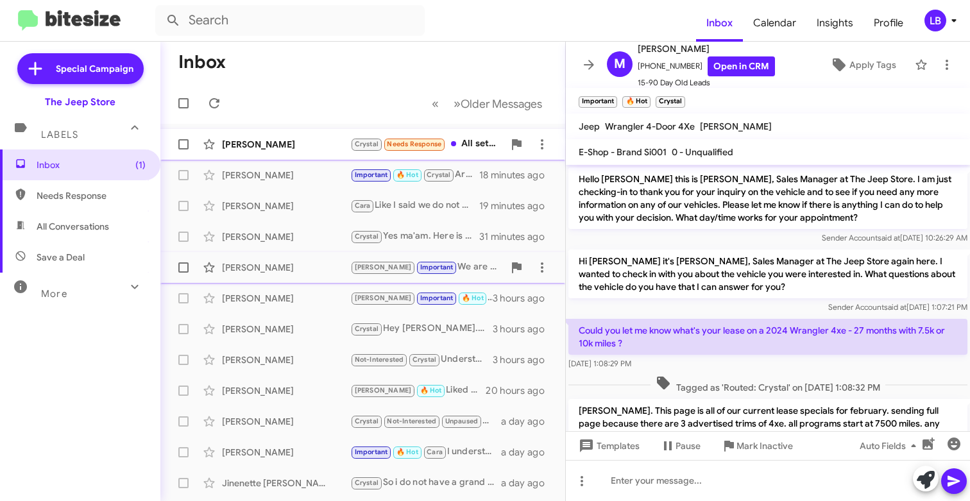
click at [276, 146] on div "[PERSON_NAME]" at bounding box center [286, 144] width 128 height 13
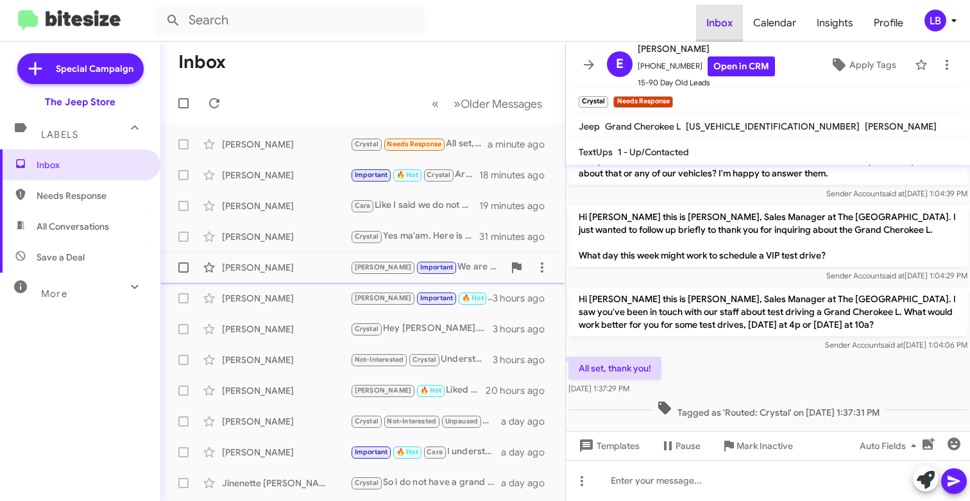
click at [735, 7] on span "Inbox" at bounding box center [719, 22] width 47 height 37
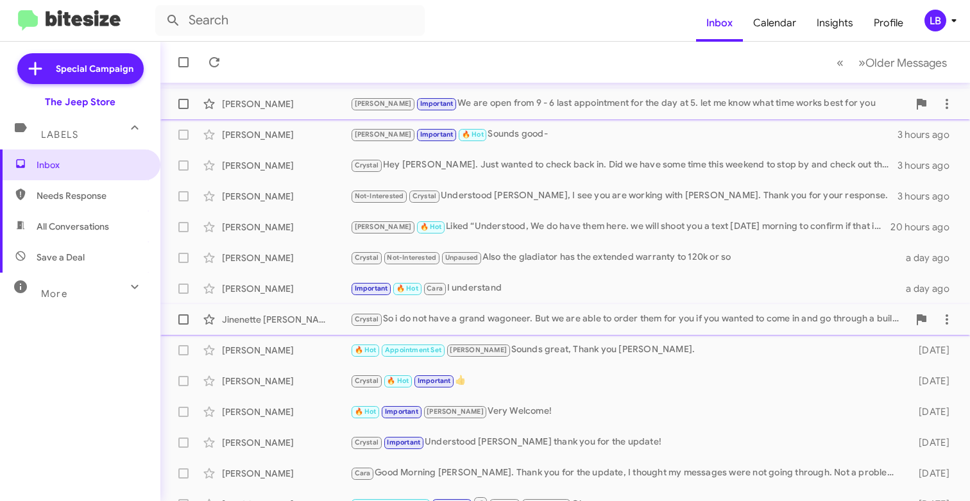
scroll to position [166, 0]
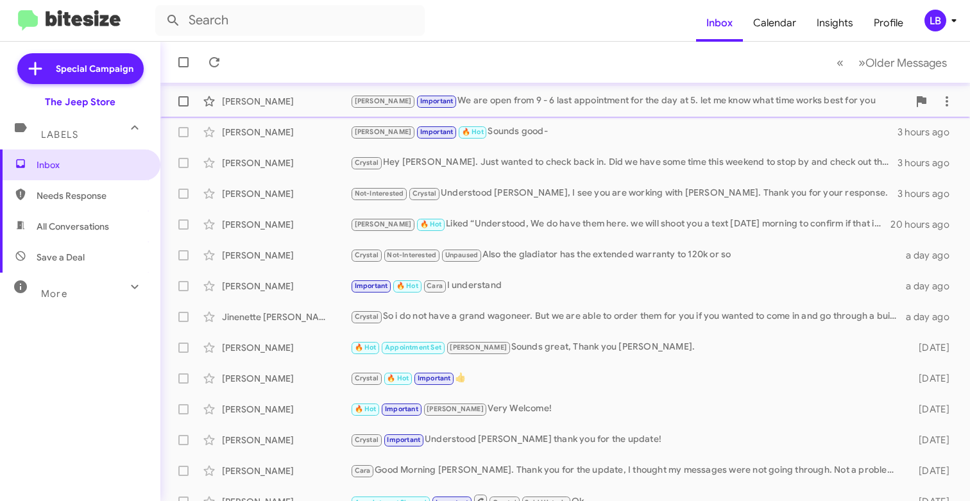
click at [87, 192] on span "Needs Response" at bounding box center [91, 195] width 109 height 13
type input "in:needs-response"
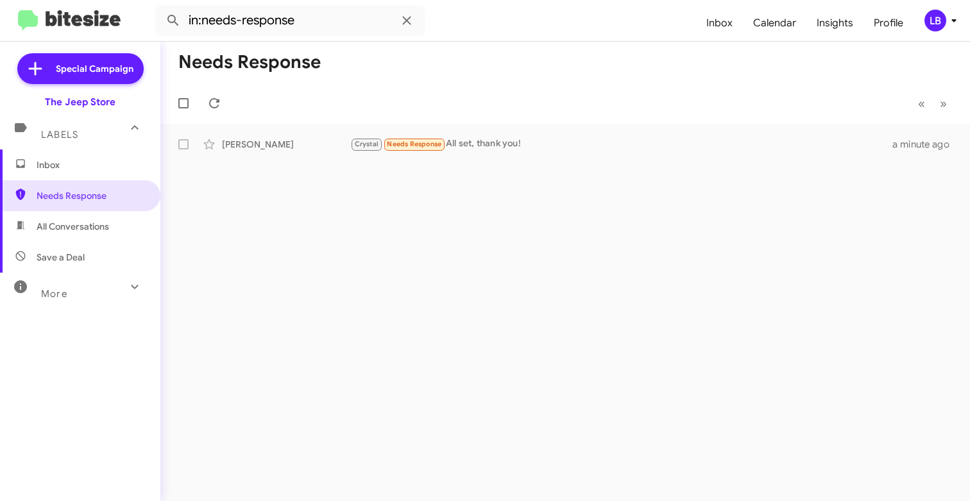
click at [105, 165] on span "Inbox" at bounding box center [91, 164] width 109 height 13
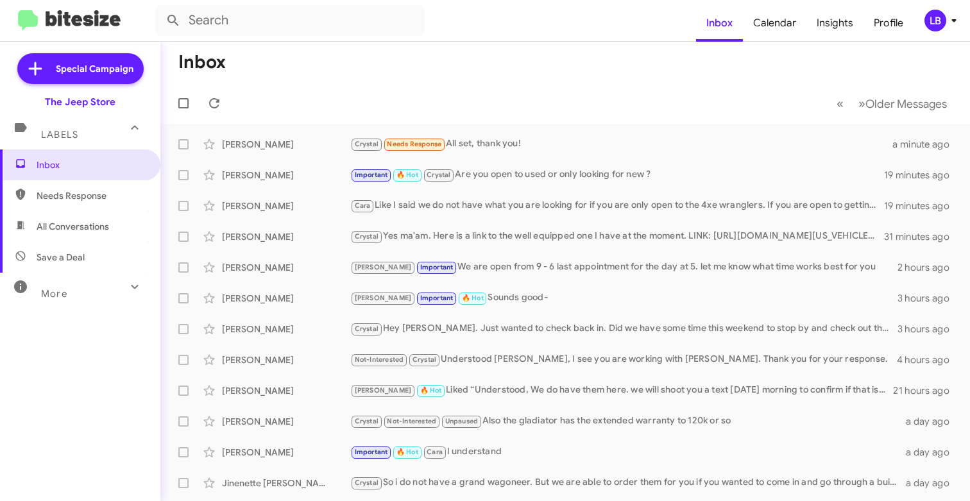
click at [296, 81] on mat-toolbar-row "Inbox" at bounding box center [564, 62] width 809 height 41
click at [508, 105] on mat-toolbar-row "« Previous » Next Older Messages" at bounding box center [564, 103] width 809 height 41
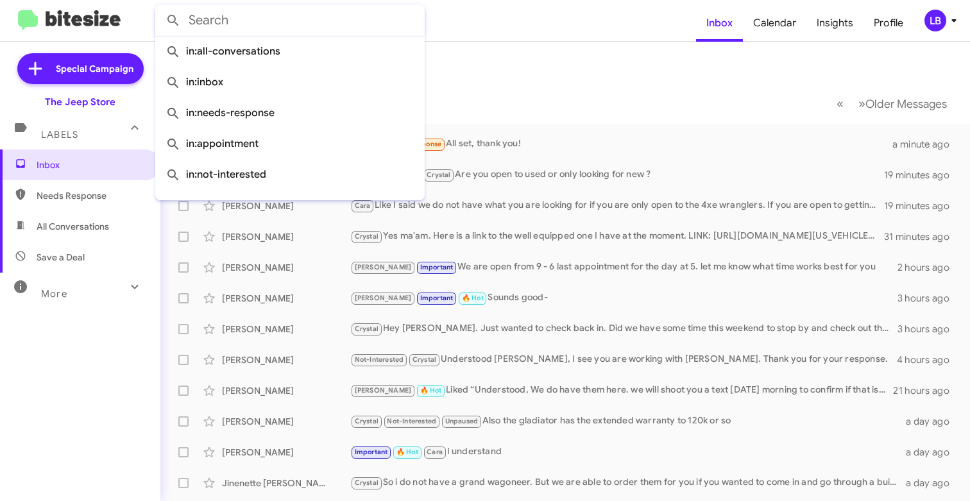
click at [304, 28] on input "text" at bounding box center [289, 20] width 269 height 31
click at [528, 64] on mat-toolbar-row "Inbox" at bounding box center [564, 62] width 809 height 41
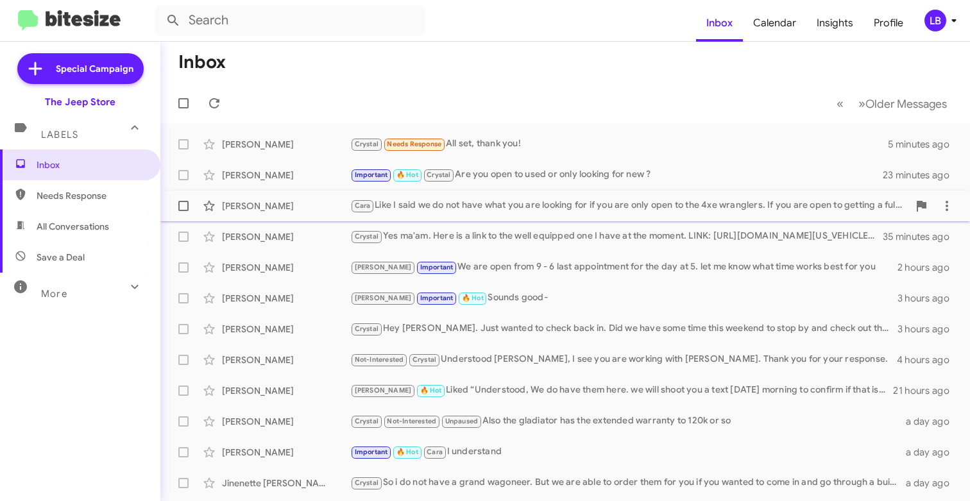
click at [634, 196] on div "[PERSON_NAME] [PERSON_NAME] Like I said we do not have what you are looking for…" at bounding box center [565, 206] width 789 height 26
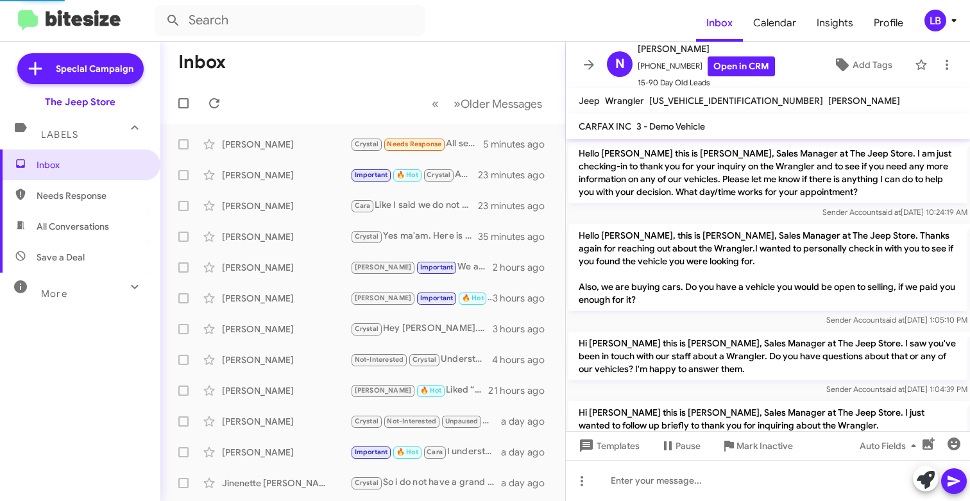
scroll to position [349, 0]
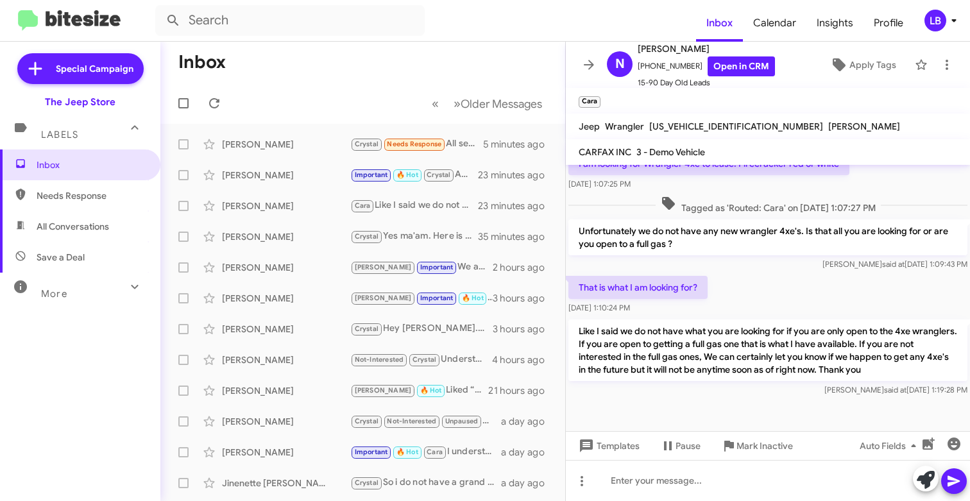
click at [783, 285] on div "That is what I am looking for? [DATE] 1:10:24 PM" at bounding box center [768, 295] width 404 height 44
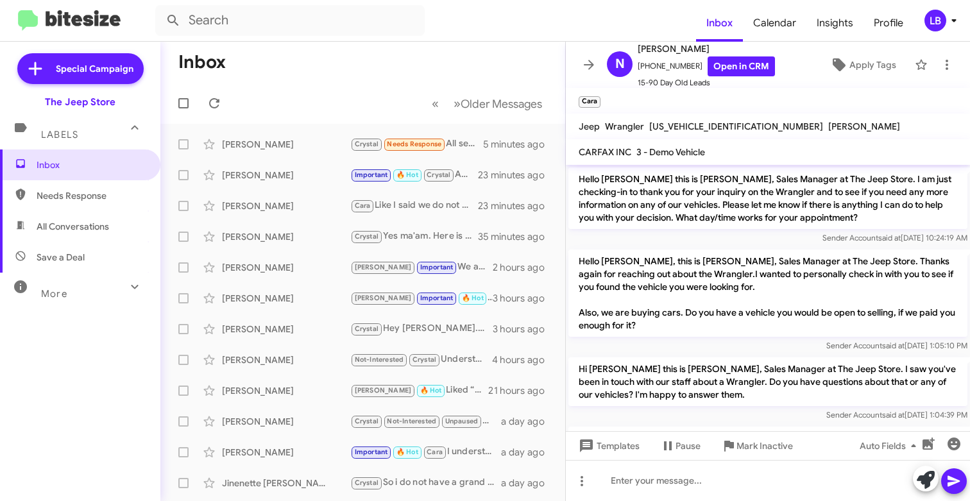
scroll to position [426, 0]
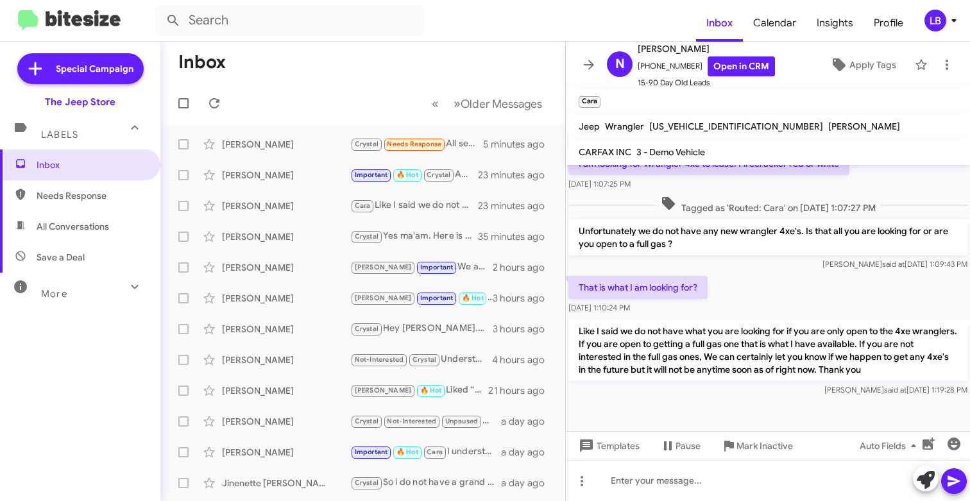
click at [874, 199] on span "Tagged as 'Routed: Cara' on [DATE] 1:07:27 PM" at bounding box center [767, 205] width 225 height 19
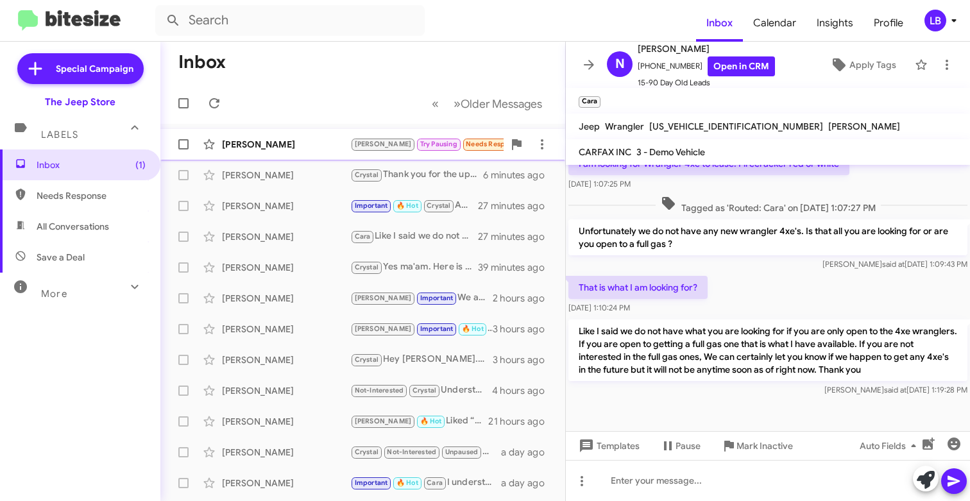
click at [320, 139] on div "[PERSON_NAME]" at bounding box center [286, 144] width 128 height 13
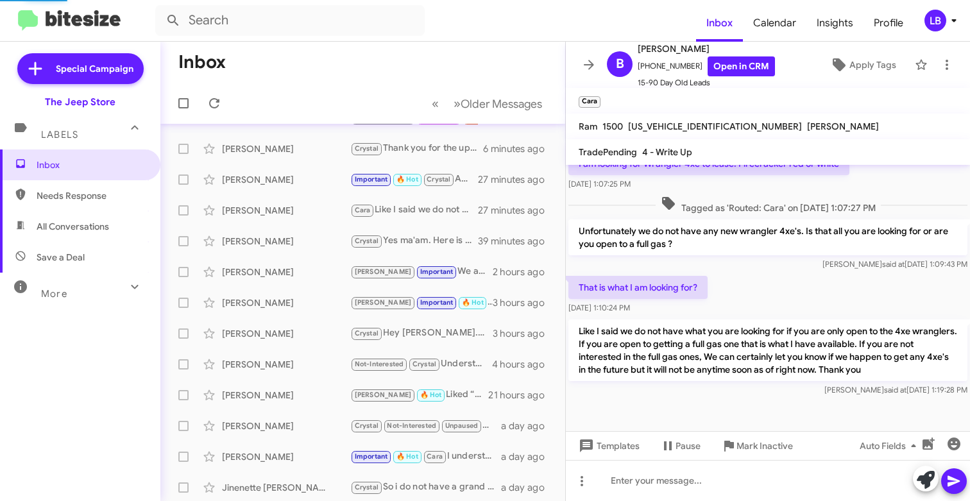
scroll to position [413, 0]
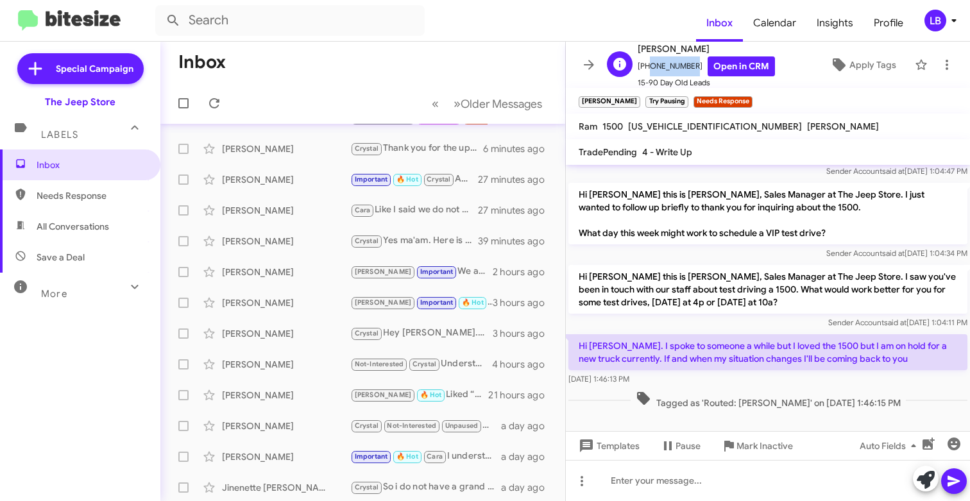
drag, startPoint x: 688, startPoint y: 67, endPoint x: 643, endPoint y: 69, distance: 45.0
click at [643, 69] on span "[PHONE_NUMBER] Open in CRM" at bounding box center [705, 66] width 137 height 20
copy span "7322320044"
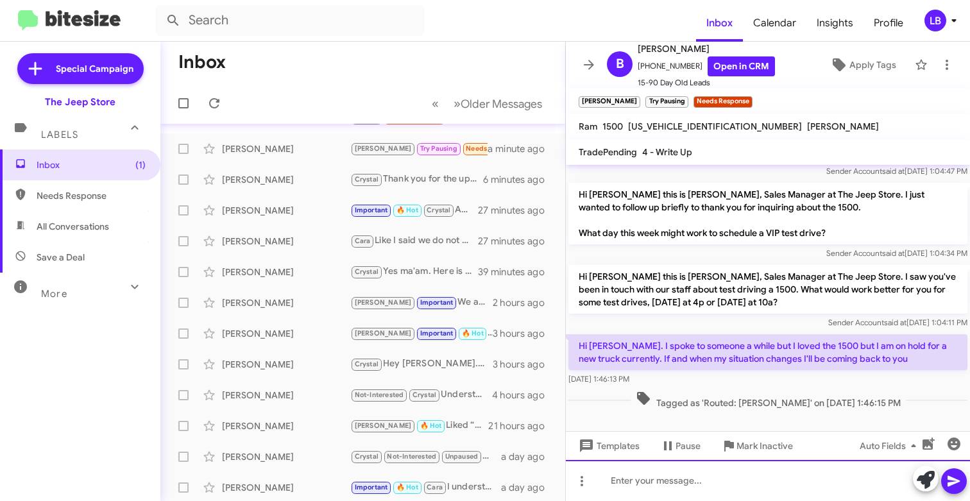
click at [741, 471] on div at bounding box center [768, 480] width 404 height 41
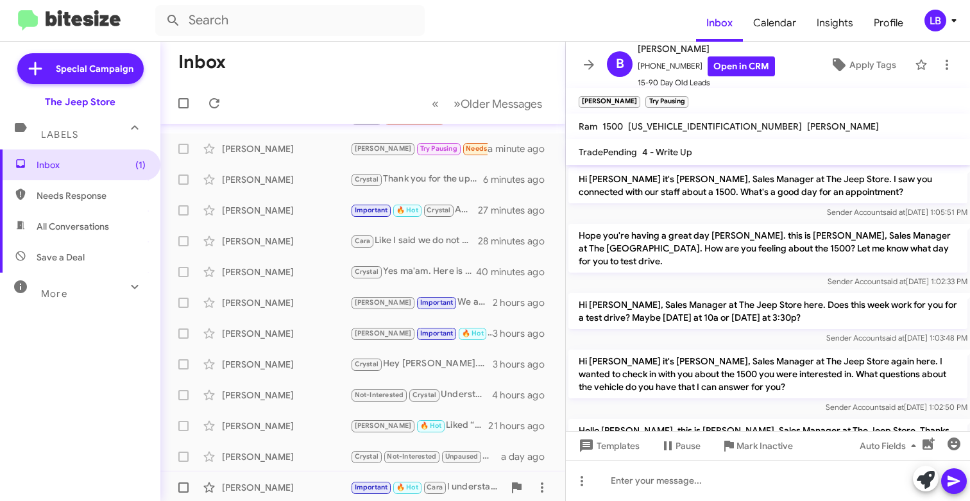
scroll to position [460, 0]
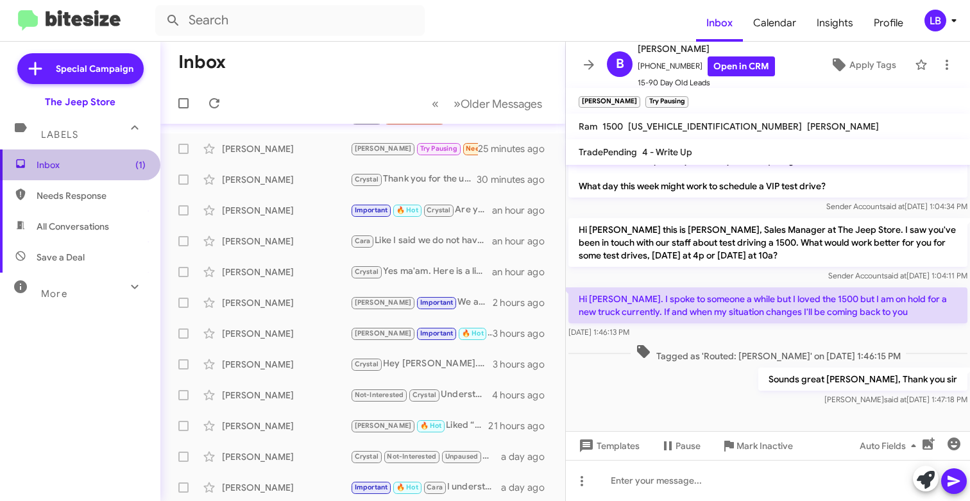
click at [103, 164] on span "Inbox (1)" at bounding box center [91, 164] width 109 height 13
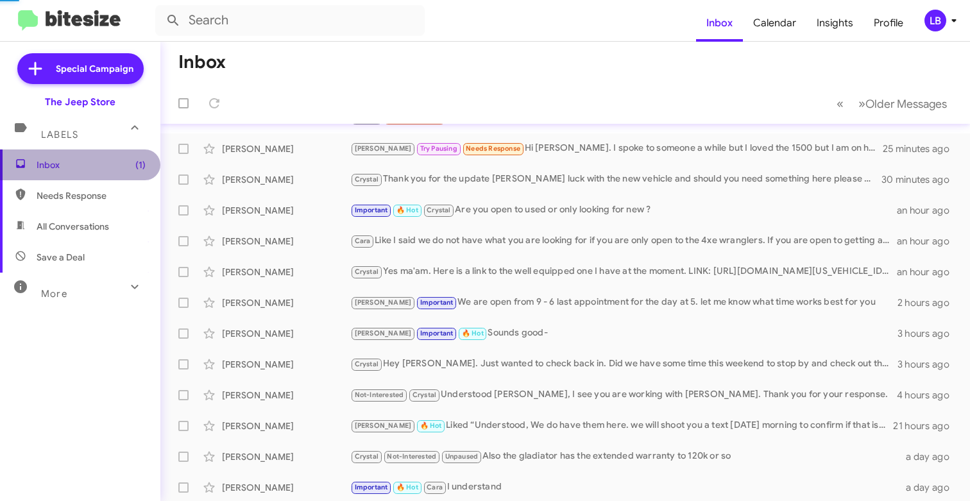
click at [103, 164] on span "Inbox (1)" at bounding box center [91, 164] width 109 height 13
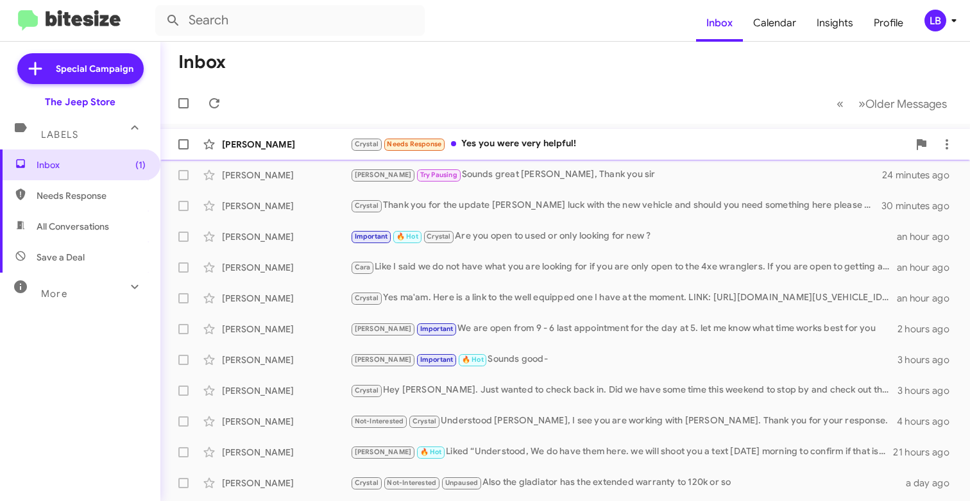
click at [544, 146] on div "Crystal Needs Response Yes you were very helpful!" at bounding box center [629, 144] width 558 height 15
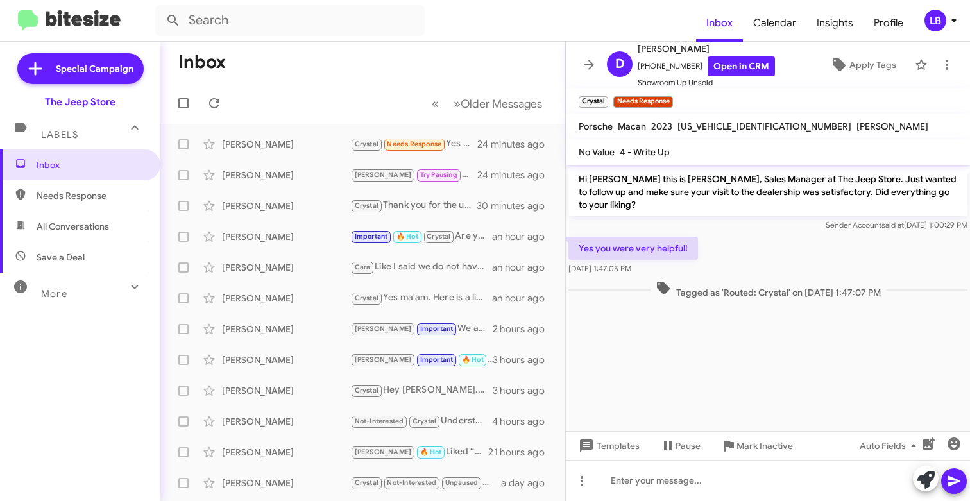
click at [762, 247] on div "Yes you were very helpful! [DATE] 1:47:05 PM" at bounding box center [768, 256] width 404 height 44
drag, startPoint x: 682, startPoint y: 65, endPoint x: 643, endPoint y: 71, distance: 39.5
click at [643, 71] on span "[PHONE_NUMBER] Open in CRM" at bounding box center [705, 66] width 137 height 20
copy span "7322410252"
click at [313, 38] on mat-toolbar "Inbox Calendar Insights Profile LB" at bounding box center [485, 20] width 970 height 41
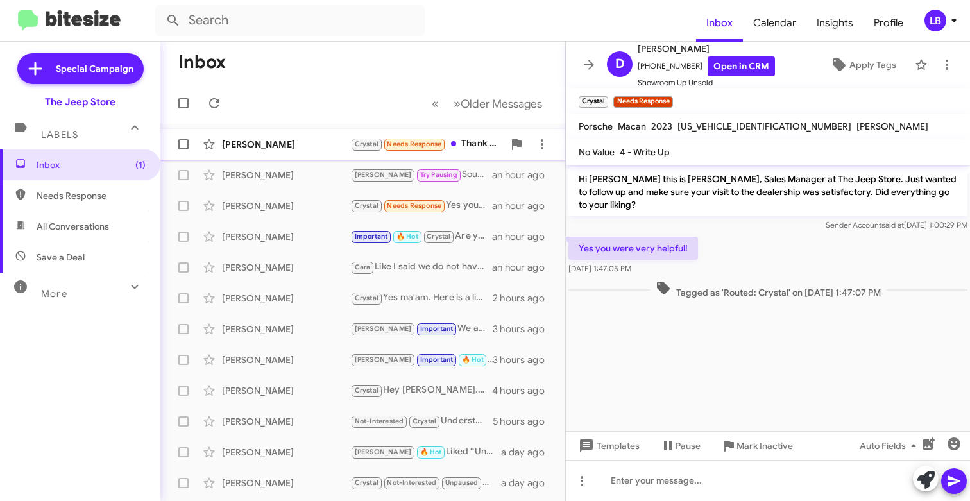
click at [282, 148] on div "[PERSON_NAME]" at bounding box center [286, 144] width 128 height 13
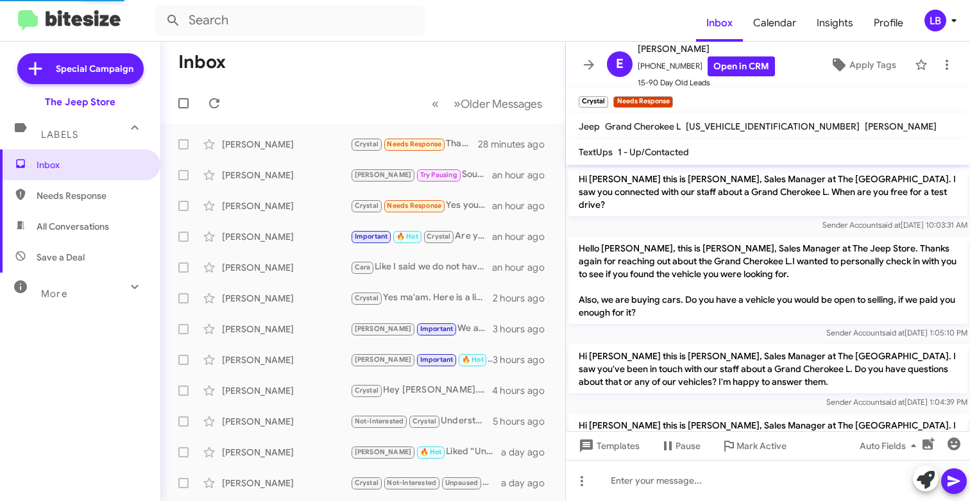
scroll to position [369, 0]
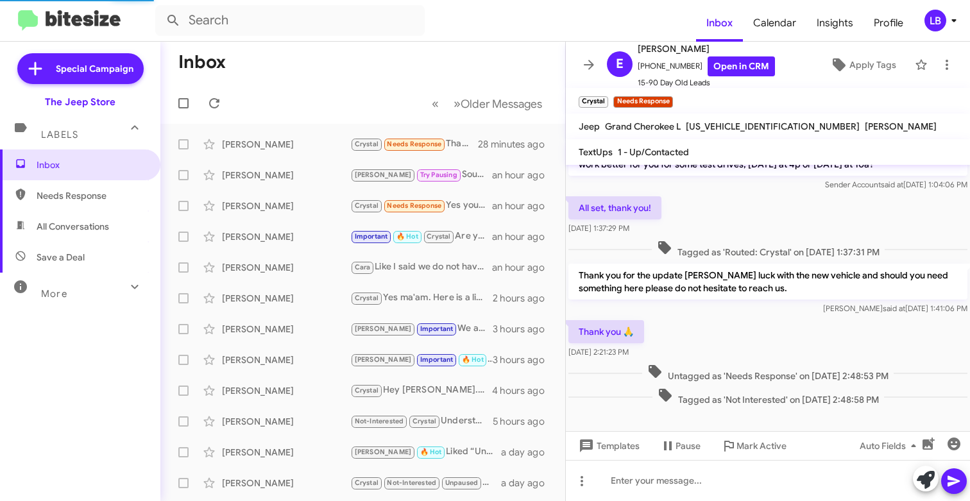
click at [290, 92] on mat-toolbar-row "« Previous » Next Older Messages" at bounding box center [362, 103] width 405 height 41
click at [404, 65] on mat-toolbar-row "Inbox" at bounding box center [362, 62] width 405 height 41
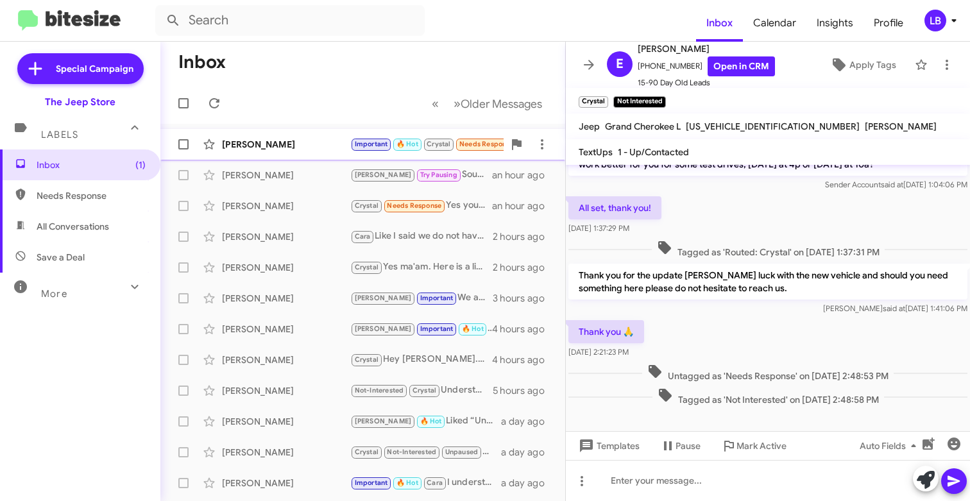
click at [290, 151] on div "[PERSON_NAME] Staff Important 🔥 Hot Crystal Needs Response New. Looking to take…" at bounding box center [363, 144] width 384 height 26
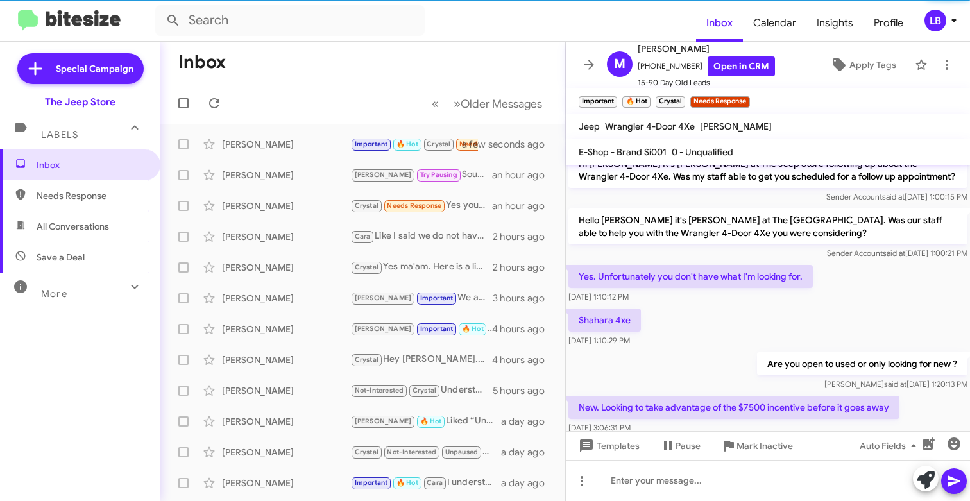
scroll to position [1729, 0]
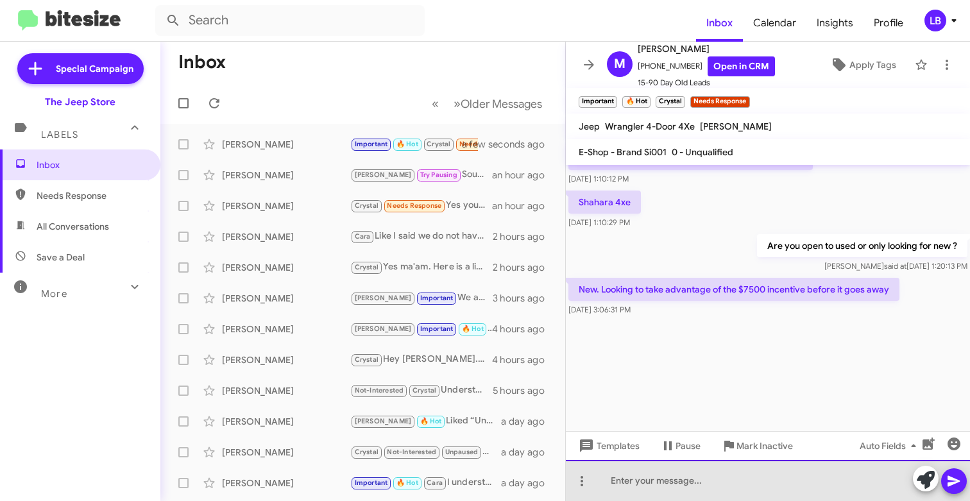
click at [675, 473] on div at bounding box center [768, 480] width 404 height 41
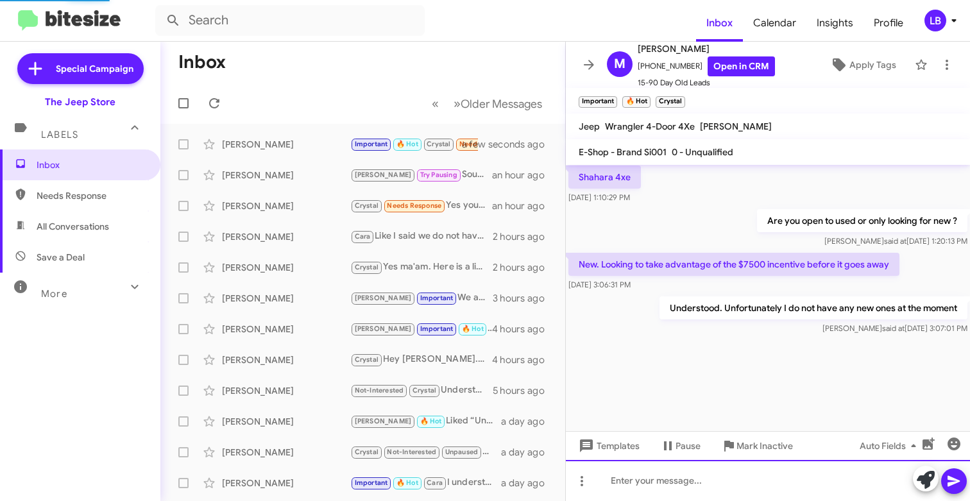
scroll to position [1776, 0]
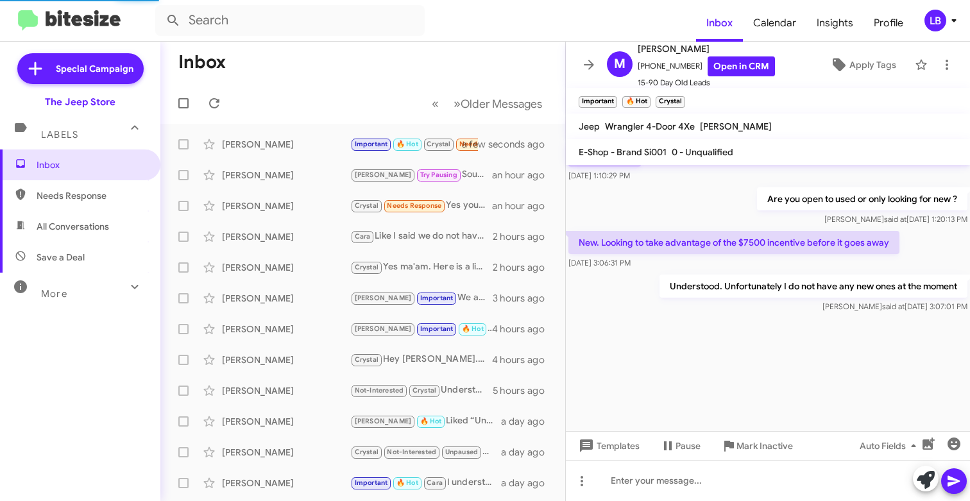
click at [792, 224] on div "[PERSON_NAME] said at [DATE] 1:20:13 PM" at bounding box center [862, 219] width 210 height 13
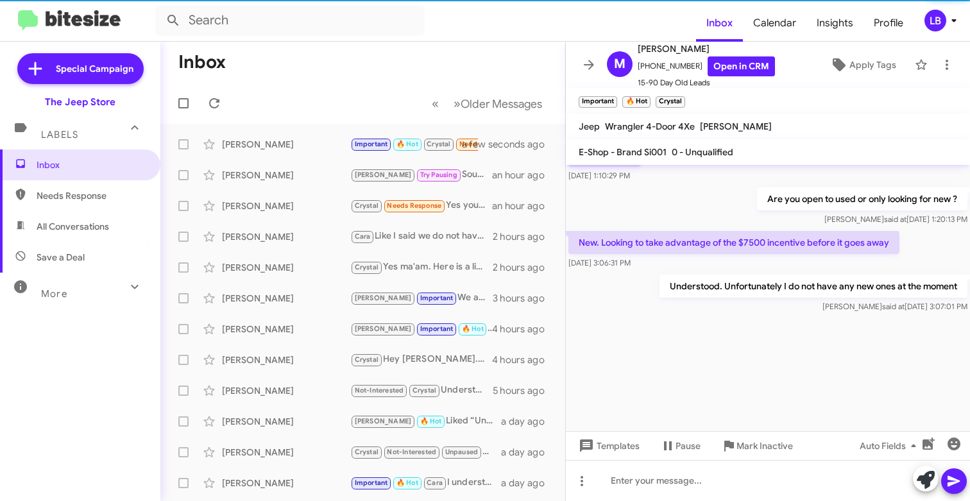
click at [351, 59] on mat-toolbar-row "Inbox" at bounding box center [362, 62] width 405 height 41
